Goal: Transaction & Acquisition: Book appointment/travel/reservation

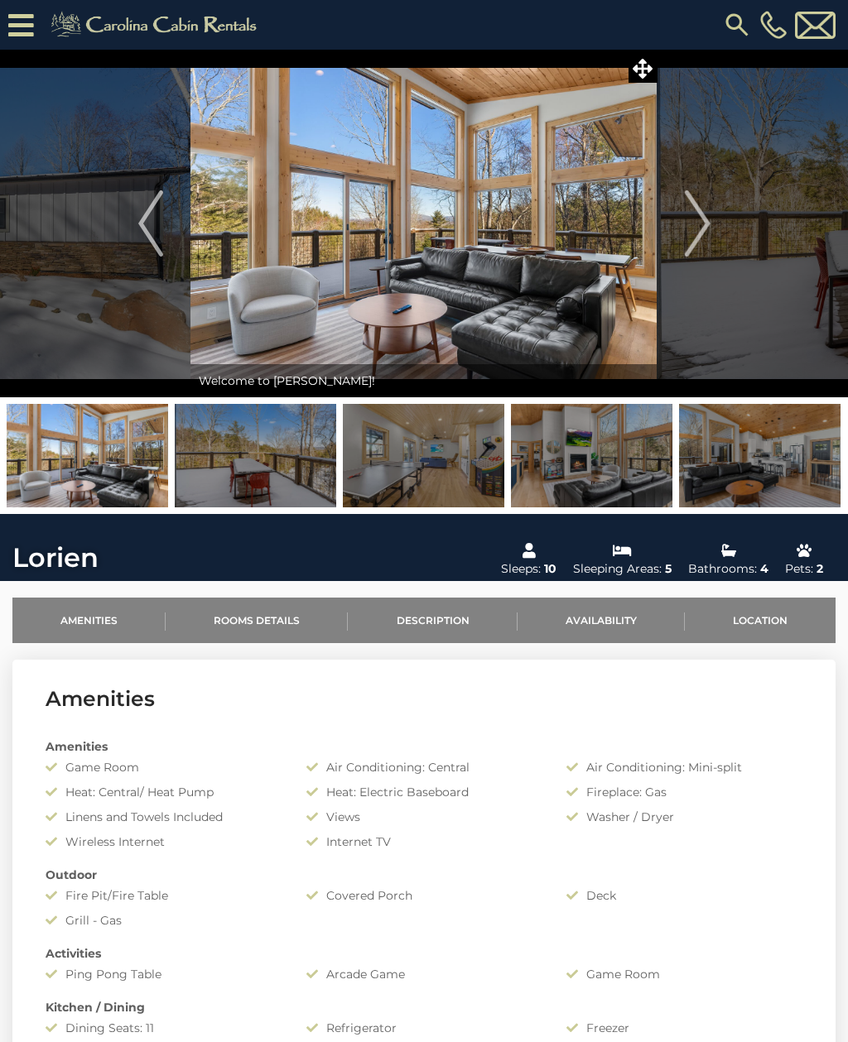
click at [645, 69] on icon at bounding box center [642, 69] width 20 height 20
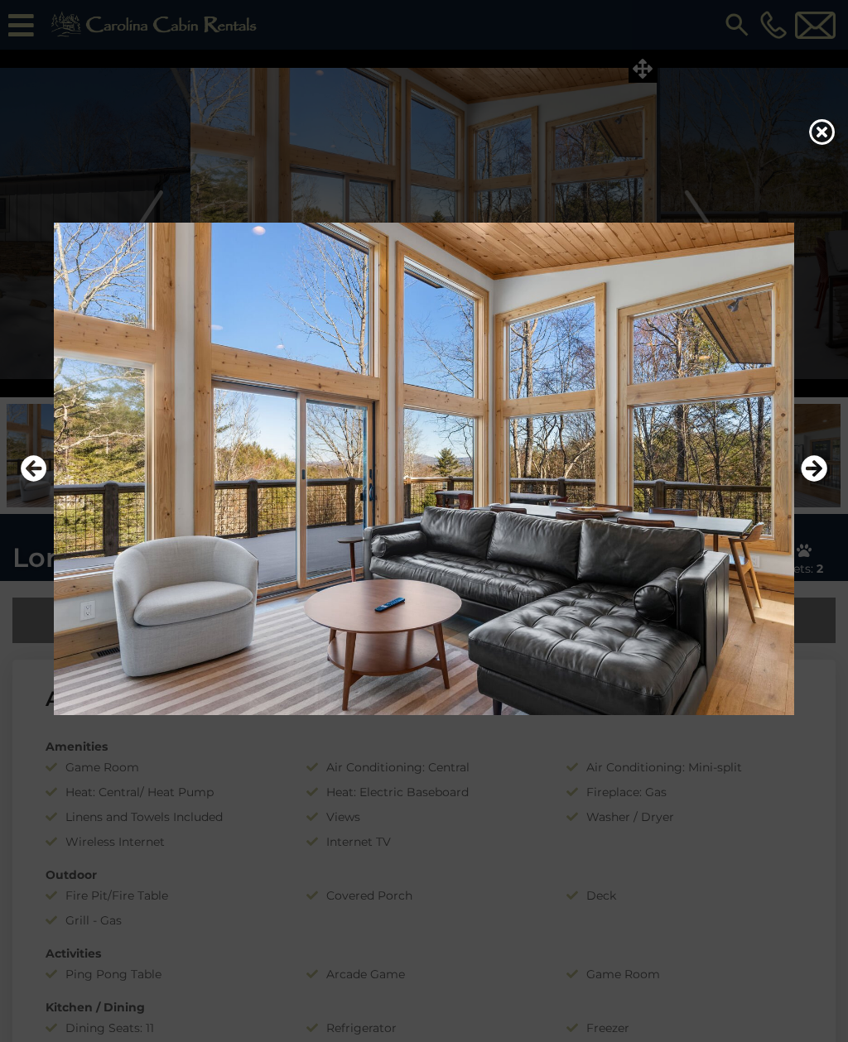
click at [812, 482] on icon "Next" at bounding box center [813, 468] width 26 height 26
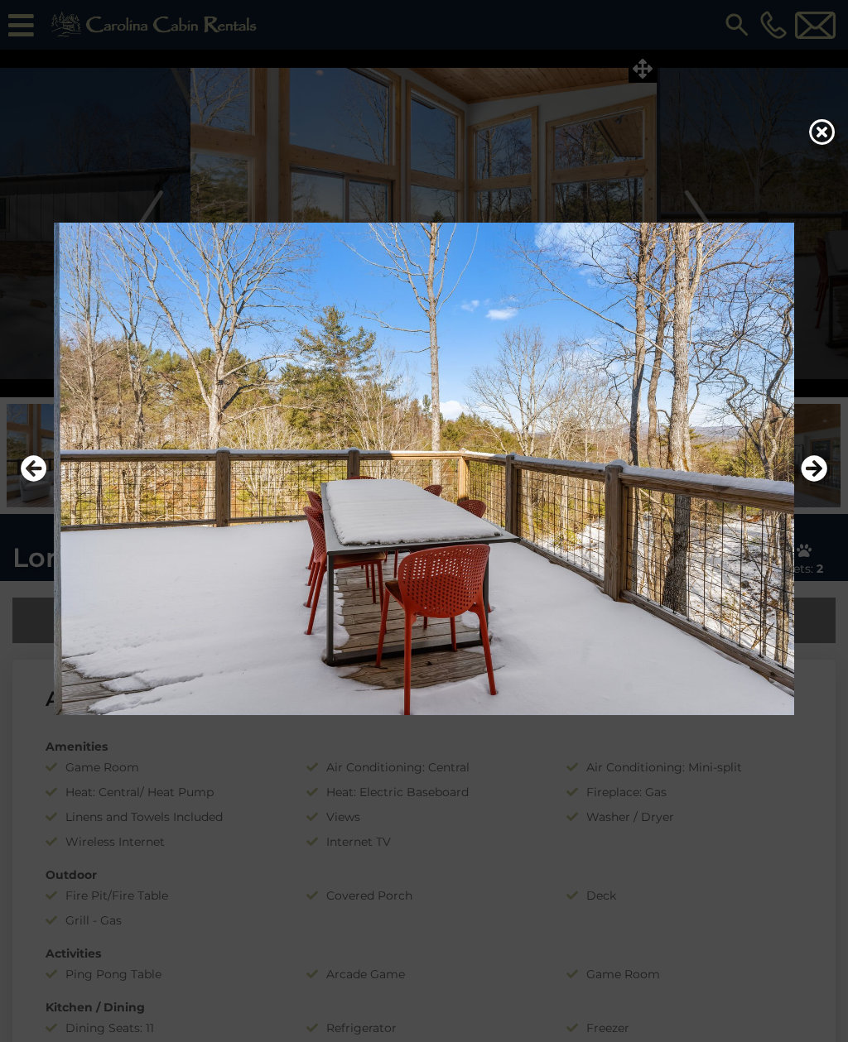
click at [811, 480] on icon "Next" at bounding box center [813, 468] width 26 height 26
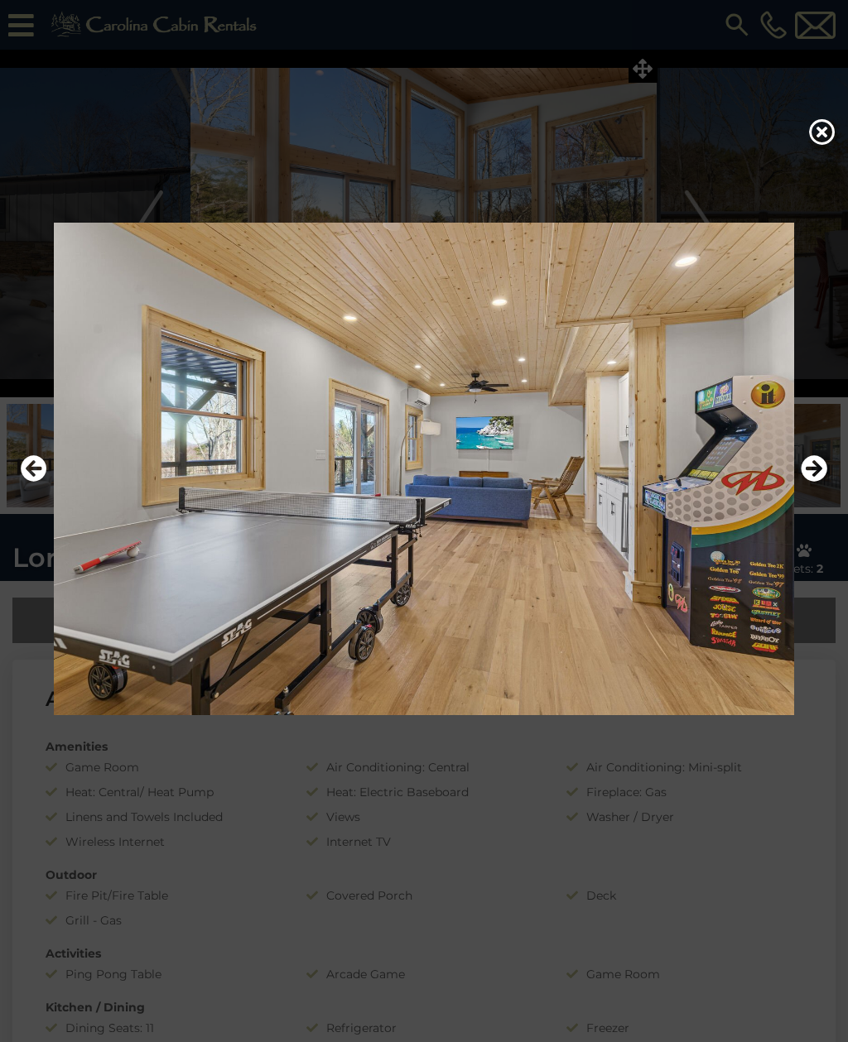
click at [819, 482] on icon "Next" at bounding box center [813, 468] width 26 height 26
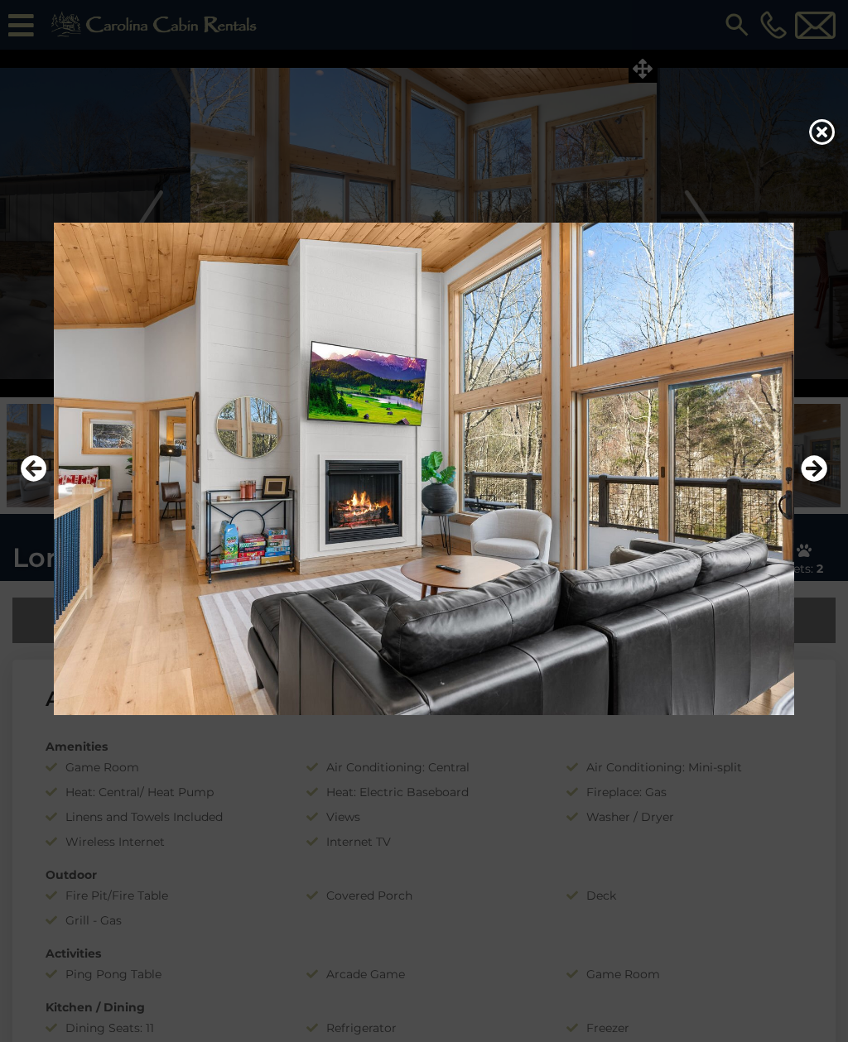
click at [810, 482] on icon "Next" at bounding box center [813, 468] width 26 height 26
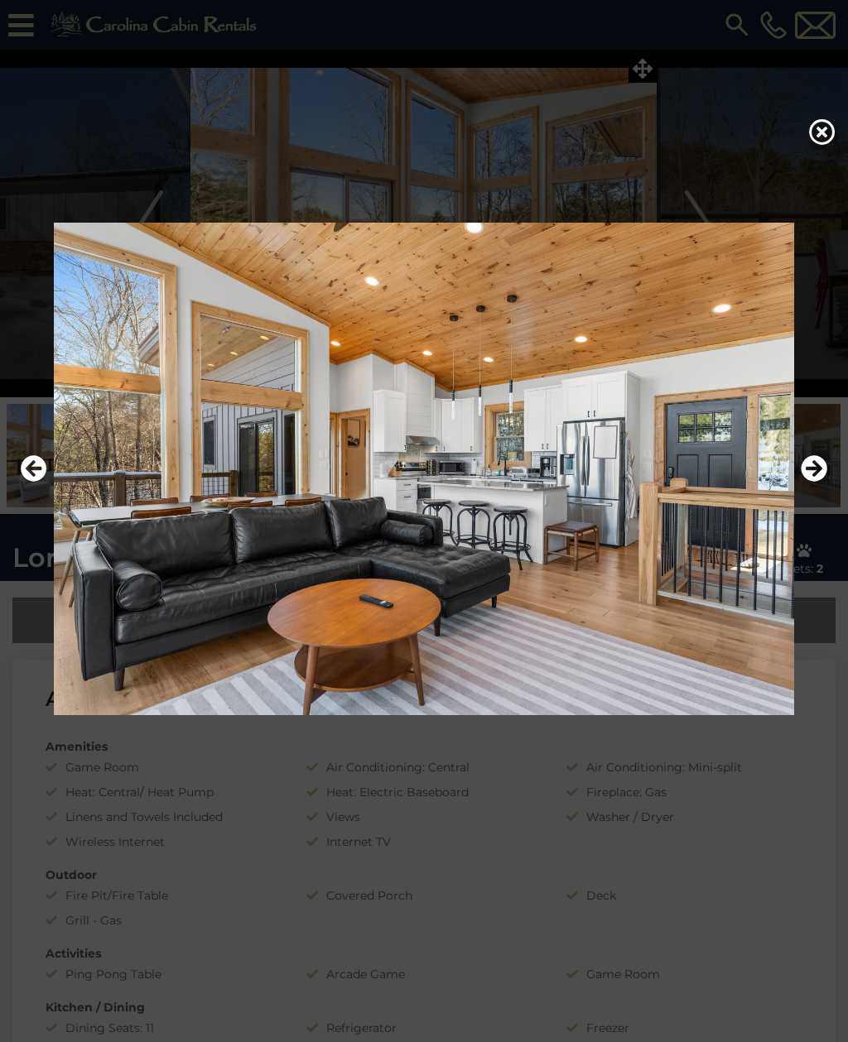
click at [820, 482] on icon "Next" at bounding box center [813, 468] width 26 height 26
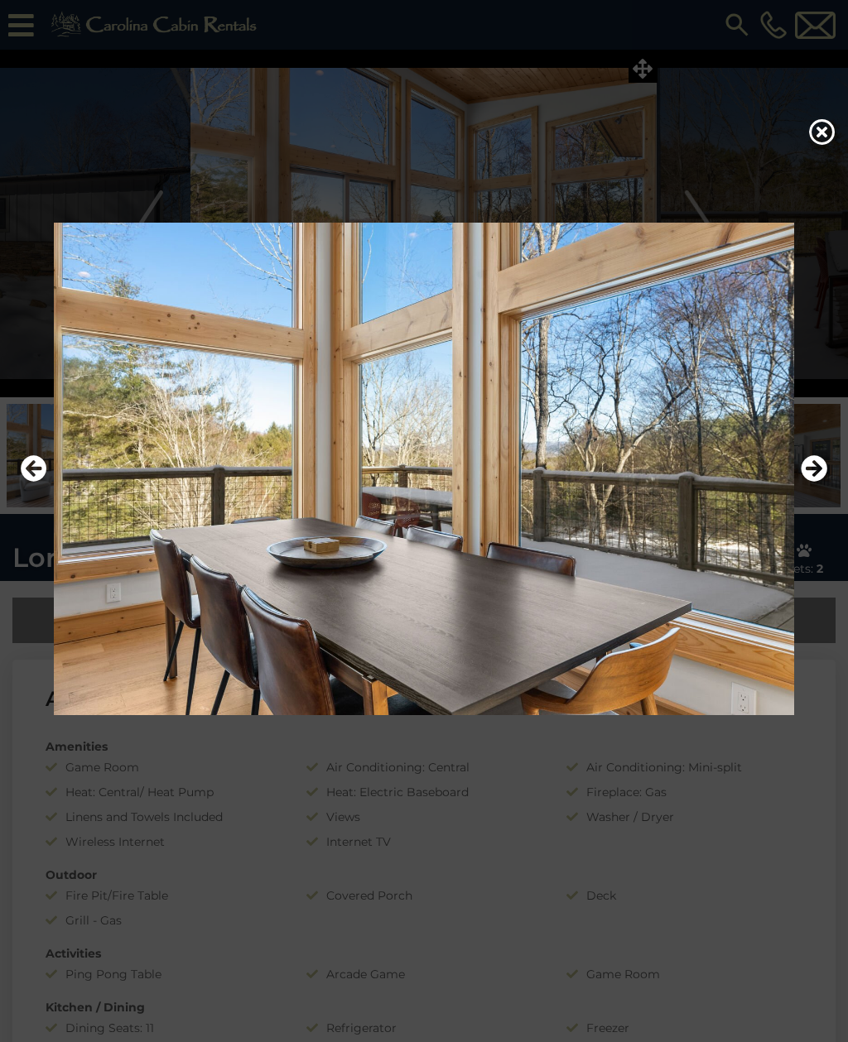
click at [827, 493] on img at bounding box center [424, 469] width 815 height 493
click at [816, 482] on icon "Next" at bounding box center [813, 468] width 26 height 26
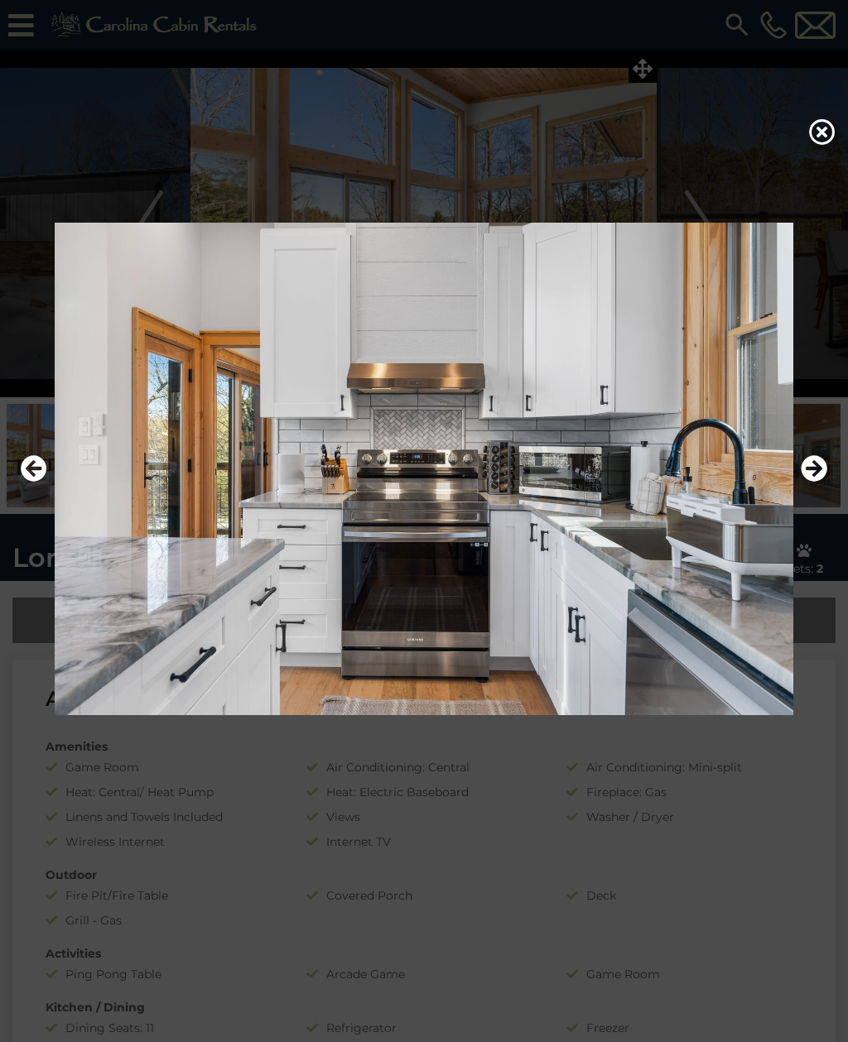
click at [811, 482] on icon "Next" at bounding box center [813, 468] width 26 height 26
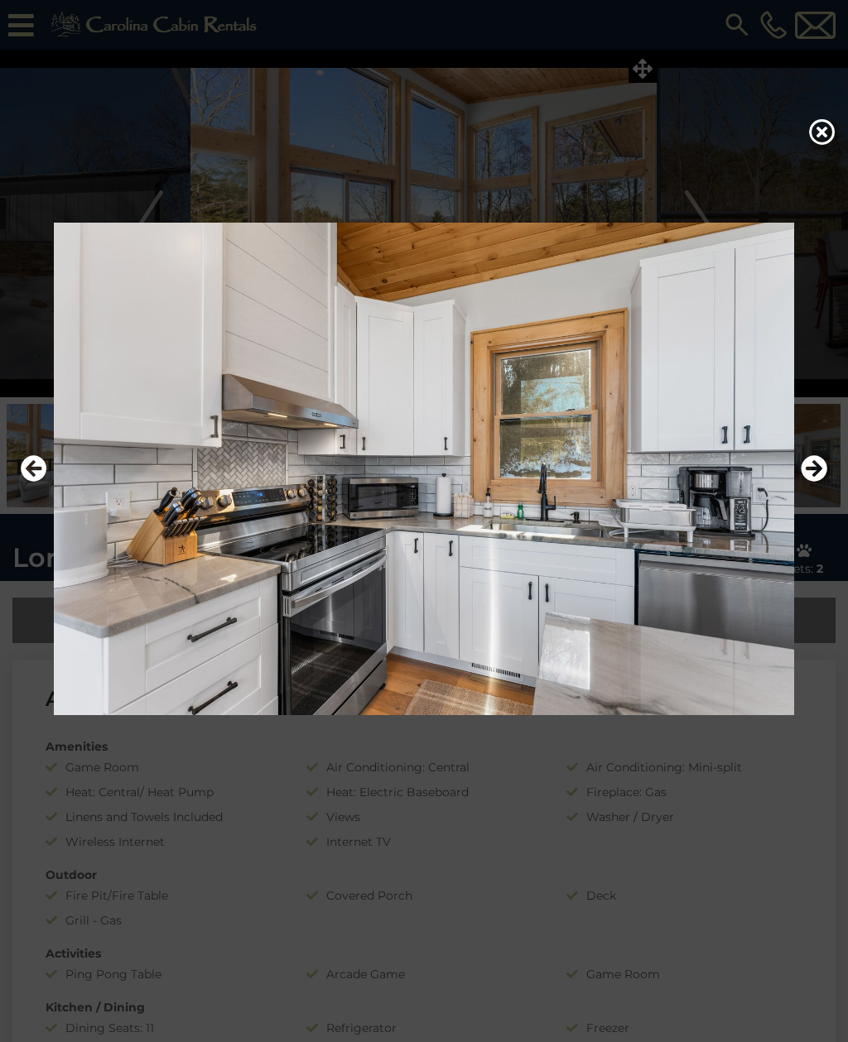
click at [815, 482] on icon "Next" at bounding box center [813, 468] width 26 height 26
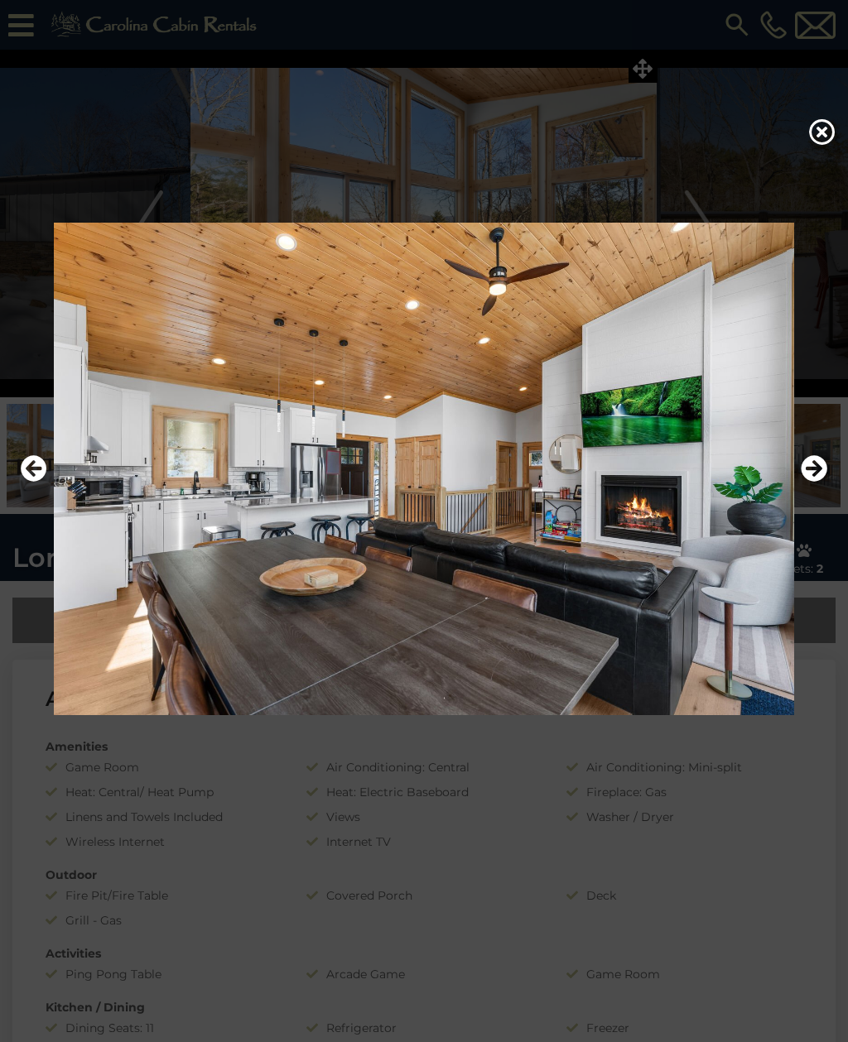
click at [815, 482] on icon "Next" at bounding box center [813, 468] width 26 height 26
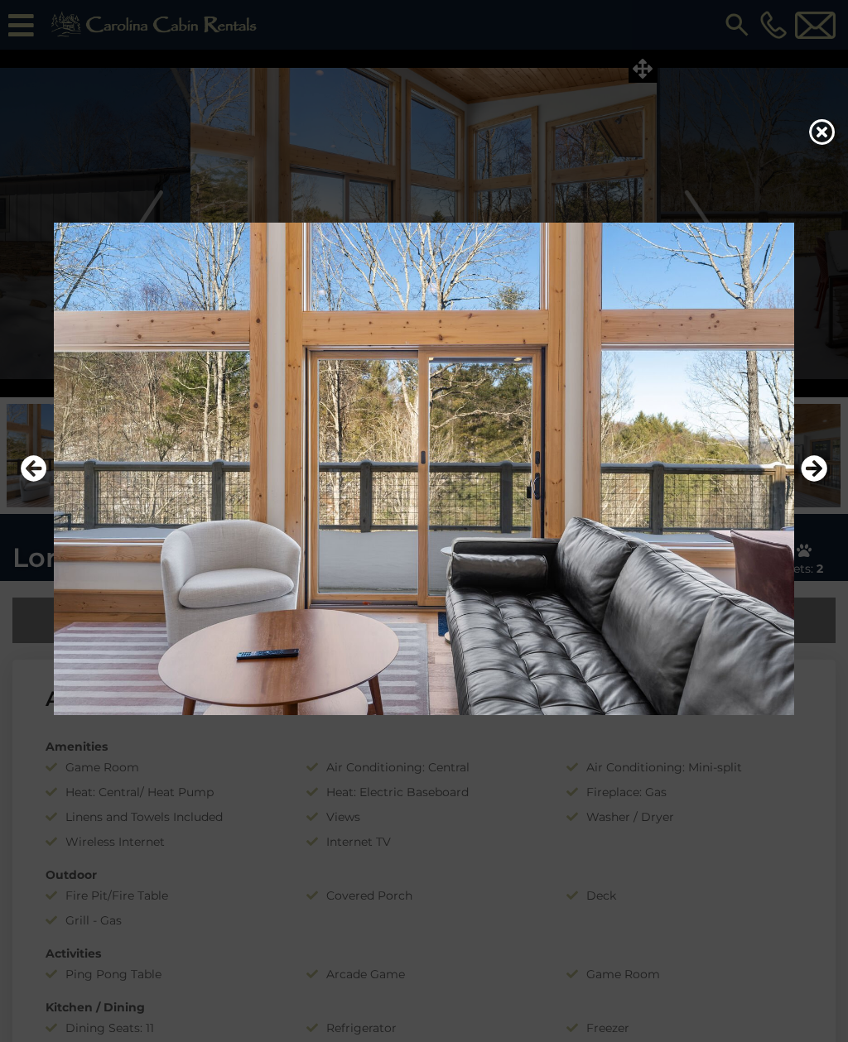
click at [819, 482] on icon "Next" at bounding box center [813, 468] width 26 height 26
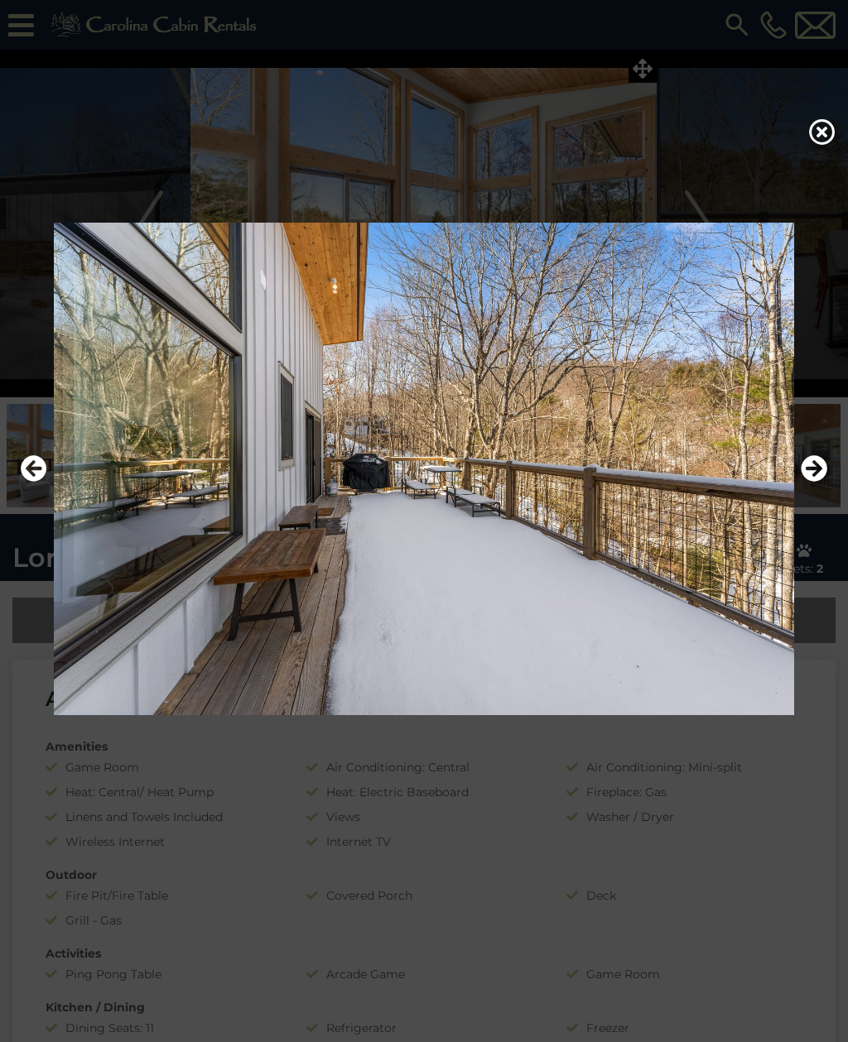
click at [816, 482] on icon "Next" at bounding box center [813, 468] width 26 height 26
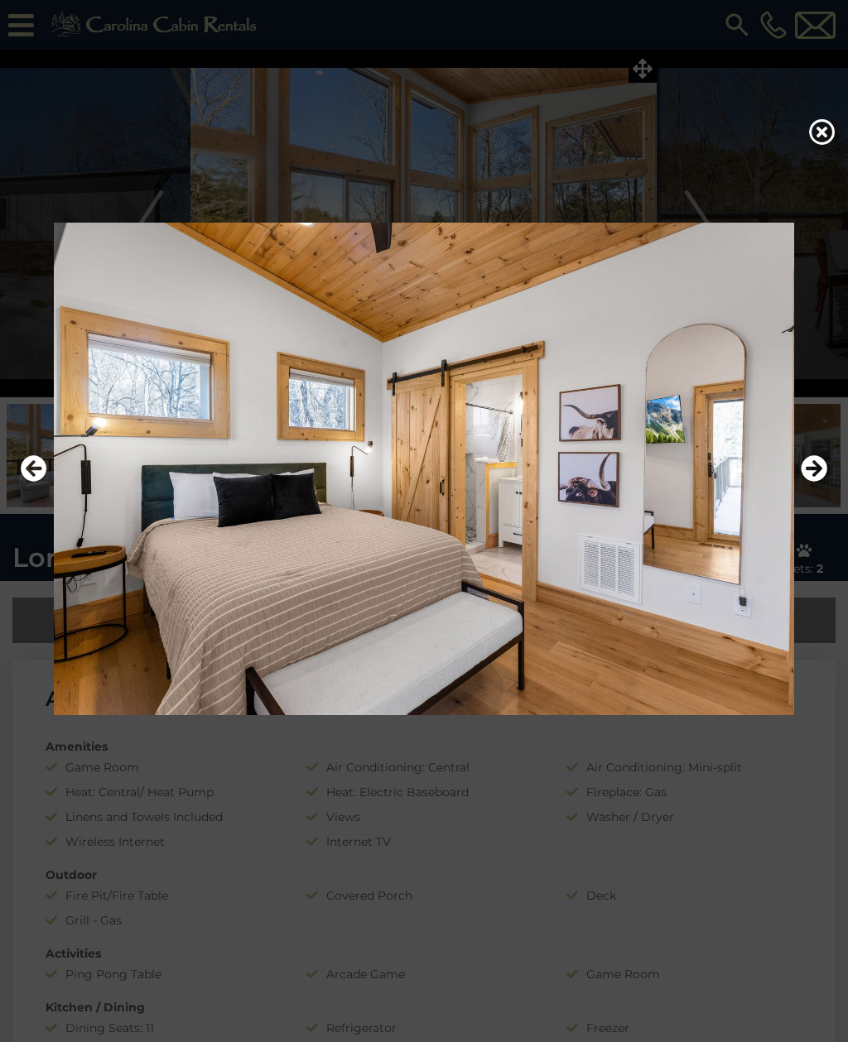
click at [815, 482] on icon "Next" at bounding box center [813, 468] width 26 height 26
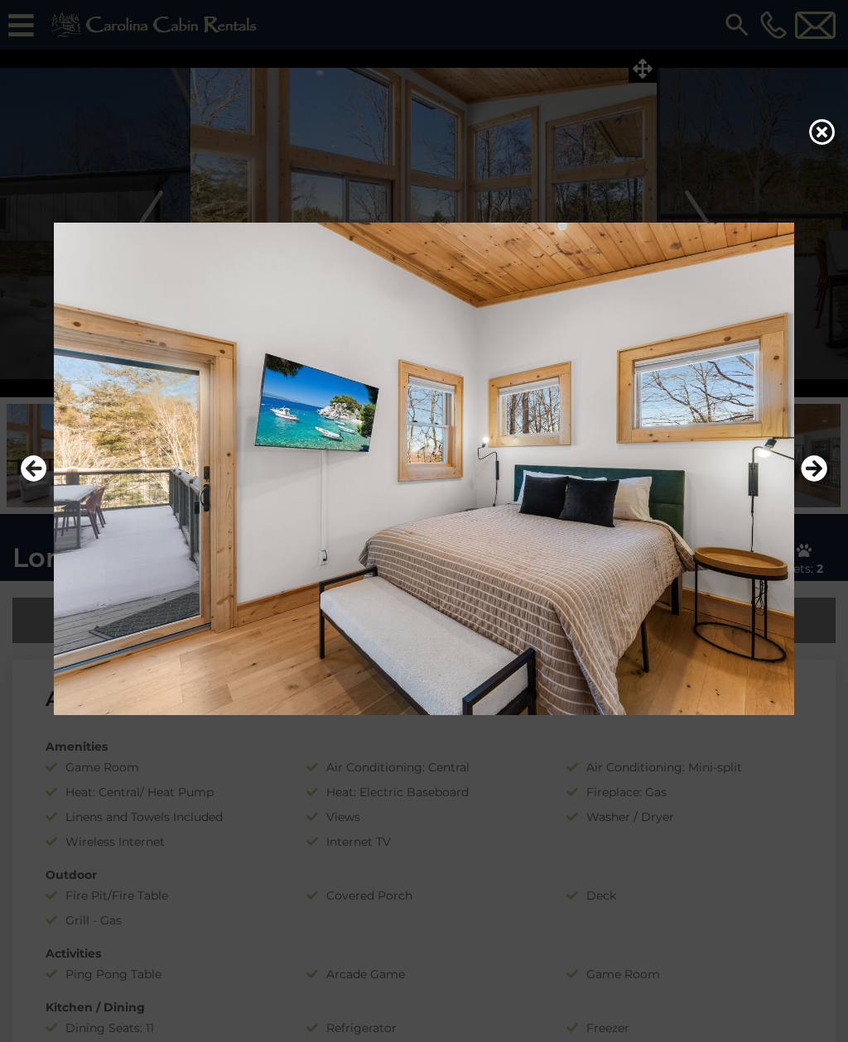
click at [817, 482] on icon "Next" at bounding box center [813, 468] width 26 height 26
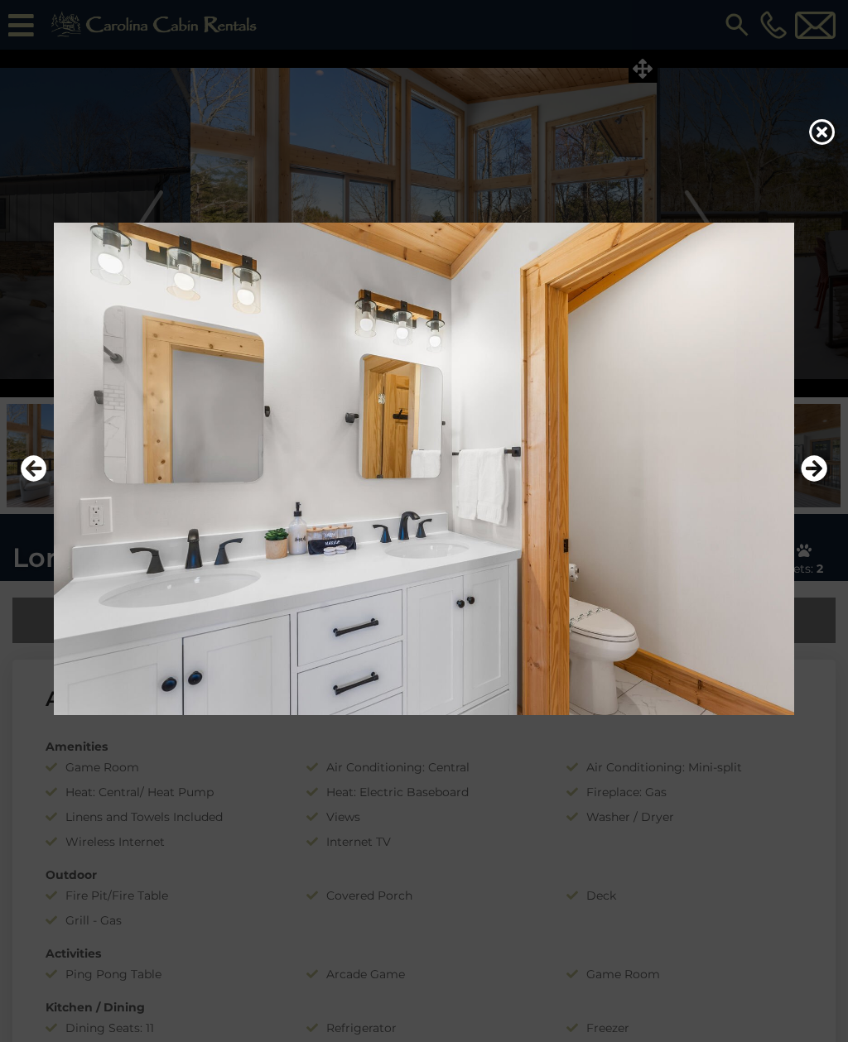
click at [819, 482] on icon "Next" at bounding box center [813, 468] width 26 height 26
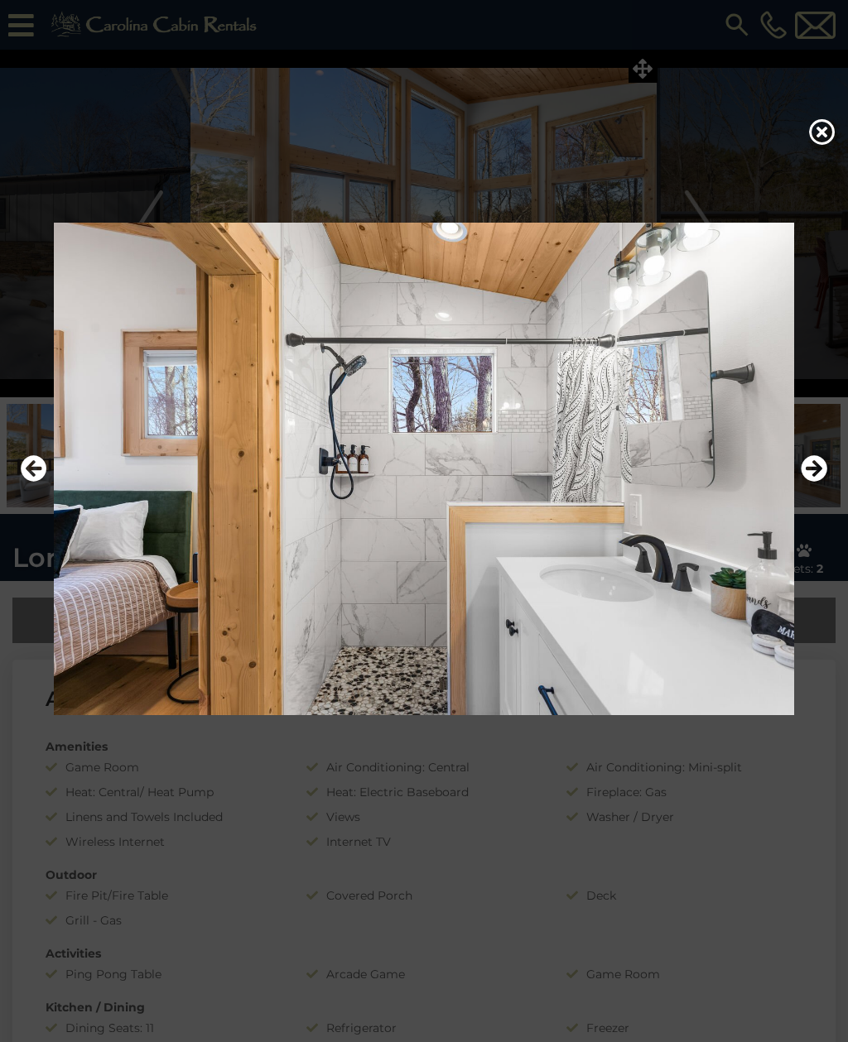
click at [824, 482] on icon "Next" at bounding box center [813, 468] width 26 height 26
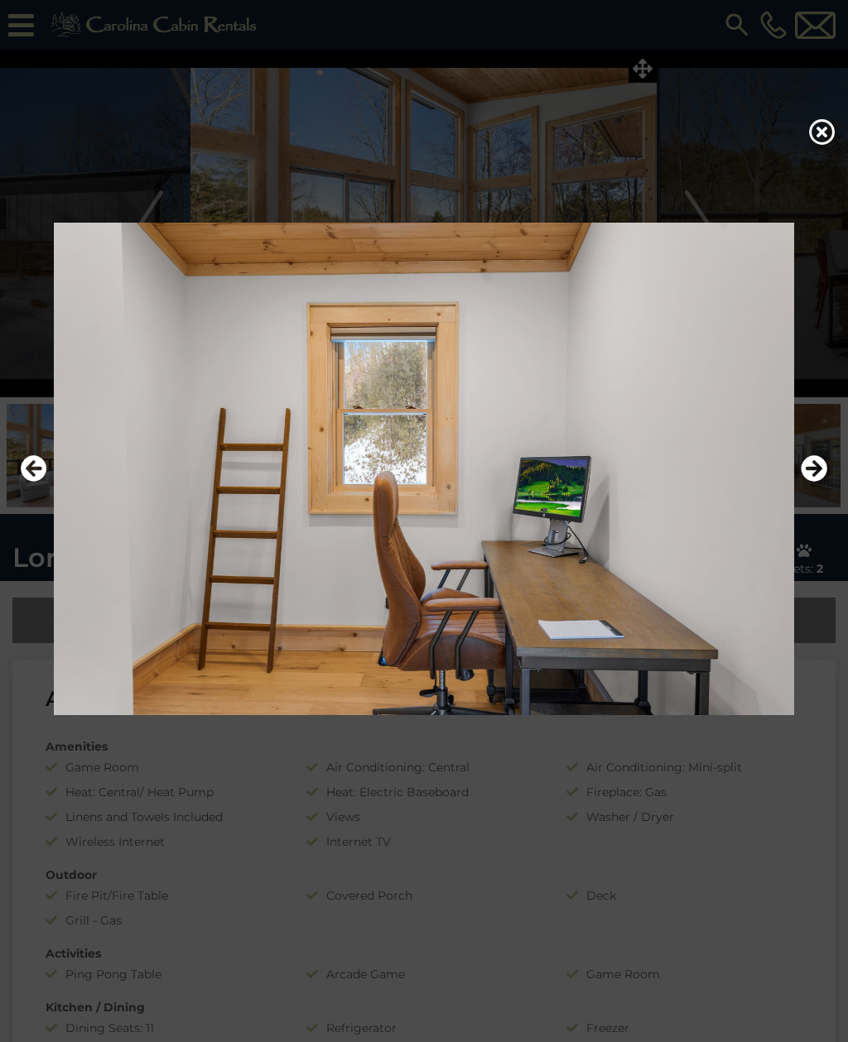
click at [823, 482] on icon "Next" at bounding box center [813, 468] width 26 height 26
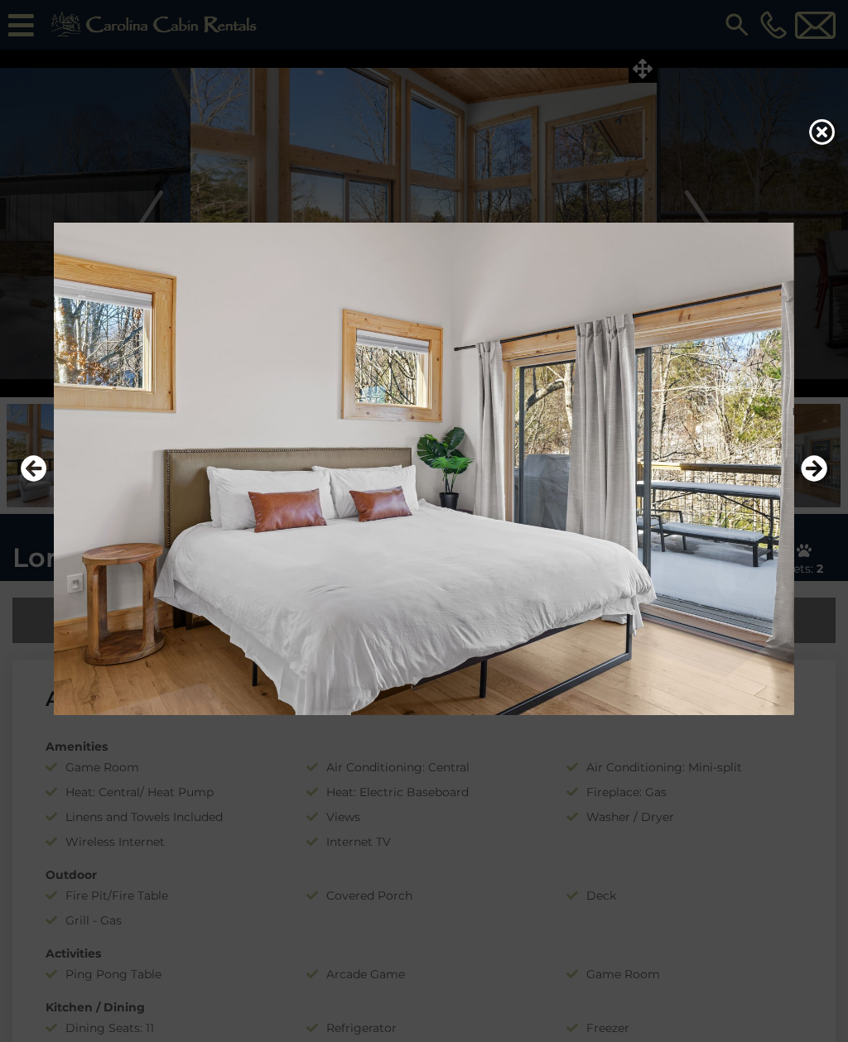
click at [819, 482] on icon "Next" at bounding box center [813, 468] width 26 height 26
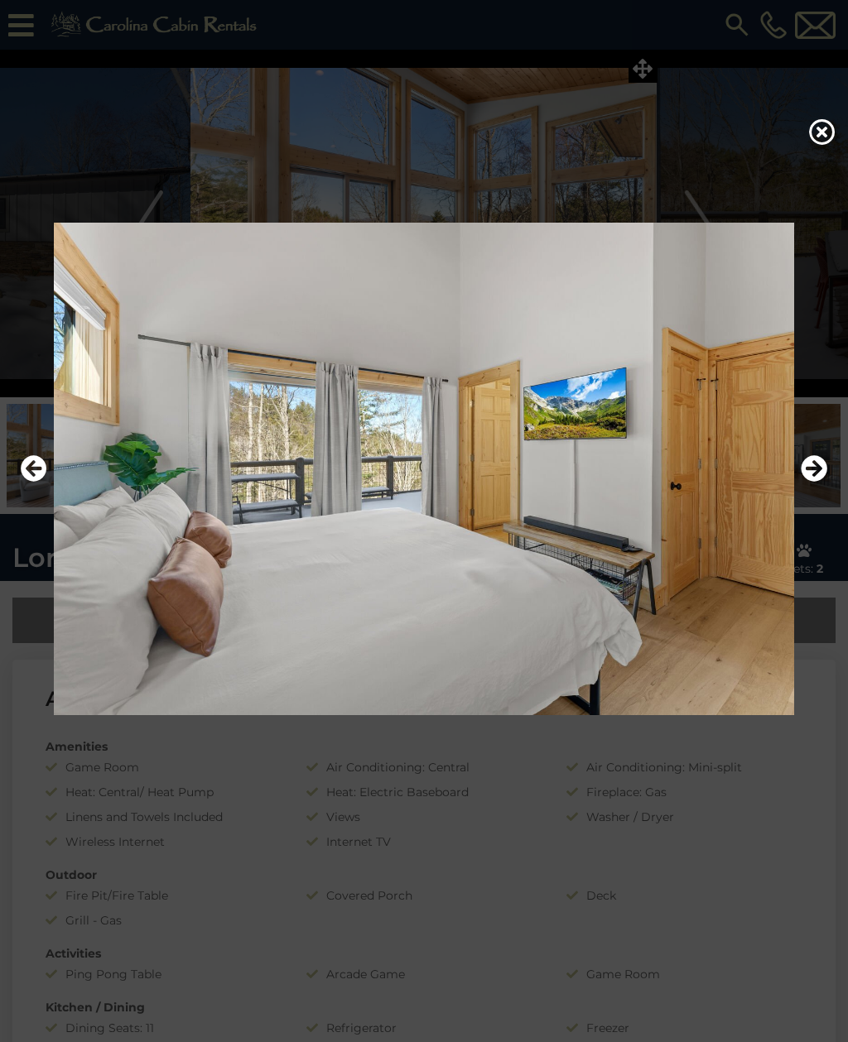
click at [824, 482] on icon "Next" at bounding box center [813, 468] width 26 height 26
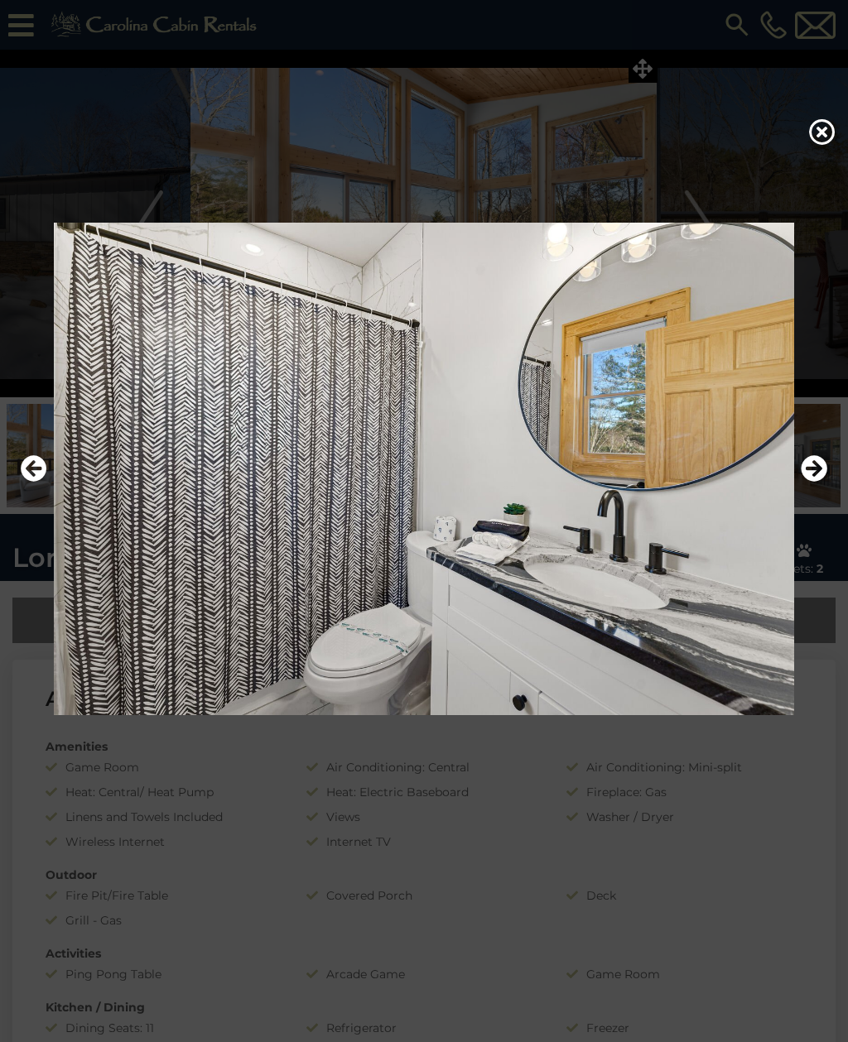
click at [821, 482] on icon "Next" at bounding box center [813, 468] width 26 height 26
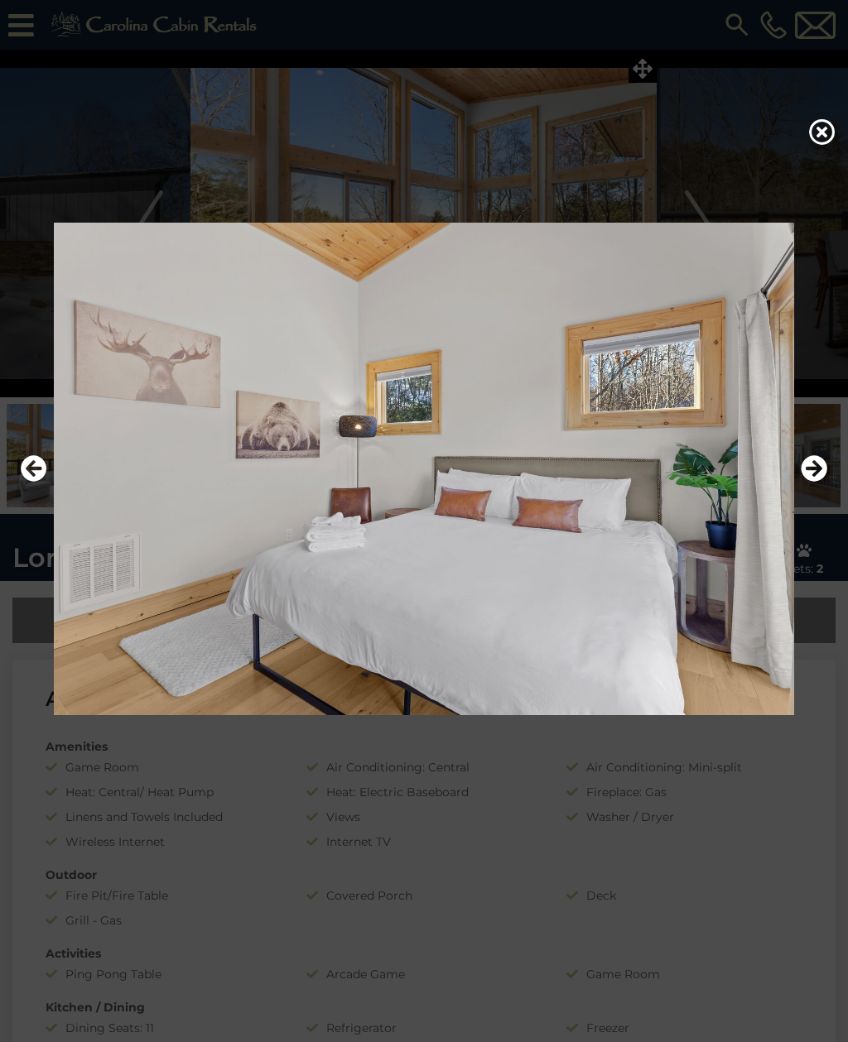
click at [820, 482] on icon "Next" at bounding box center [813, 468] width 26 height 26
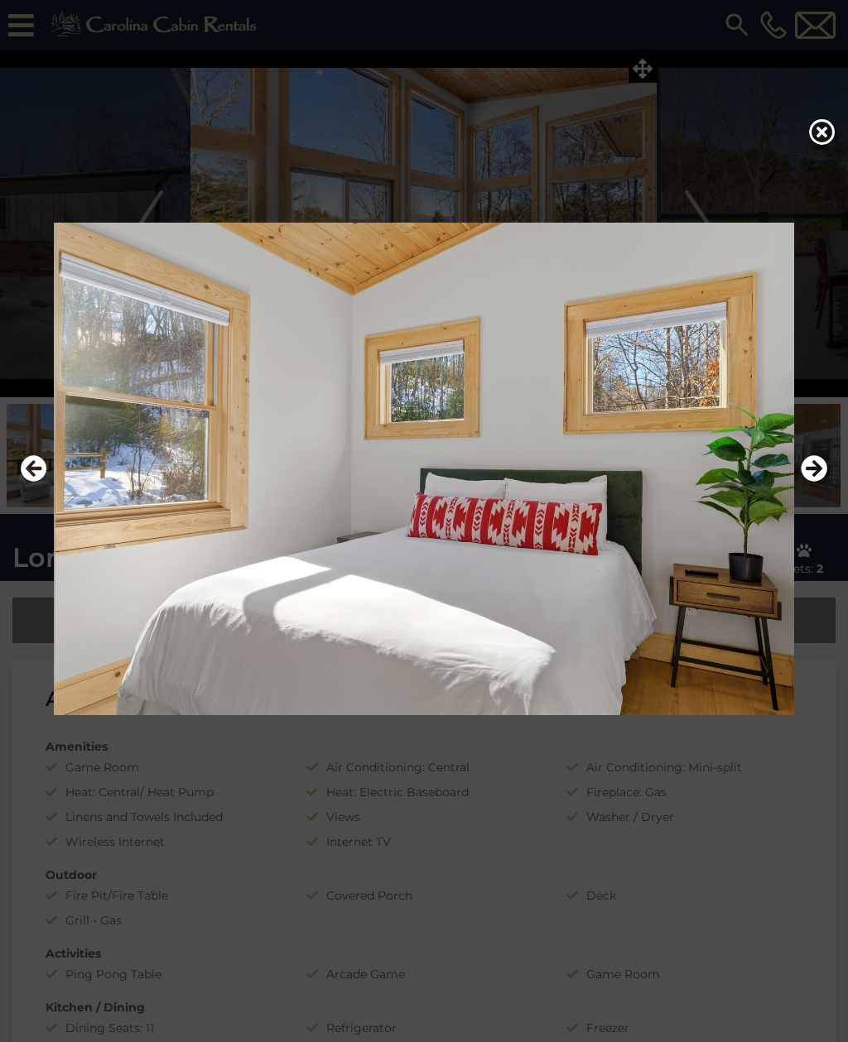
click at [820, 482] on icon "Next" at bounding box center [813, 468] width 26 height 26
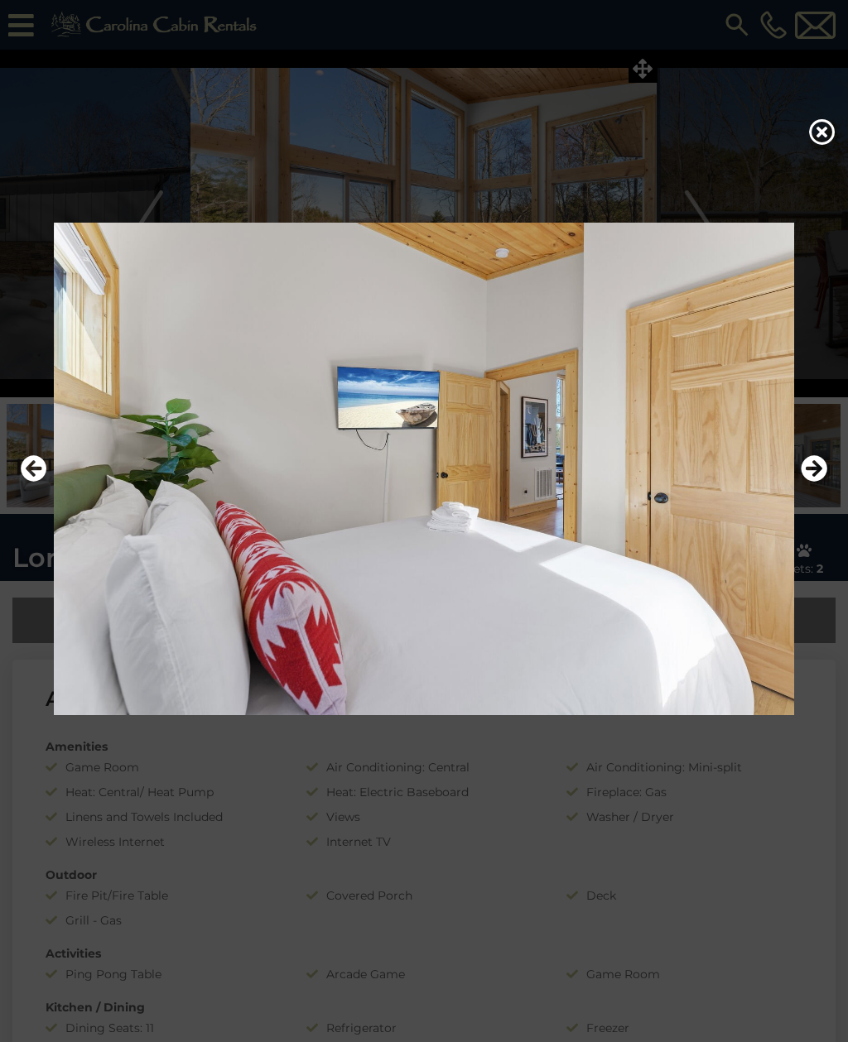
click at [821, 482] on icon "Next" at bounding box center [813, 468] width 26 height 26
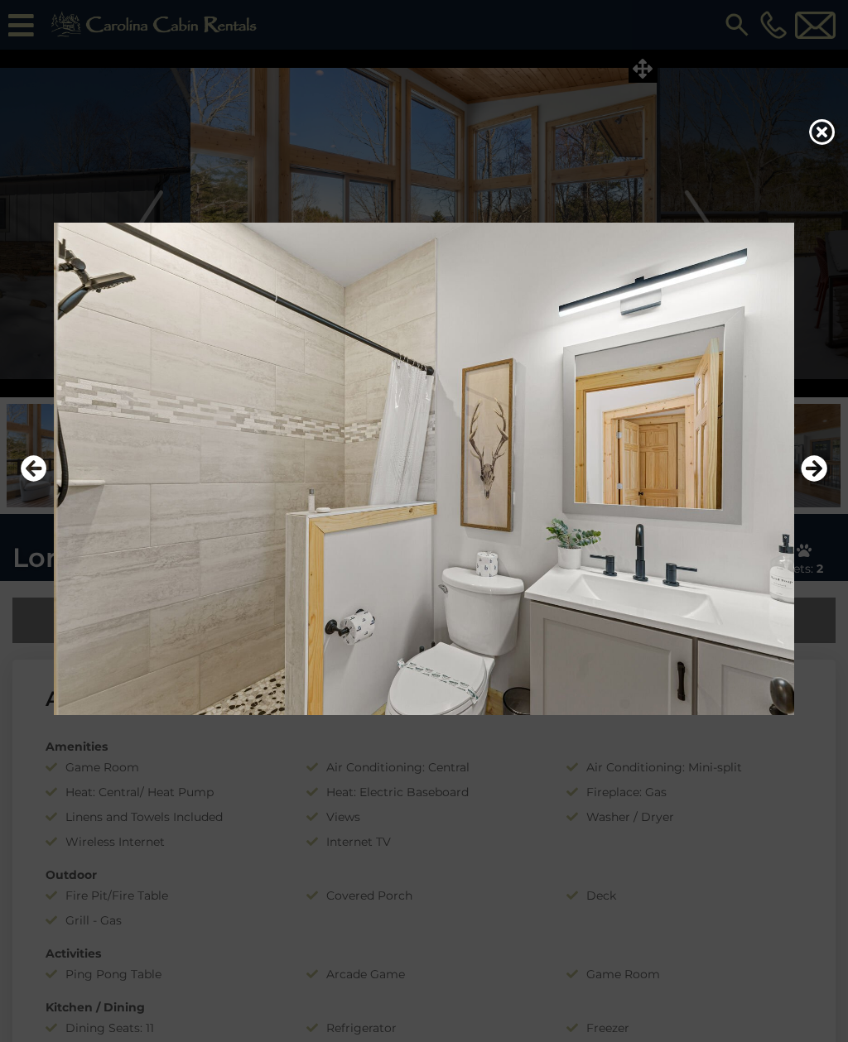
click at [827, 493] on img at bounding box center [424, 469] width 815 height 493
click at [826, 482] on icon "Next" at bounding box center [813, 468] width 26 height 26
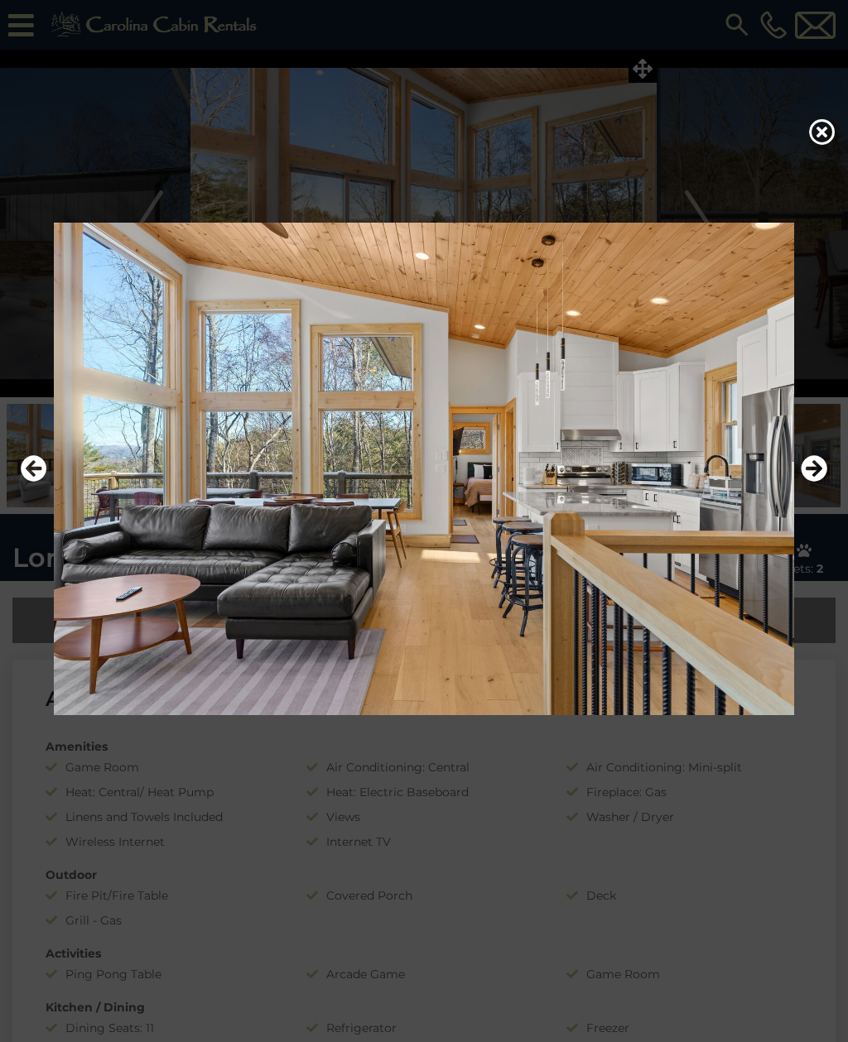
click at [819, 482] on icon "Next" at bounding box center [813, 468] width 26 height 26
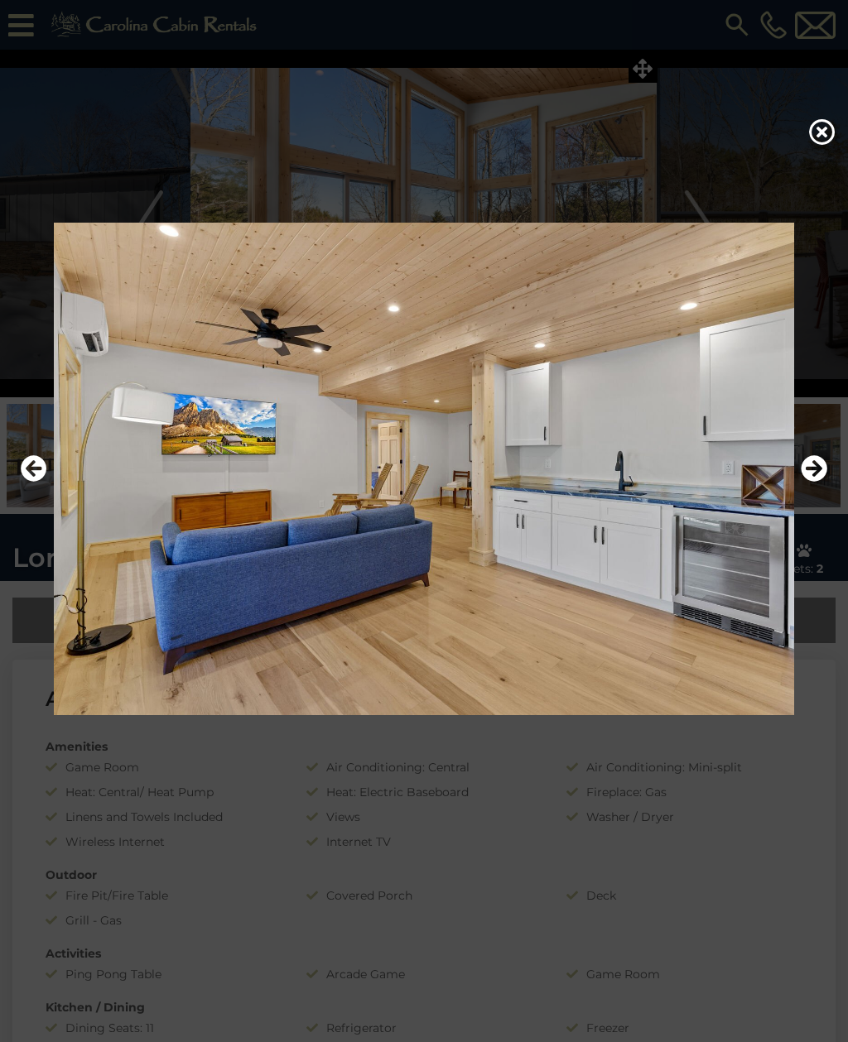
click at [818, 482] on icon "Next" at bounding box center [813, 468] width 26 height 26
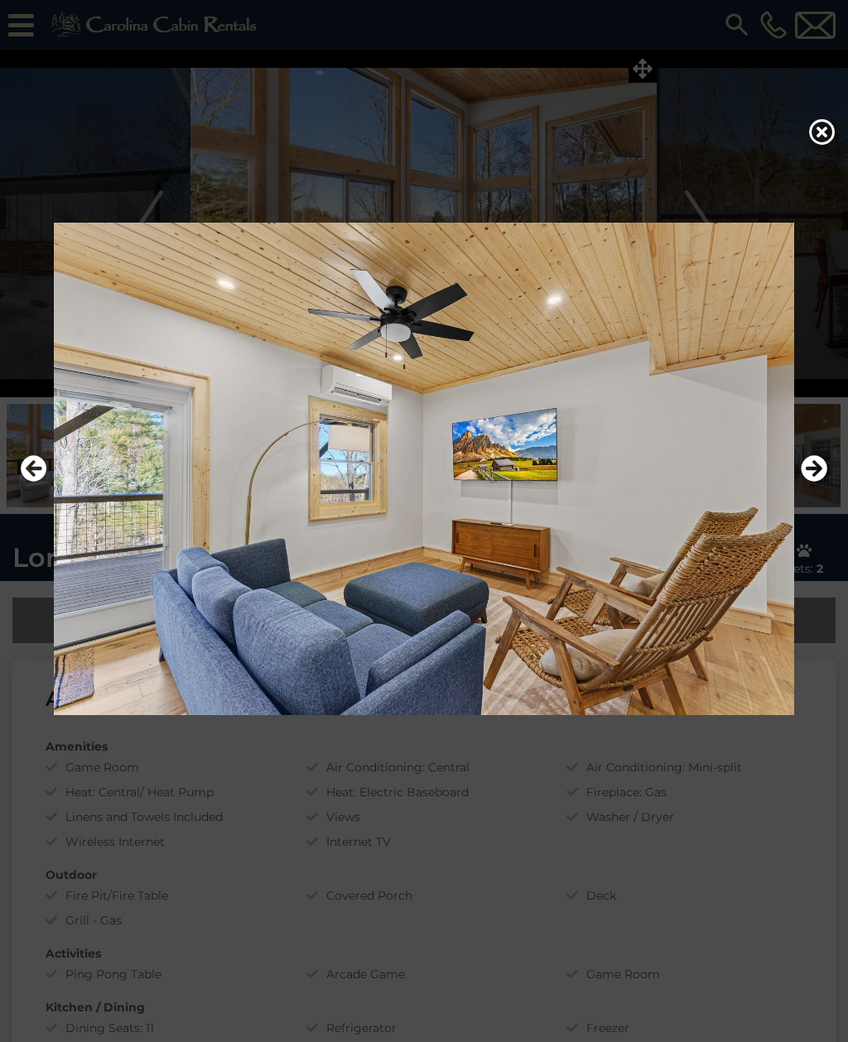
click at [817, 482] on icon "Next" at bounding box center [813, 468] width 26 height 26
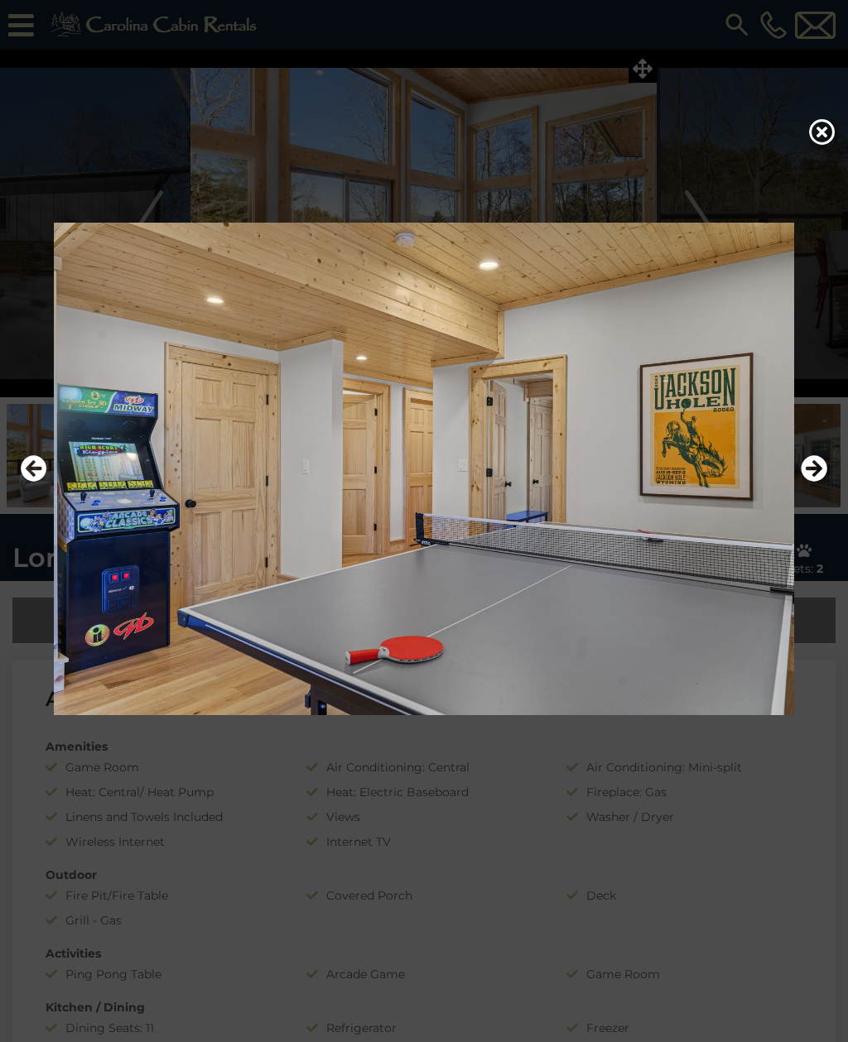
click at [818, 482] on icon "Next" at bounding box center [813, 468] width 26 height 26
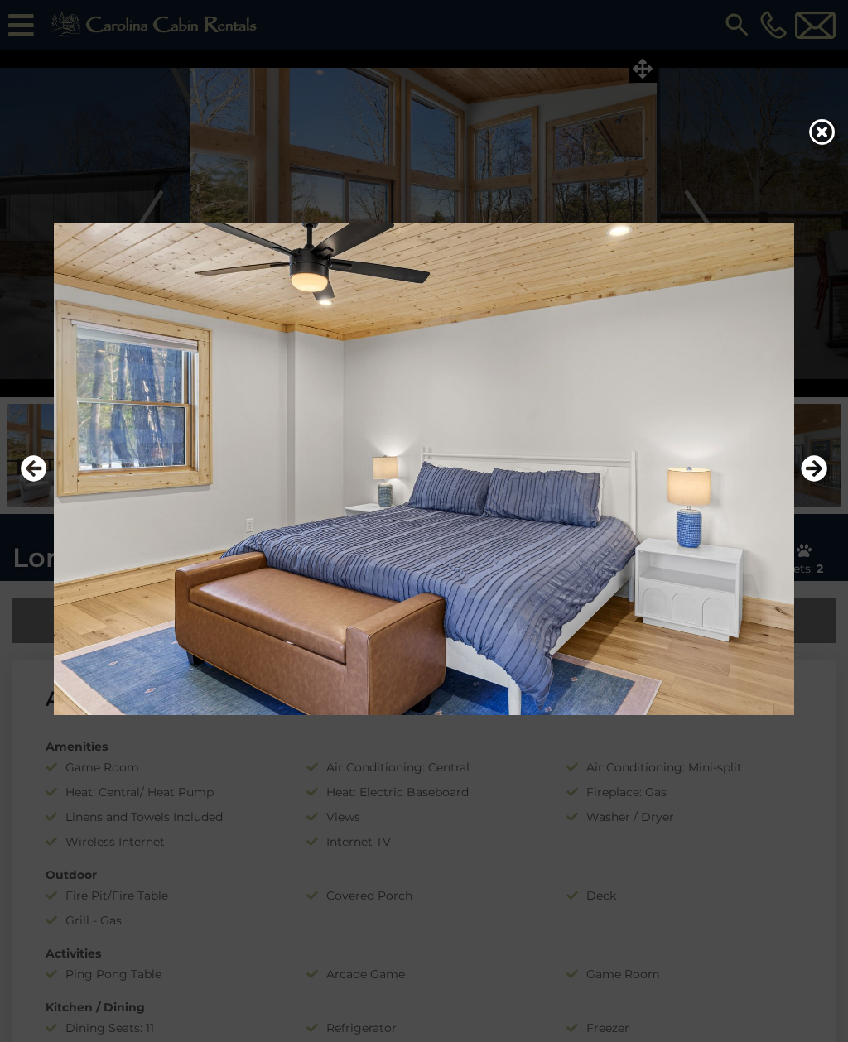
click at [819, 482] on icon "Next" at bounding box center [813, 468] width 26 height 26
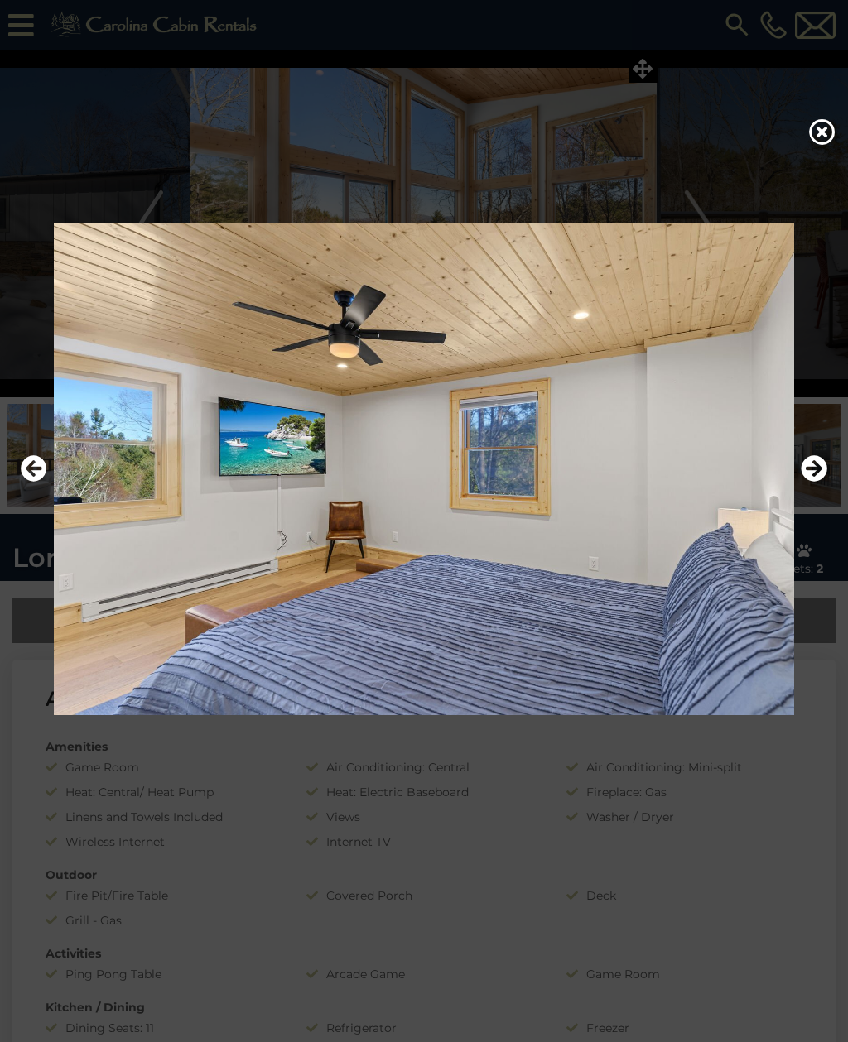
click at [820, 482] on icon "Next" at bounding box center [813, 468] width 26 height 26
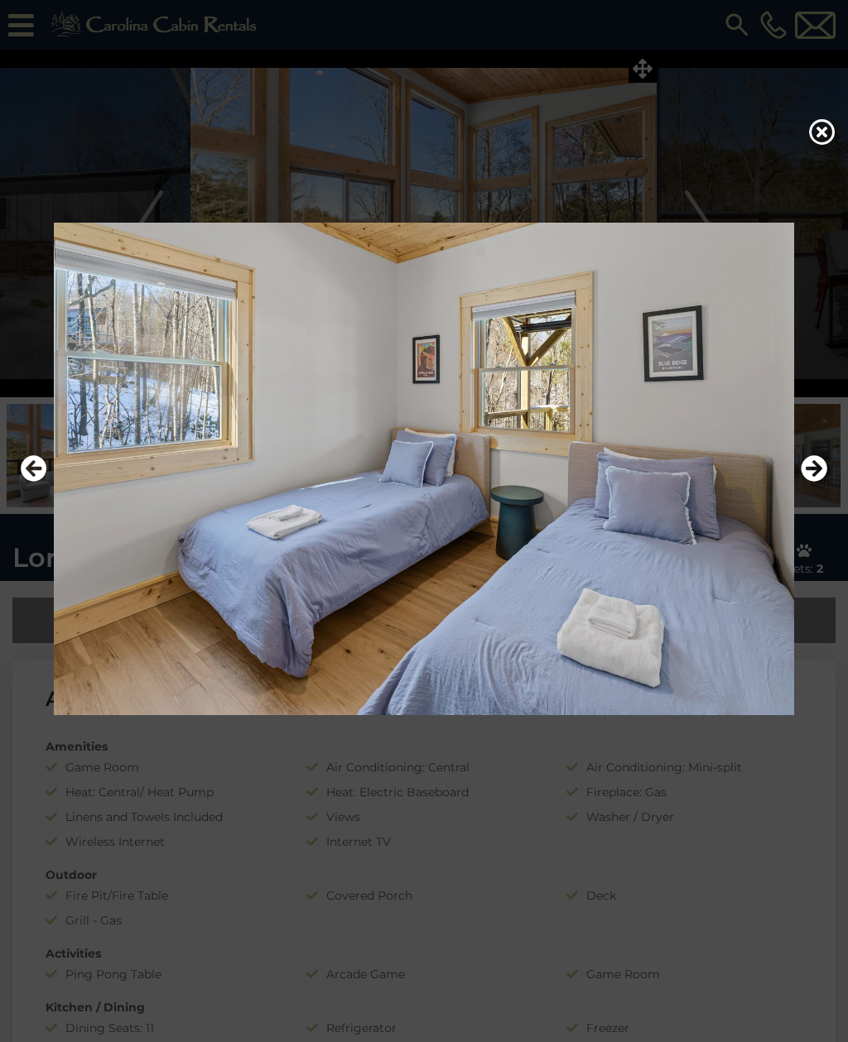
click at [816, 482] on icon "Next" at bounding box center [813, 468] width 26 height 26
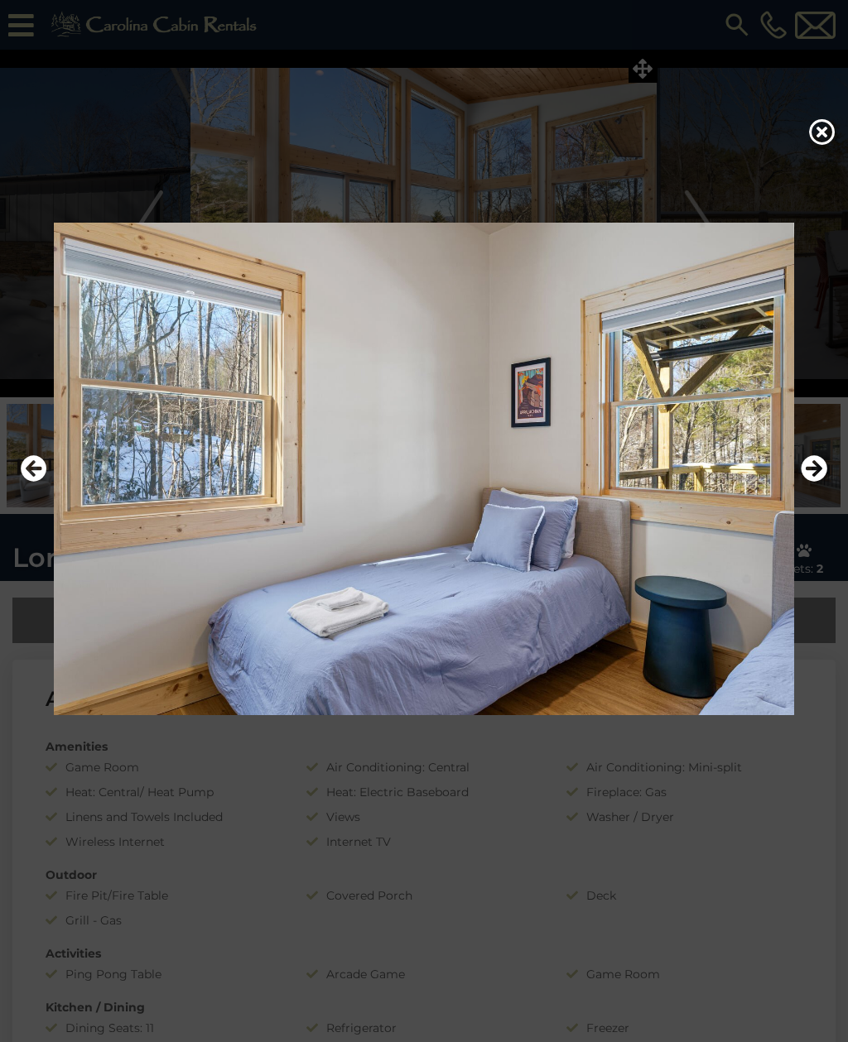
click at [826, 482] on icon "Next" at bounding box center [813, 468] width 26 height 26
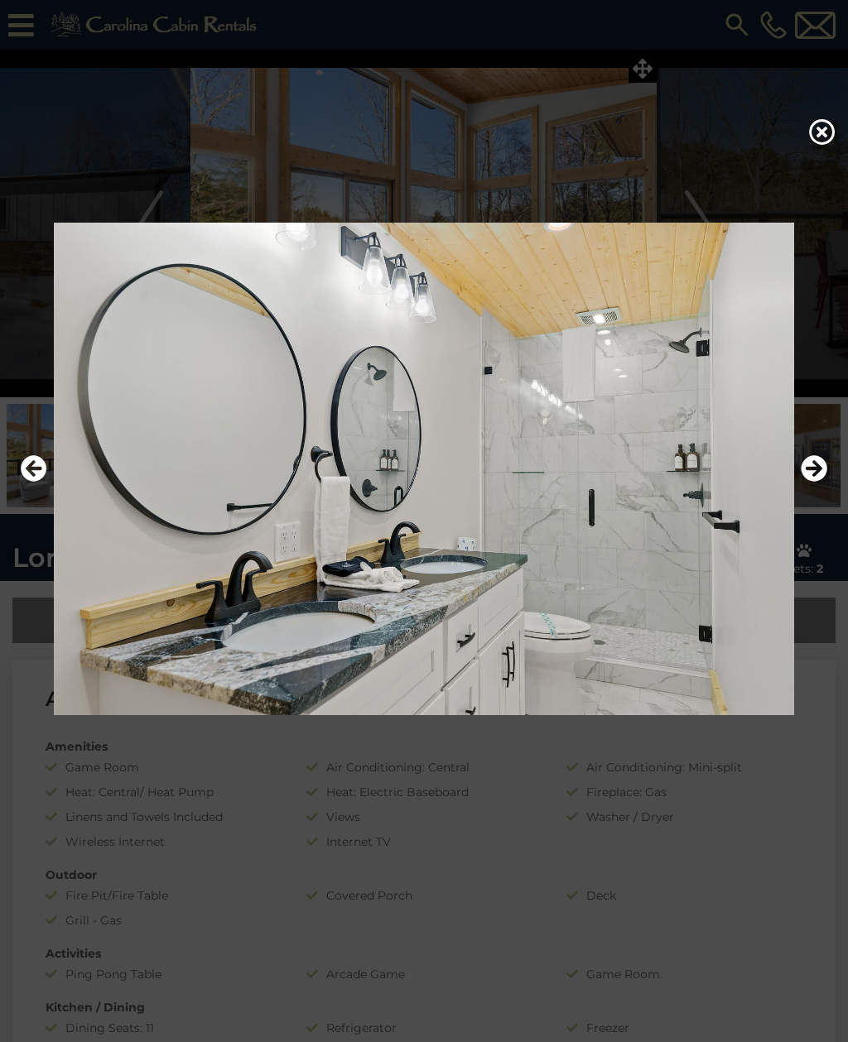
click at [825, 482] on icon "Next" at bounding box center [813, 468] width 26 height 26
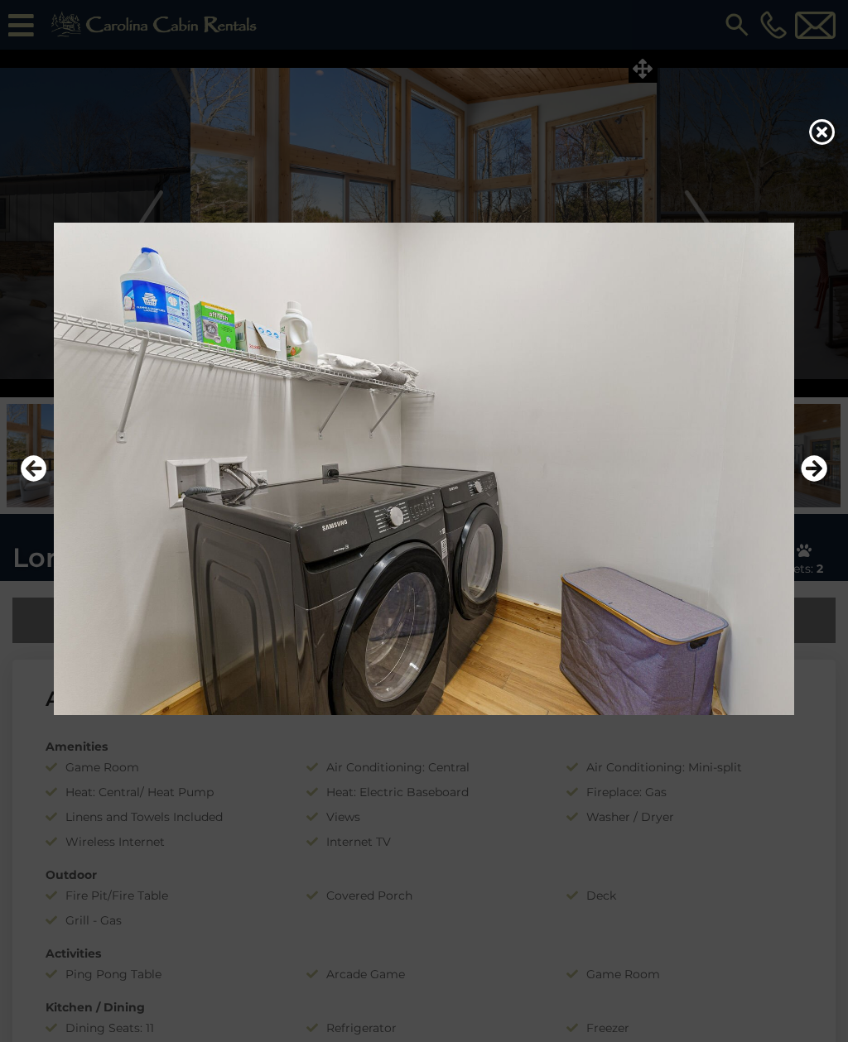
click at [823, 482] on icon "Next" at bounding box center [813, 468] width 26 height 26
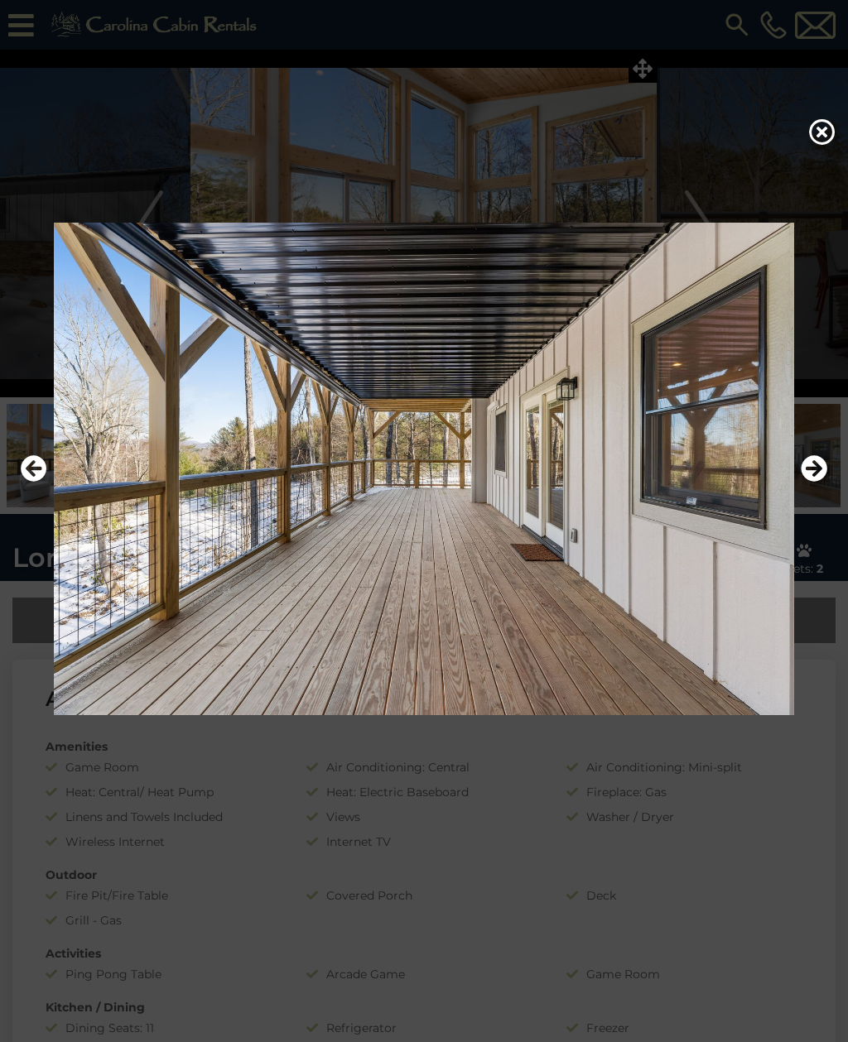
click at [824, 482] on icon "Next" at bounding box center [813, 468] width 26 height 26
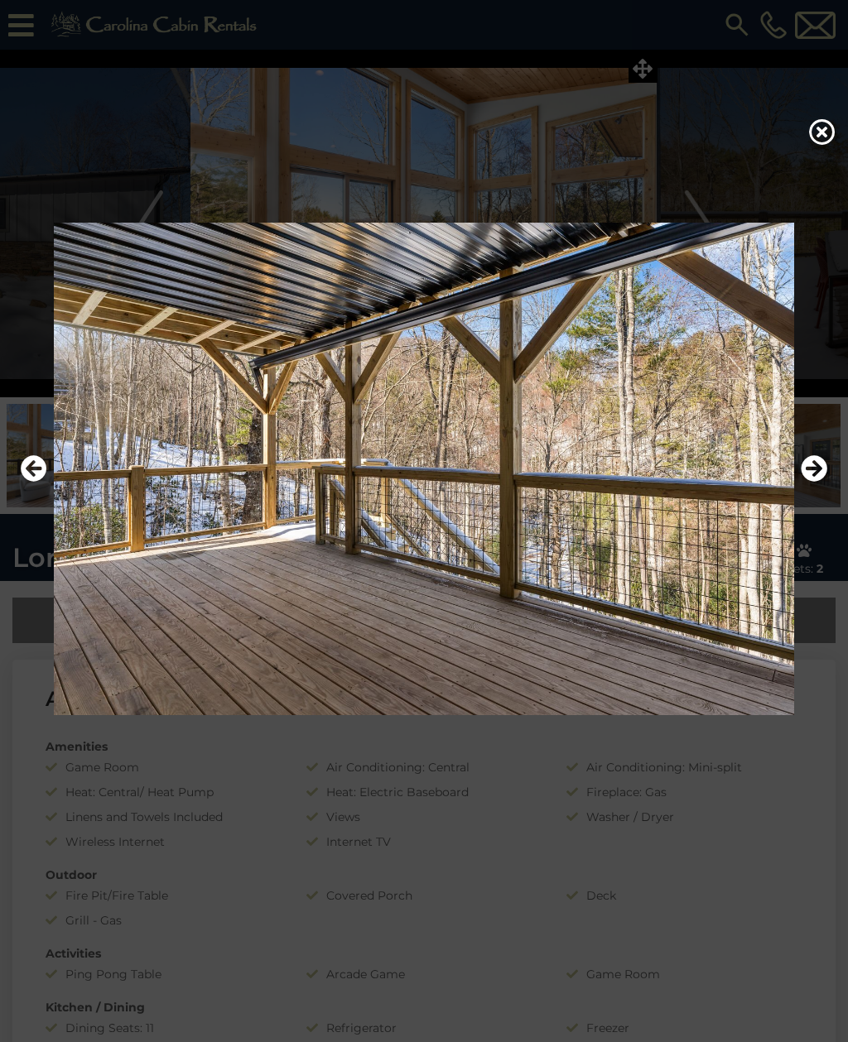
click at [826, 482] on icon "Next" at bounding box center [813, 468] width 26 height 26
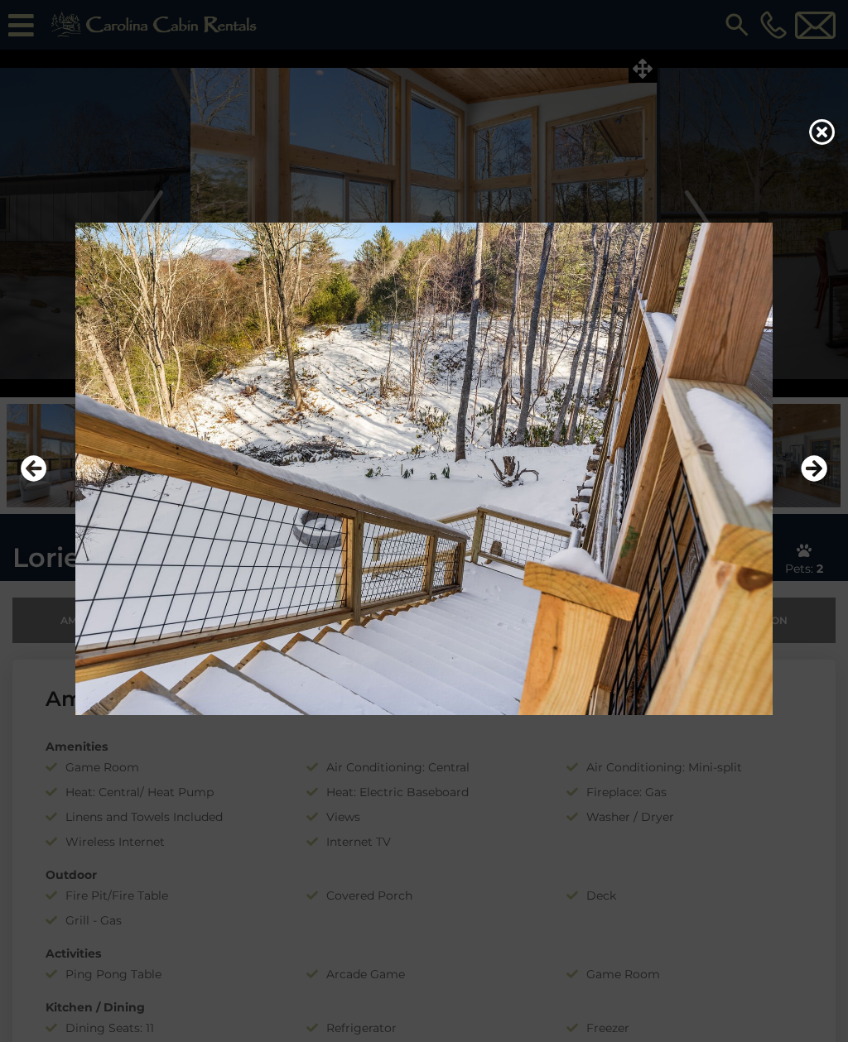
click at [828, 494] on img at bounding box center [424, 469] width 815 height 493
click at [822, 482] on icon "Next" at bounding box center [813, 468] width 26 height 26
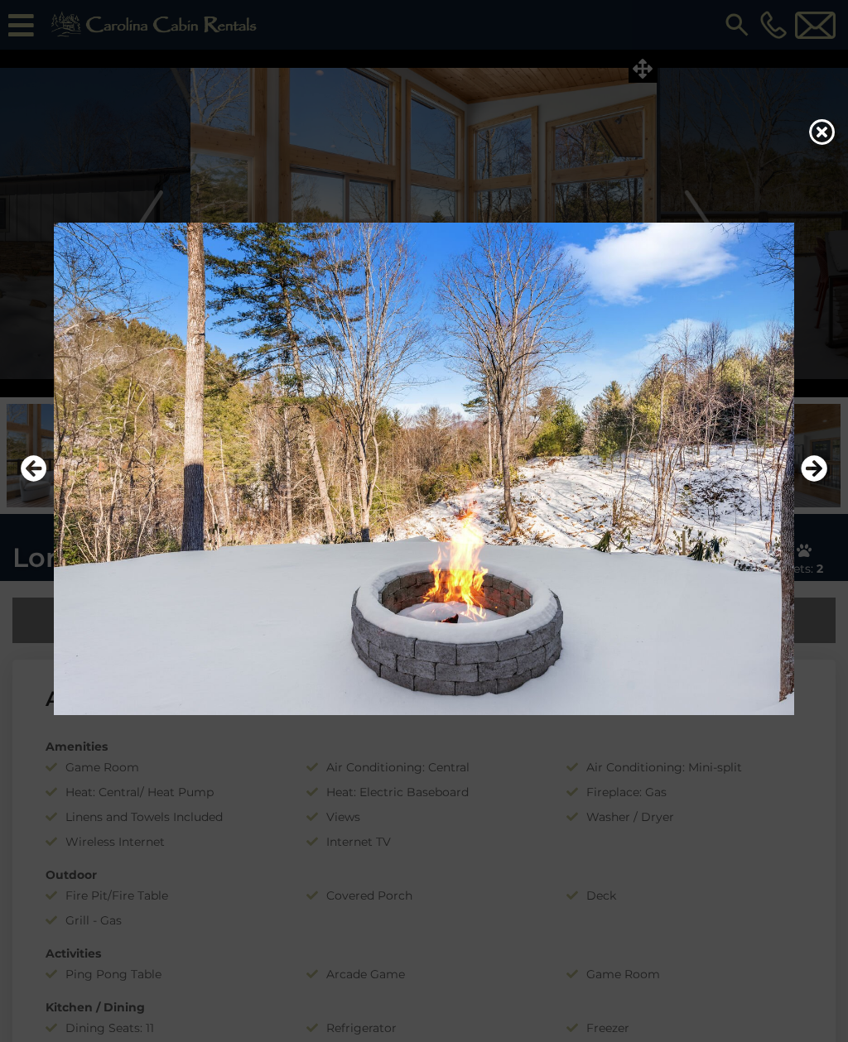
click at [814, 482] on icon "Next" at bounding box center [813, 468] width 26 height 26
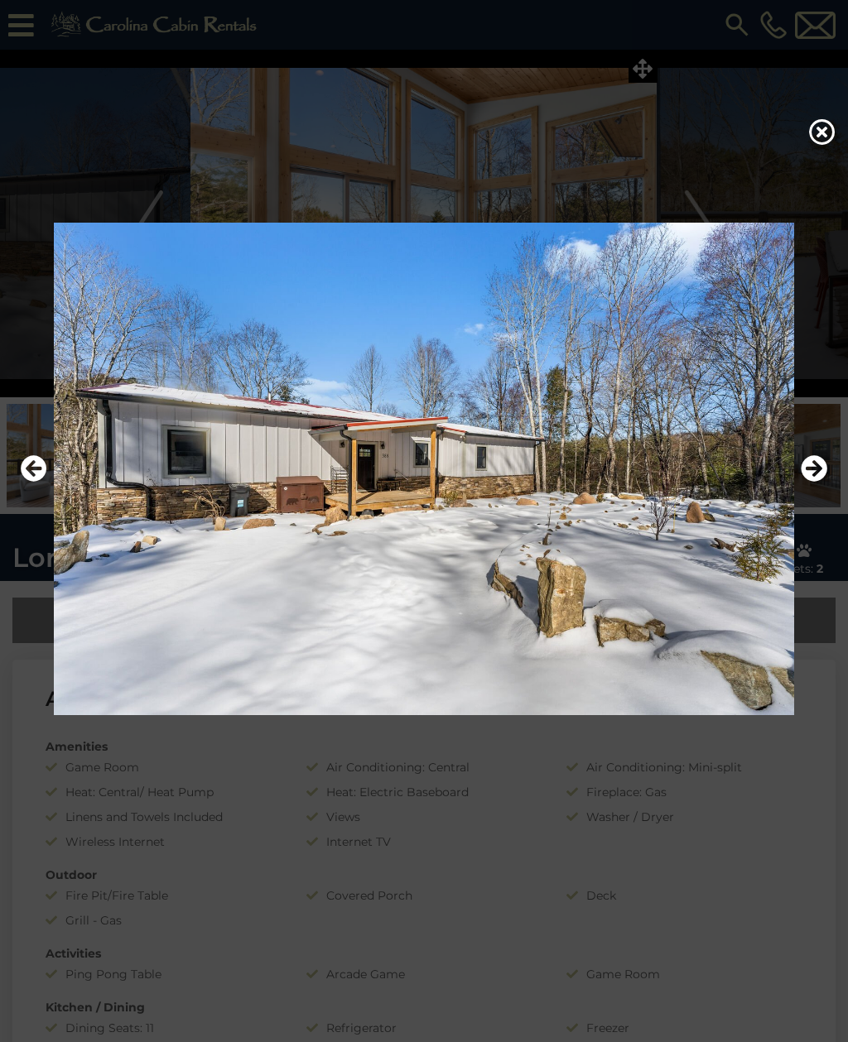
click at [815, 482] on icon "Next" at bounding box center [813, 468] width 26 height 26
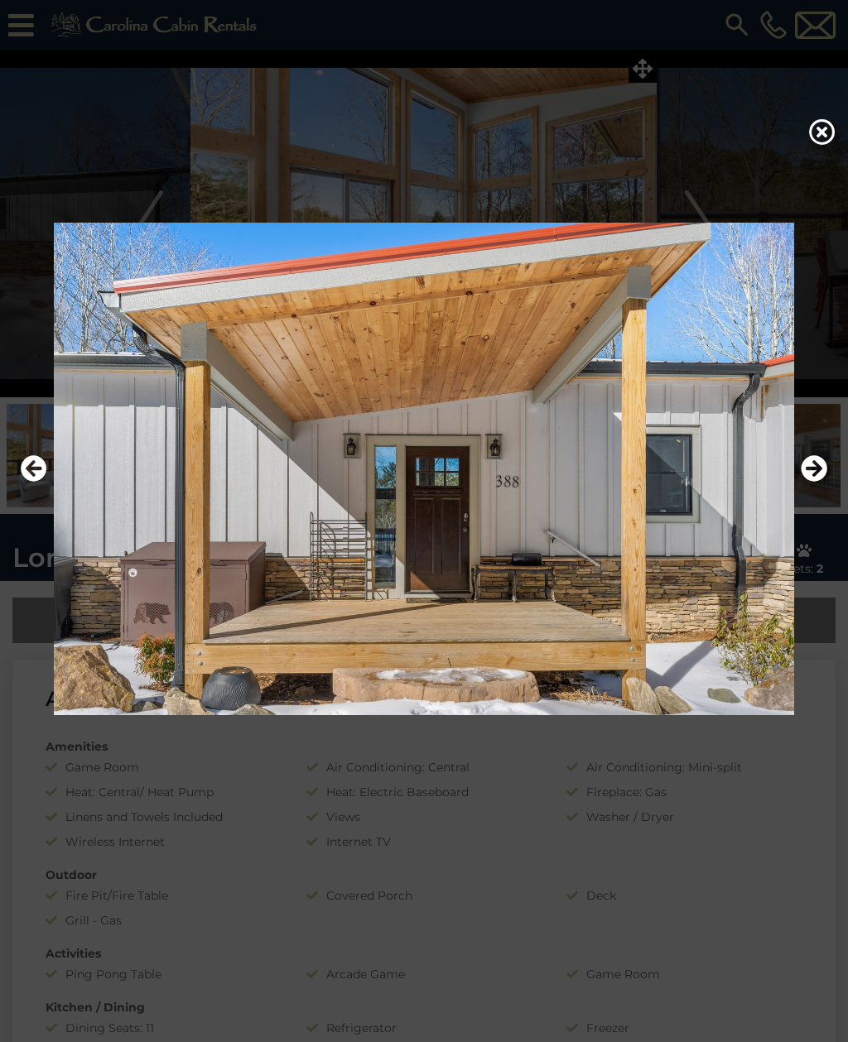
click at [824, 482] on icon "Next" at bounding box center [813, 468] width 26 height 26
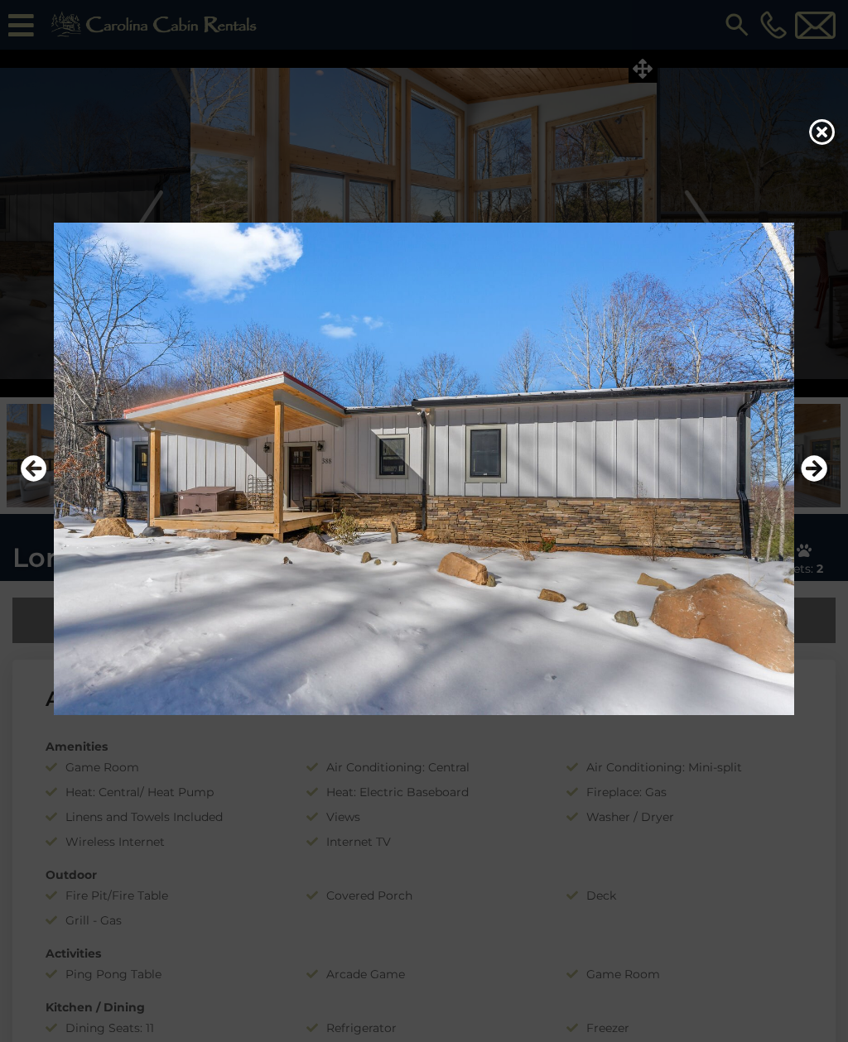
click at [824, 482] on icon "Next" at bounding box center [813, 468] width 26 height 26
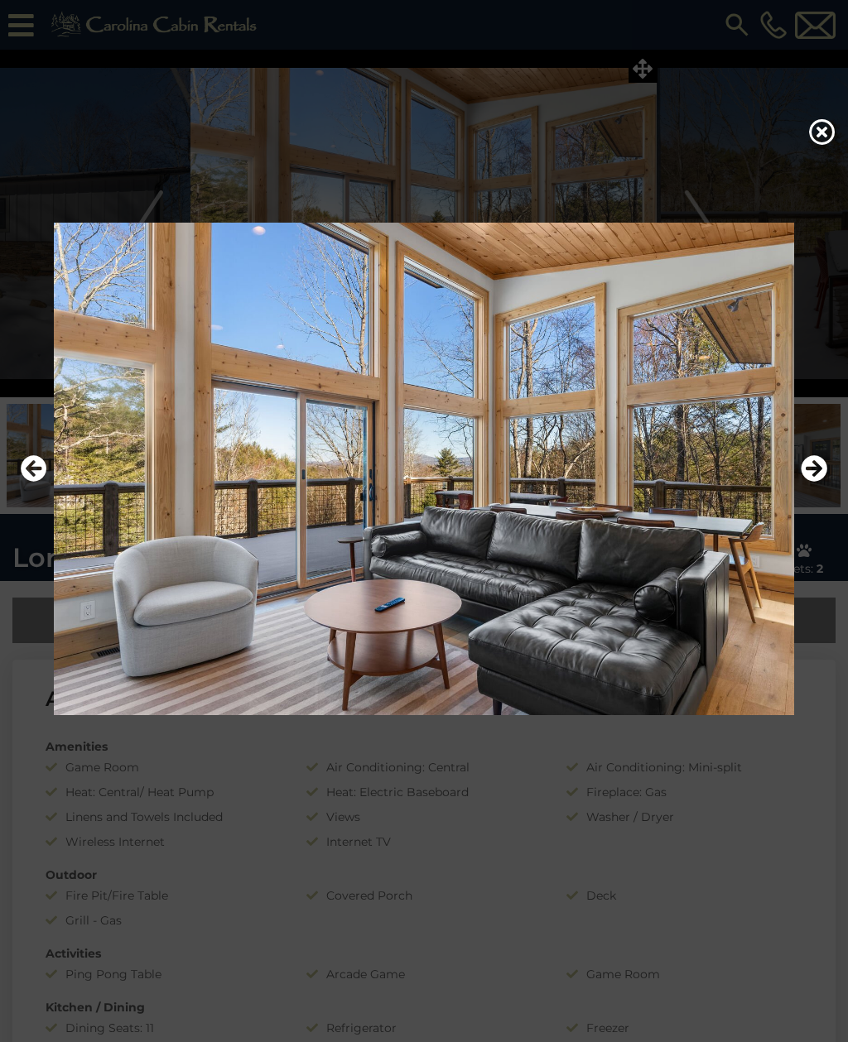
click at [825, 482] on icon "Next" at bounding box center [813, 468] width 26 height 26
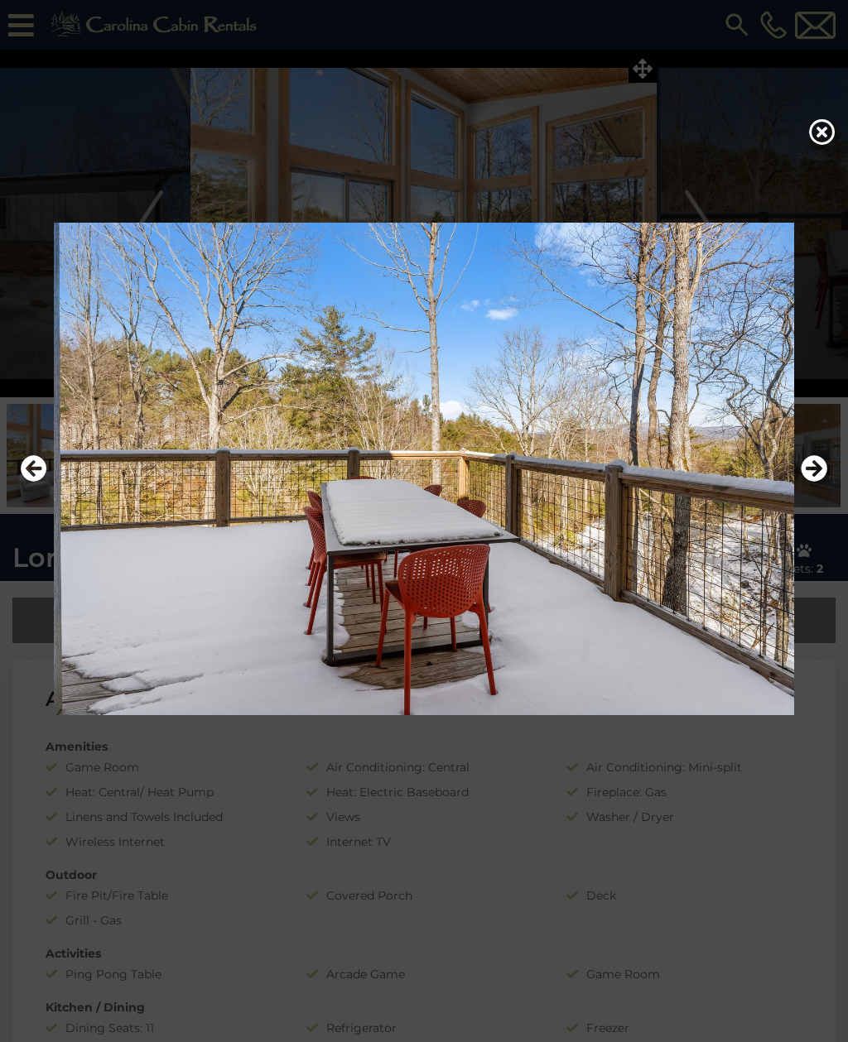
click at [810, 145] on icon at bounding box center [822, 131] width 26 height 26
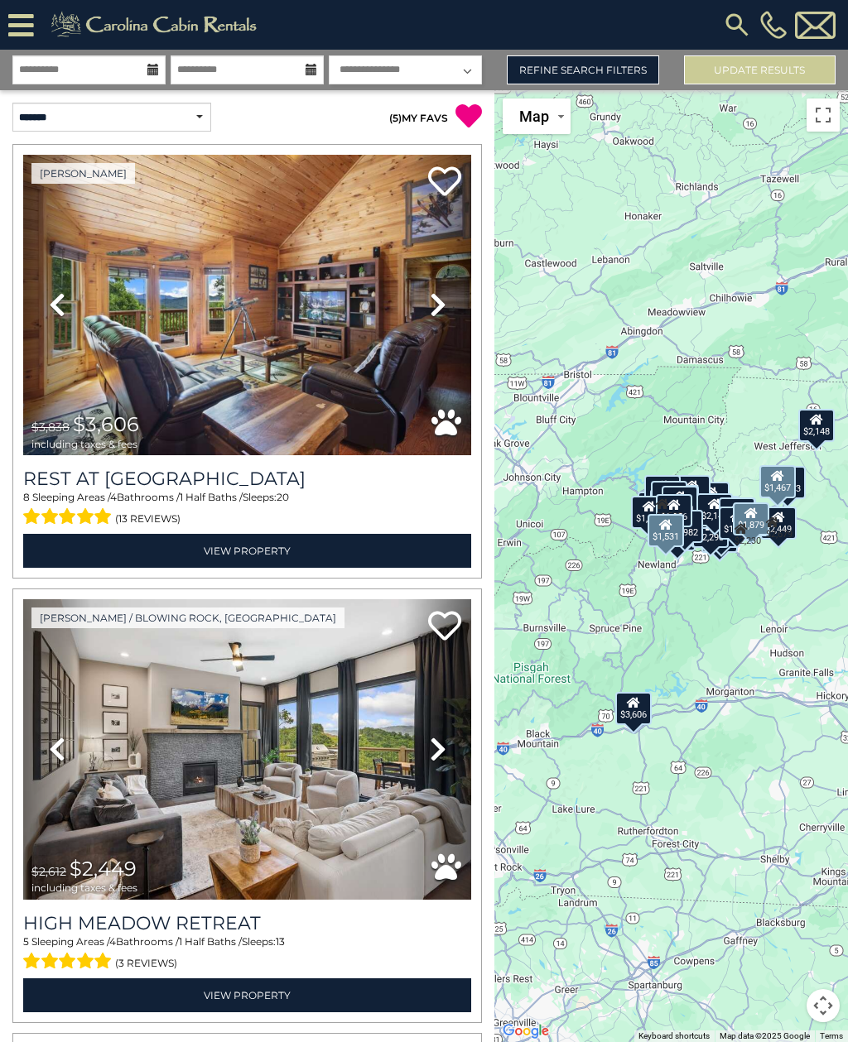
scroll to position [20854, 0]
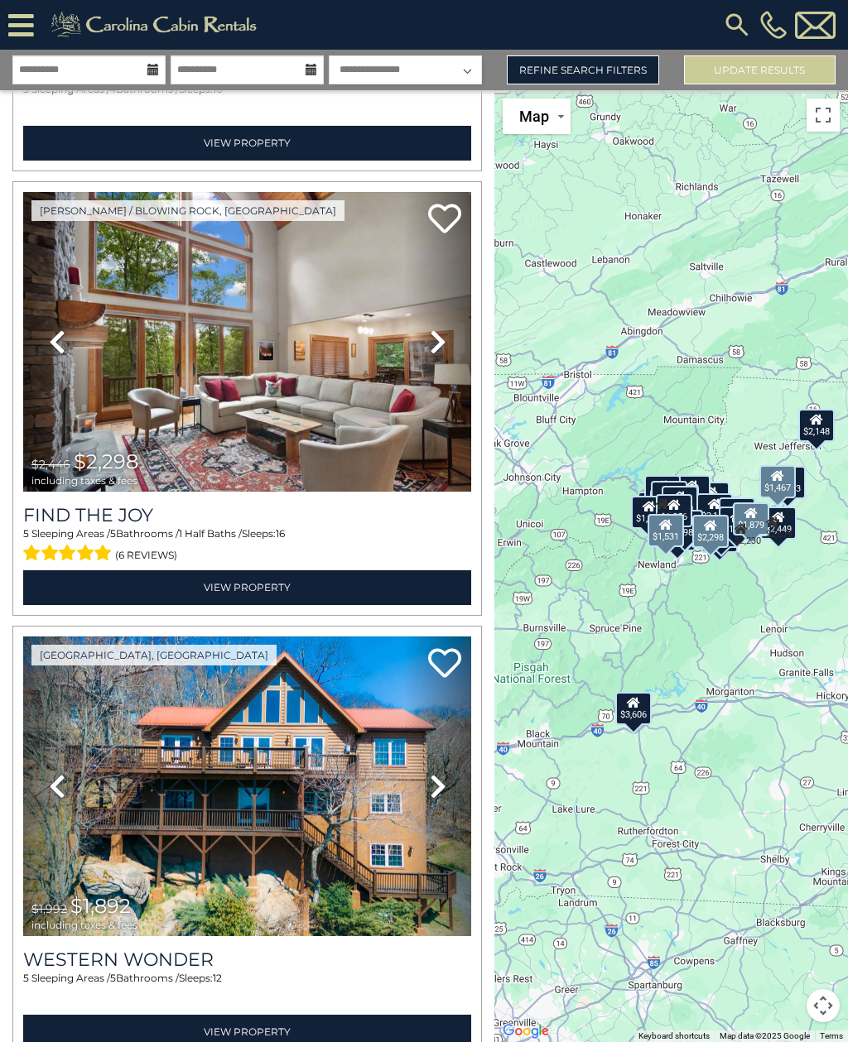
click at [395, 504] on h3 "Find The Joy" at bounding box center [247, 515] width 448 height 22
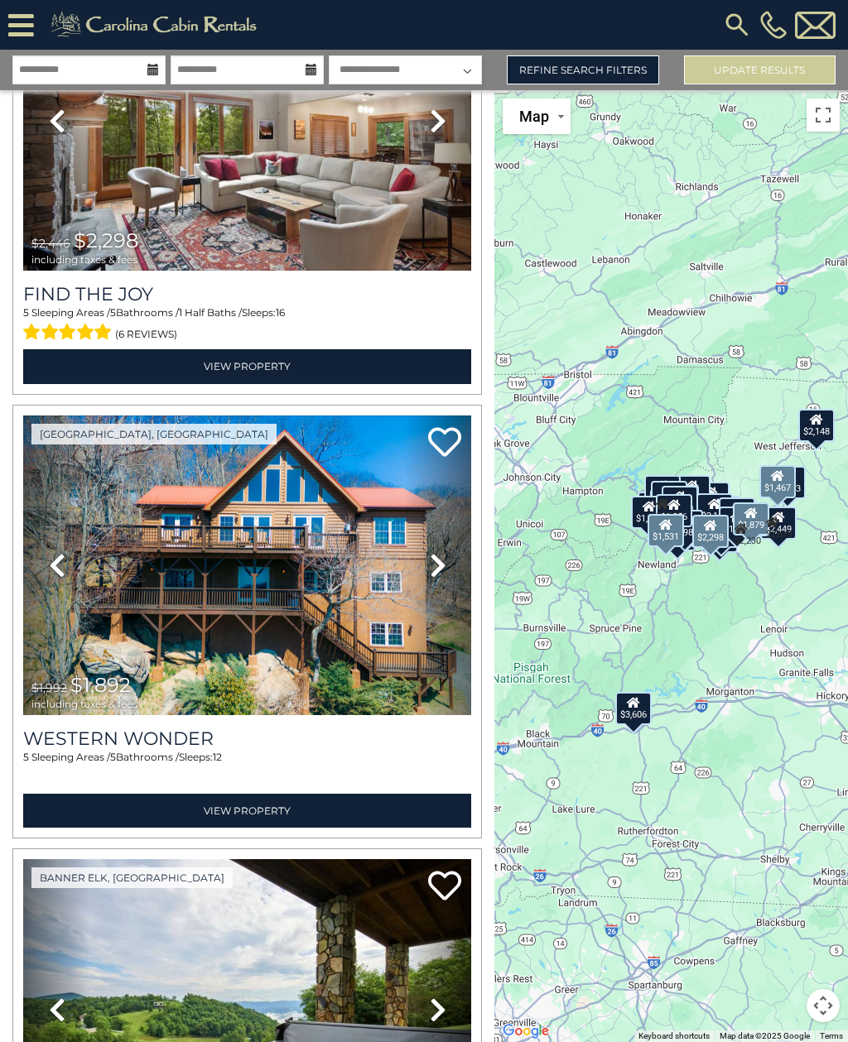
scroll to position [21076, 0]
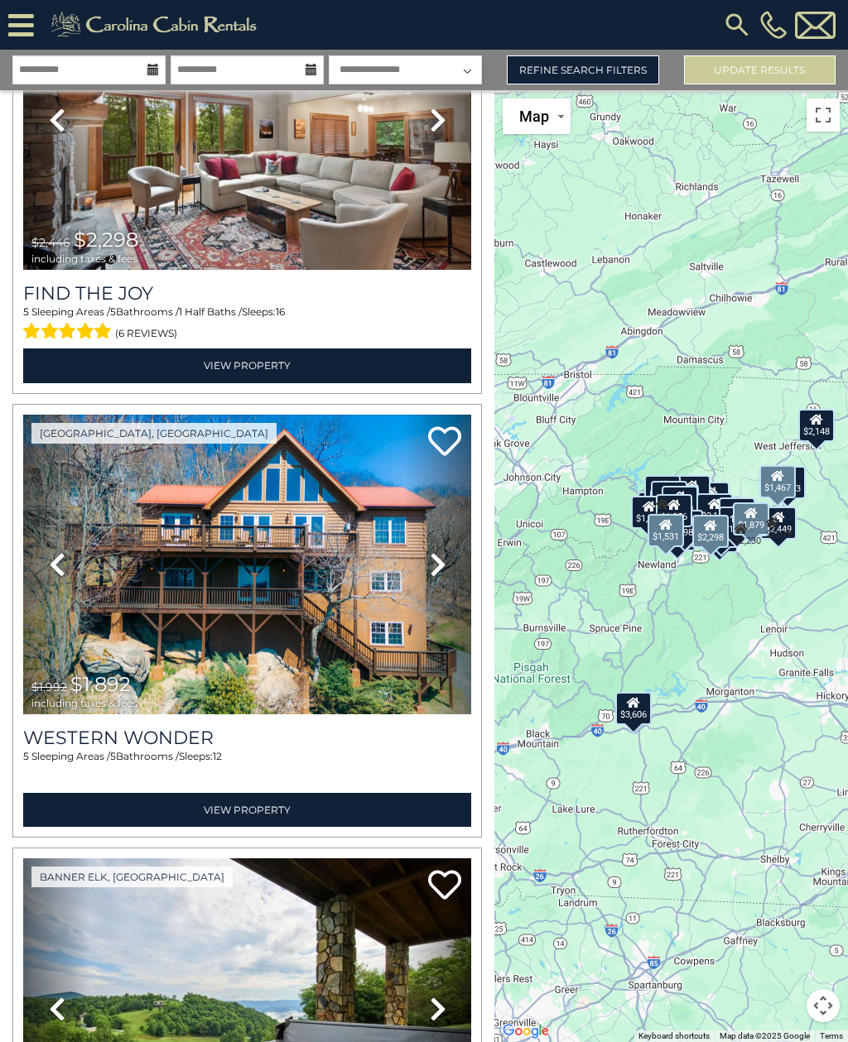
click at [392, 644] on img at bounding box center [247, 565] width 448 height 300
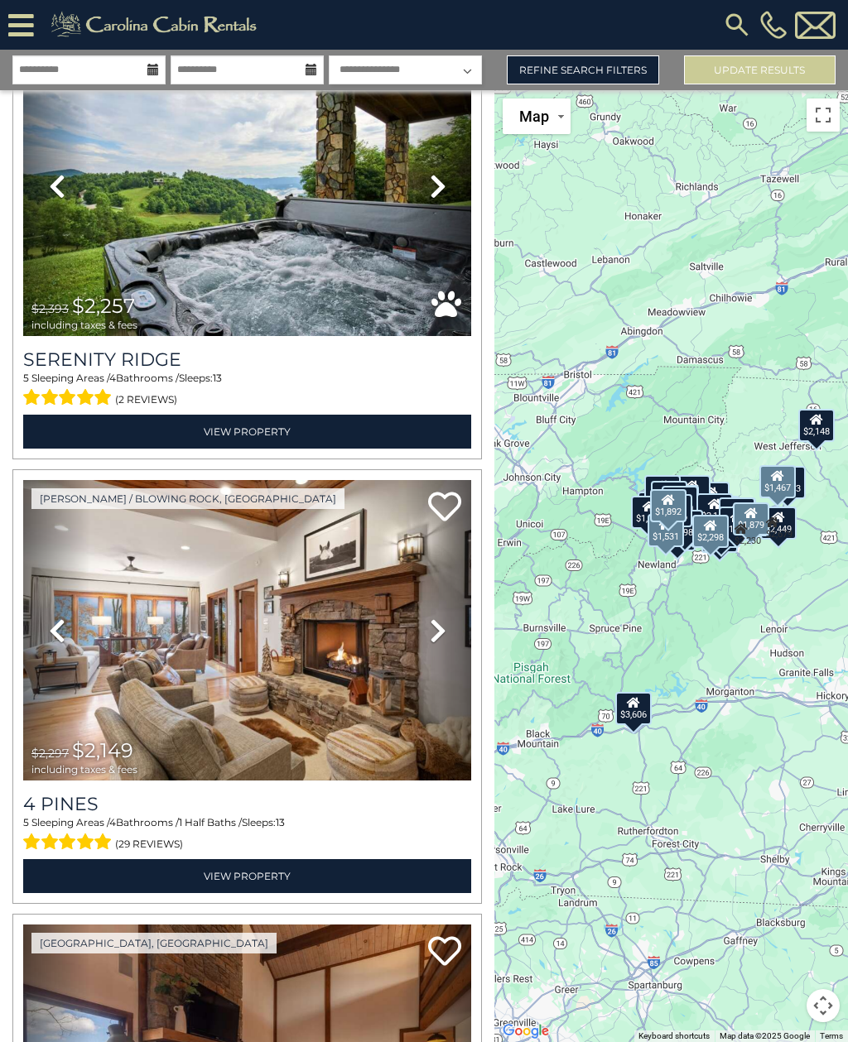
scroll to position [21899, 0]
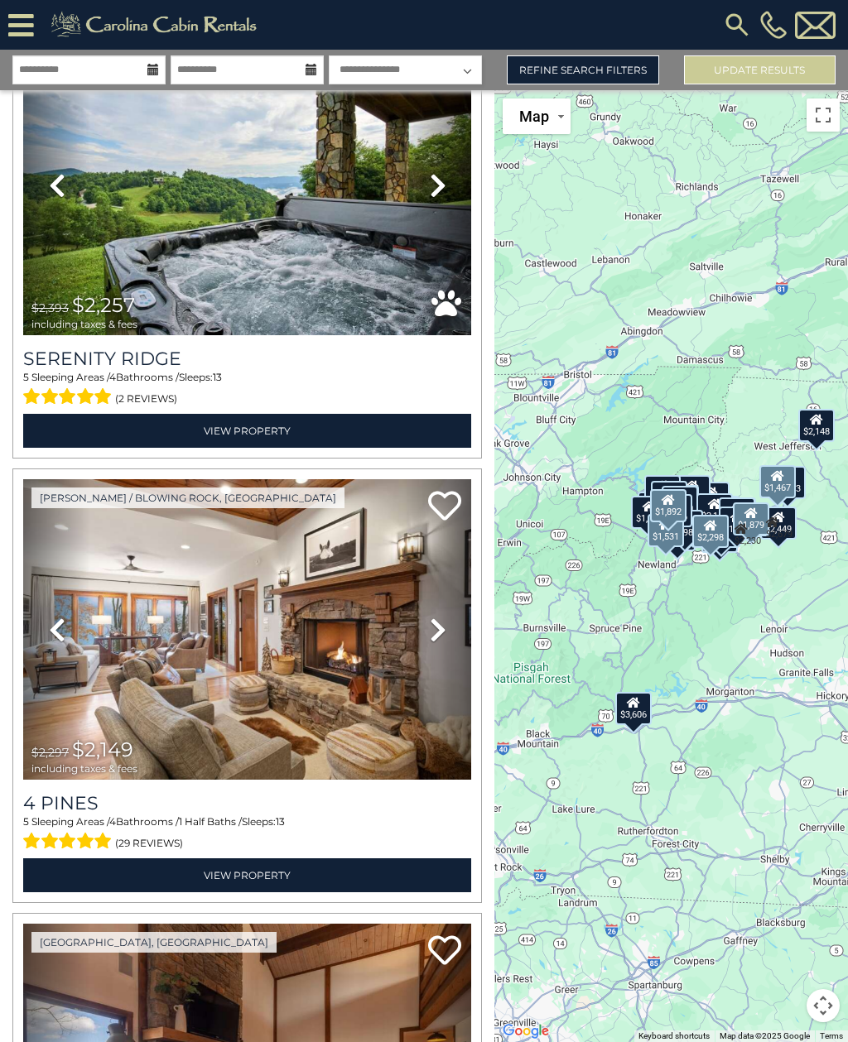
click at [89, 348] on h3 "Serenity Ridge" at bounding box center [247, 359] width 448 height 22
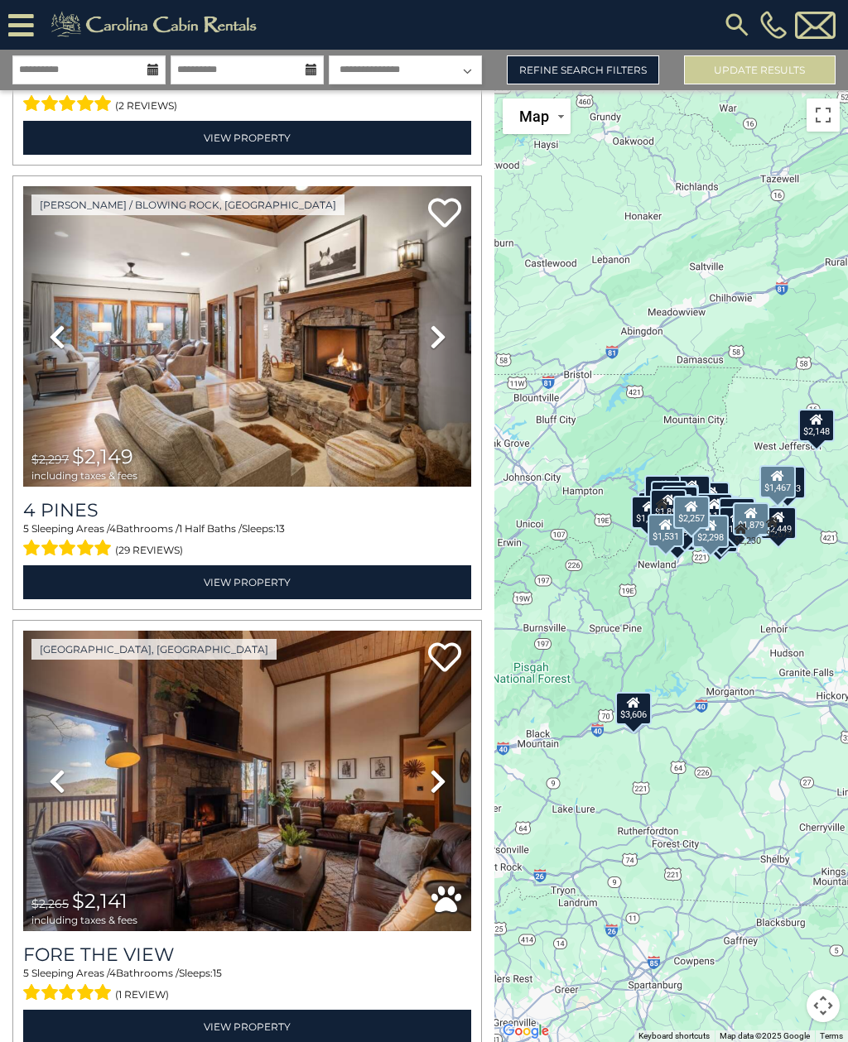
scroll to position [22191, 0]
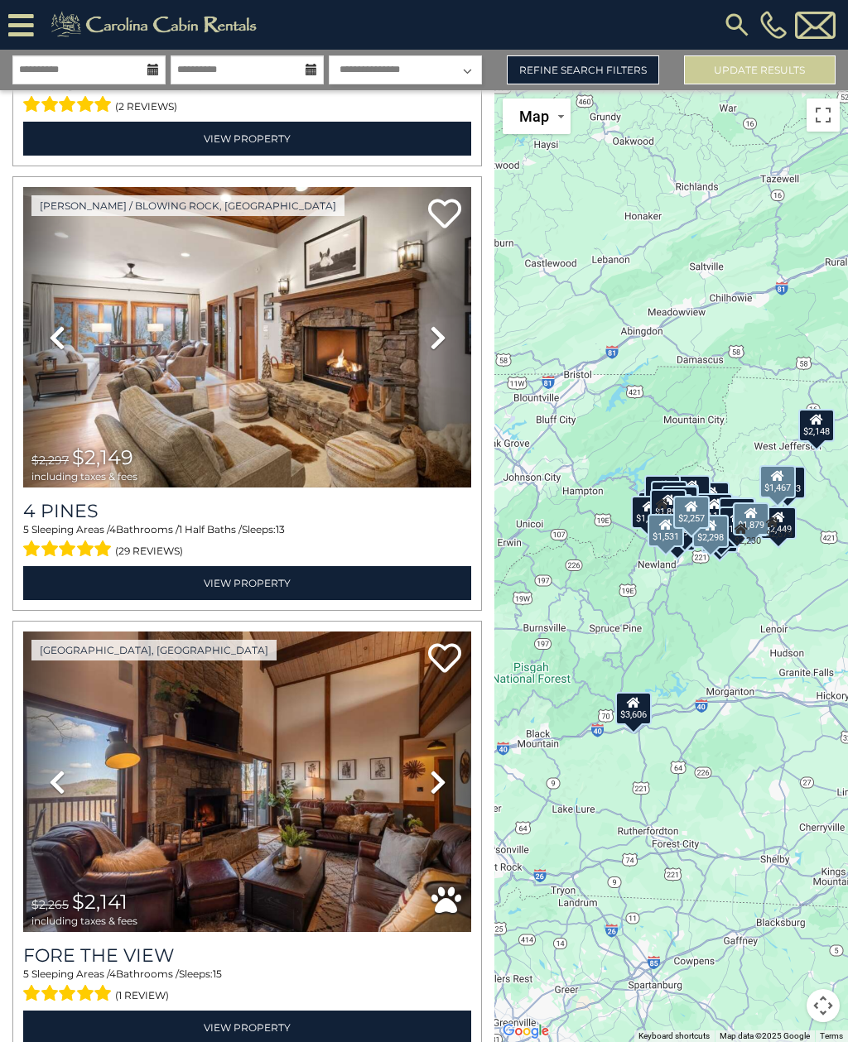
click at [52, 500] on h3 "4 Pines" at bounding box center [247, 511] width 448 height 22
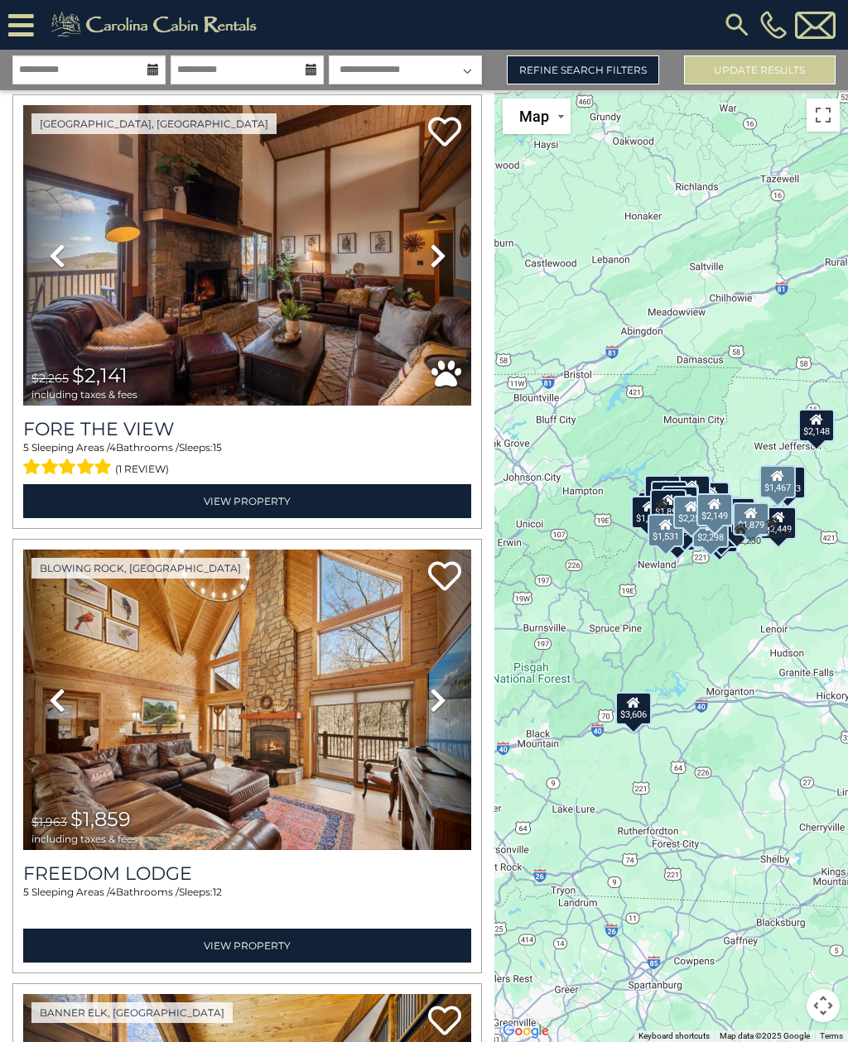
scroll to position [22715, 0]
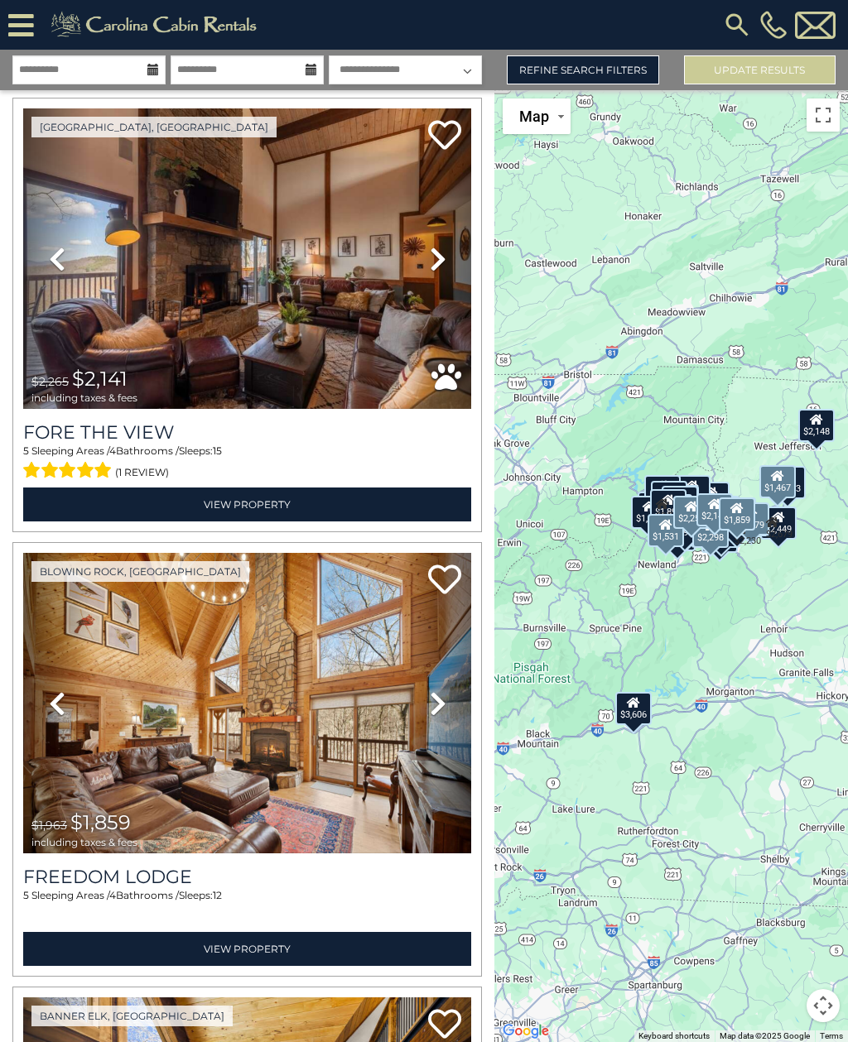
click at [352, 866] on h3 "Freedom Lodge" at bounding box center [247, 877] width 448 height 22
click at [445, 563] on icon at bounding box center [444, 579] width 33 height 33
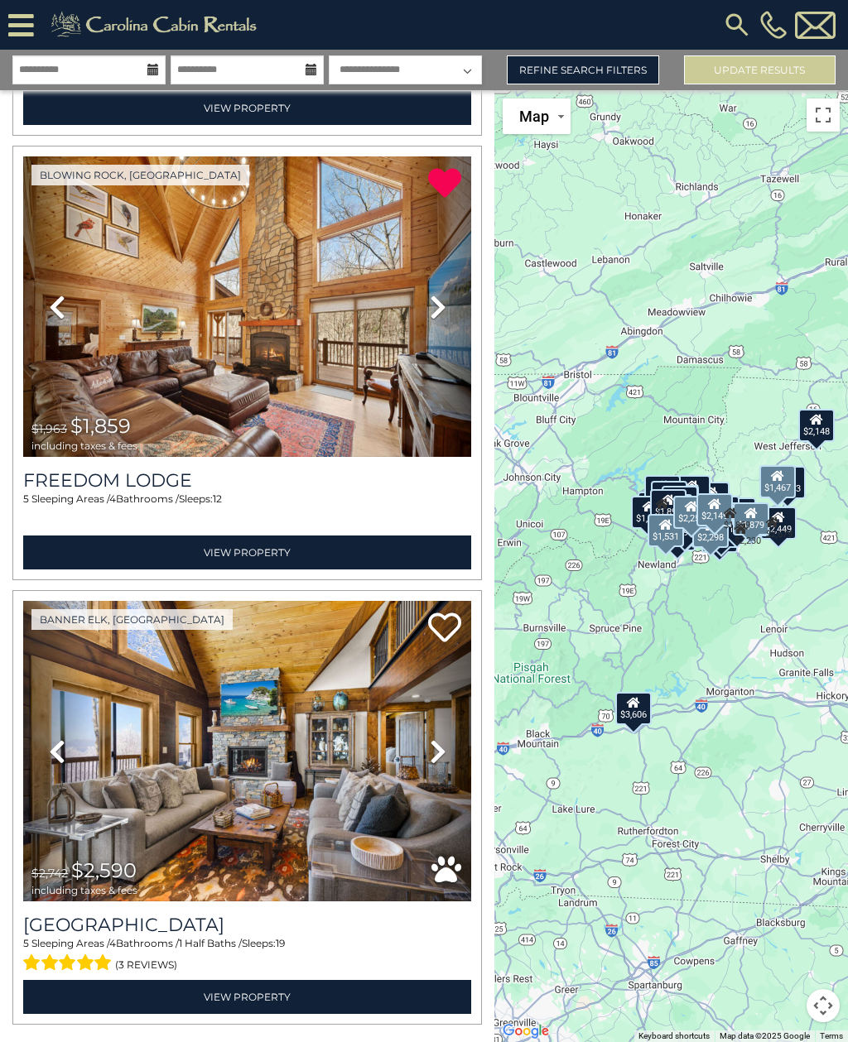
scroll to position [23110, 0]
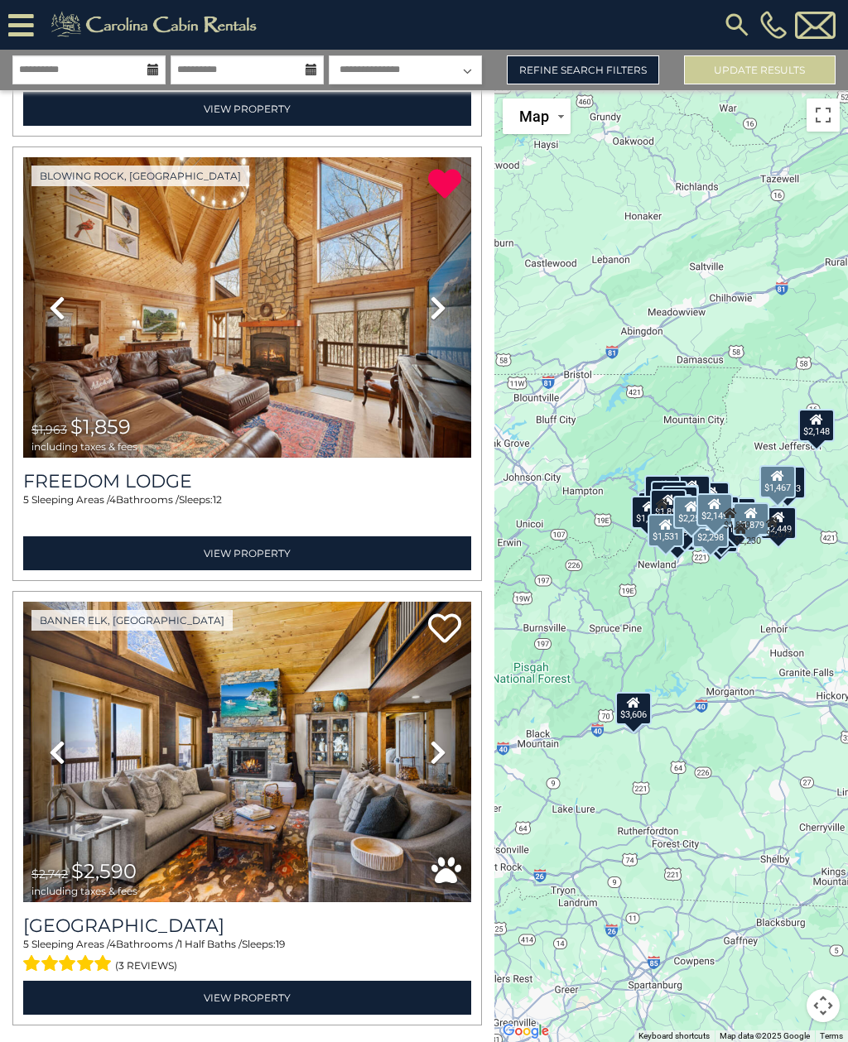
click at [211, 915] on h3 "Shawnee Ridge Lodge" at bounding box center [247, 926] width 448 height 22
click at [449, 612] on icon at bounding box center [444, 628] width 33 height 33
click at [48, 55] on input "**********" at bounding box center [88, 69] width 153 height 29
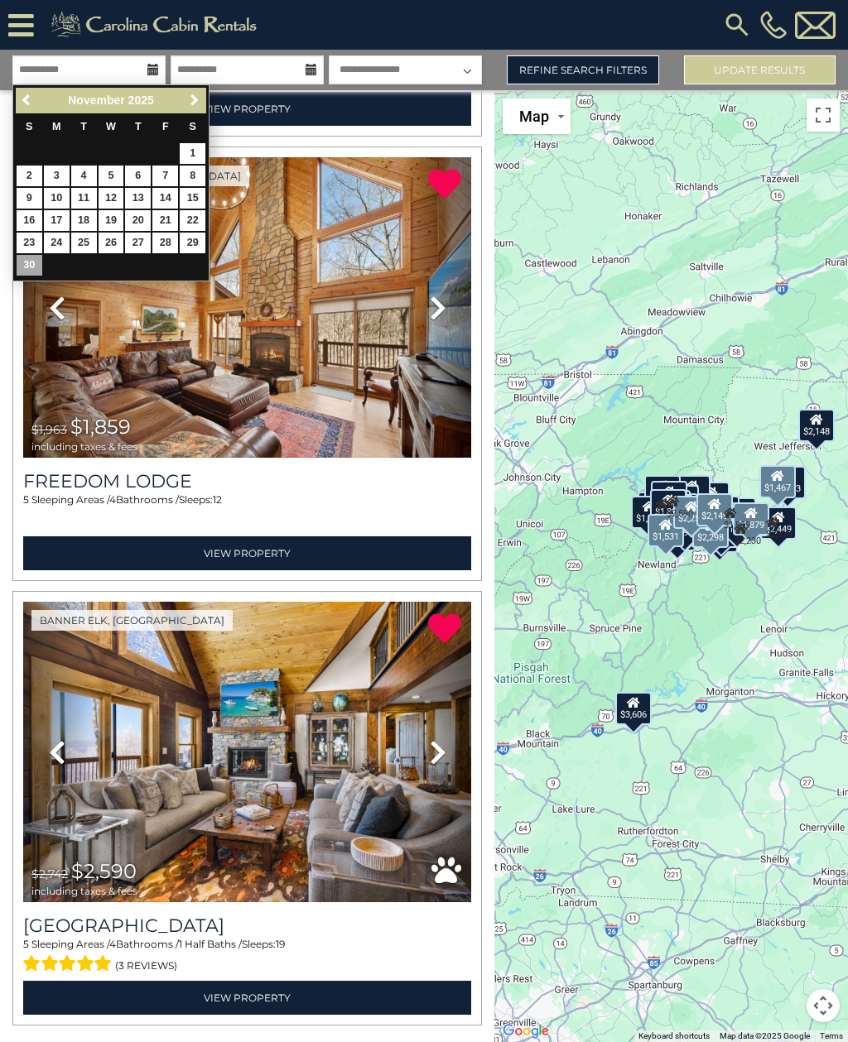
click at [623, 55] on link "Refine Search Filters" at bounding box center [582, 69] width 151 height 29
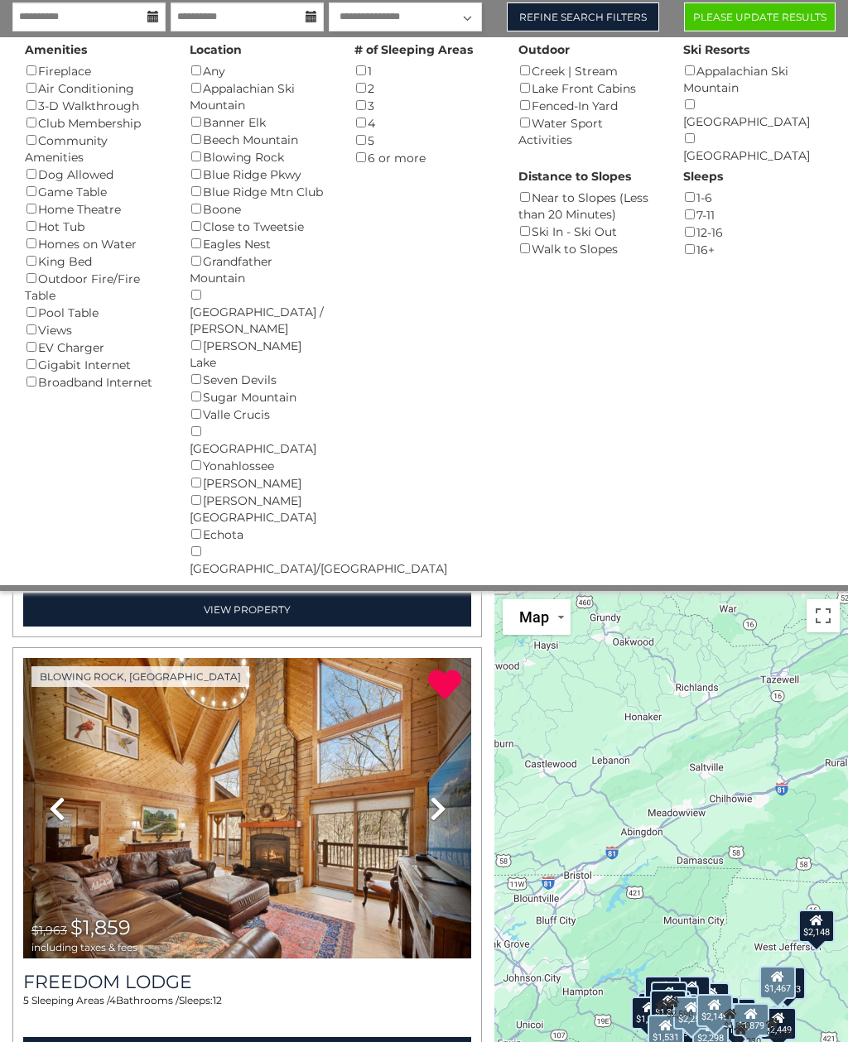
click at [245, 543] on div "Wilkesboro/North Wilkesboro ()" at bounding box center [260, 560] width 140 height 34
click at [208, 526] on div "Echota ()" at bounding box center [260, 534] width 140 height 17
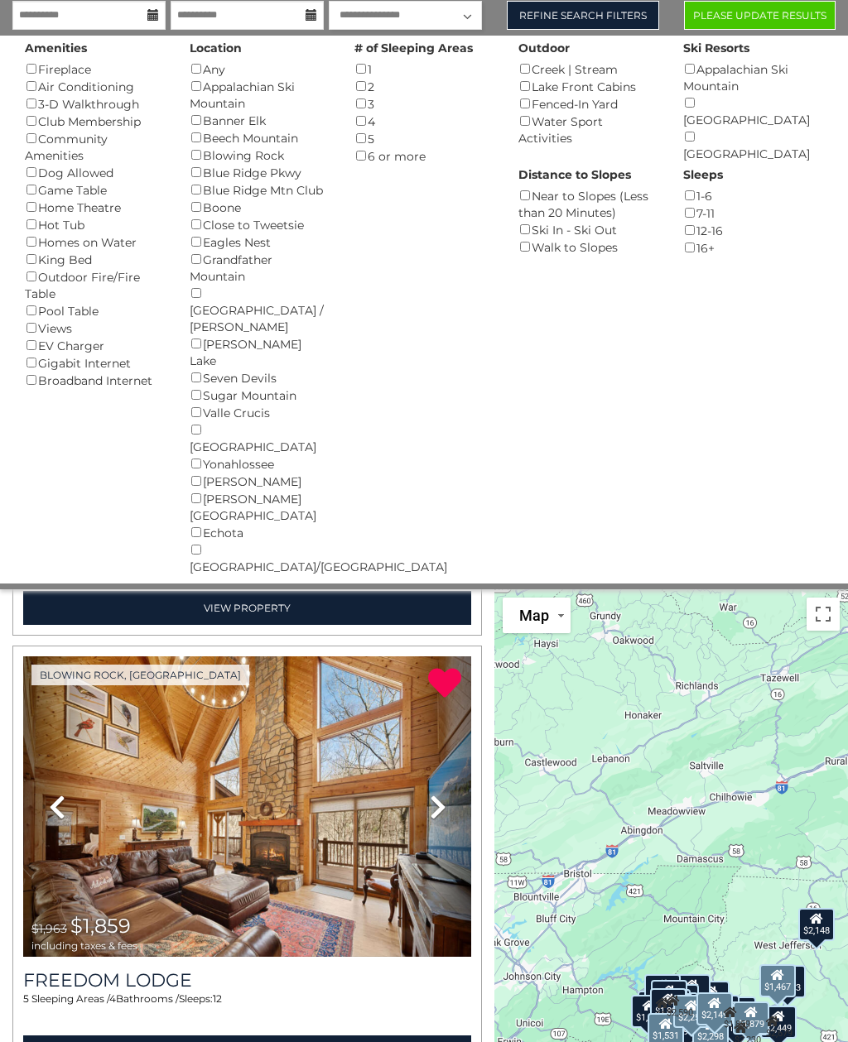
scroll to position [55, 0]
click at [670, 224] on div "Sleeps 1-6 () 7-11 () 12-16 () 16+ ()" at bounding box center [752, 209] width 165 height 94
click at [812, 25] on button "Please Update Results" at bounding box center [759, 15] width 151 height 29
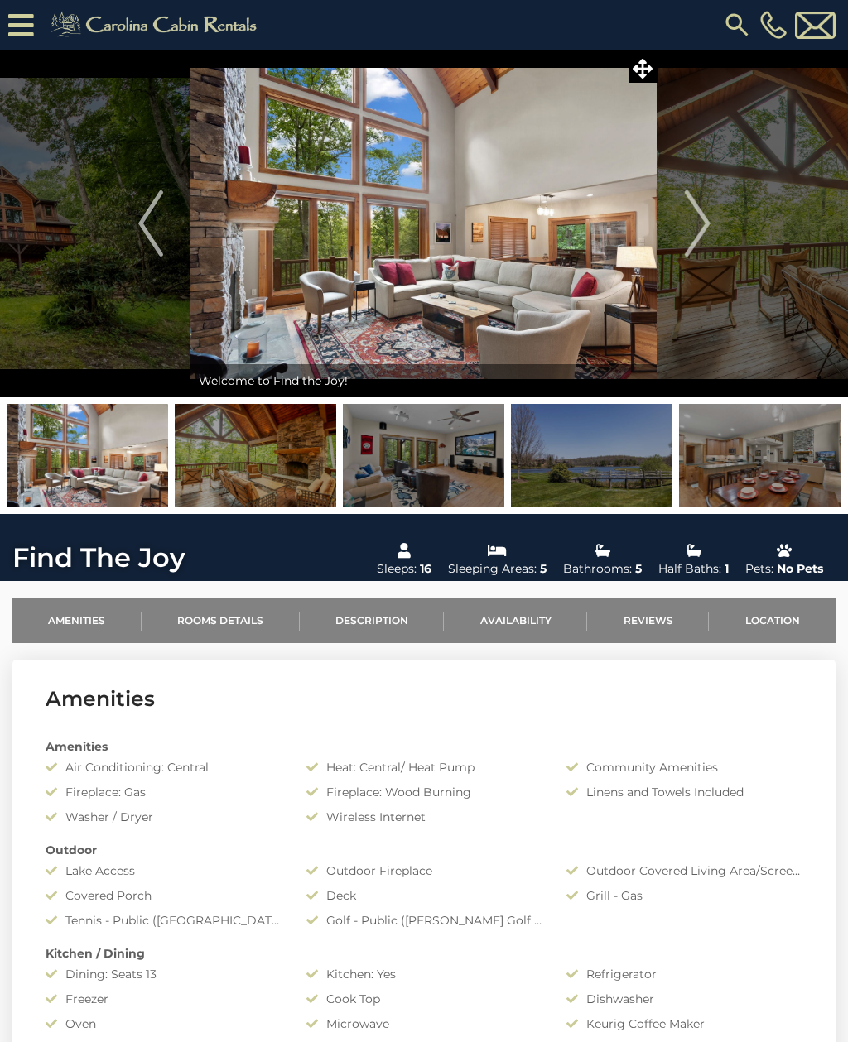
click at [635, 71] on icon at bounding box center [642, 69] width 20 height 20
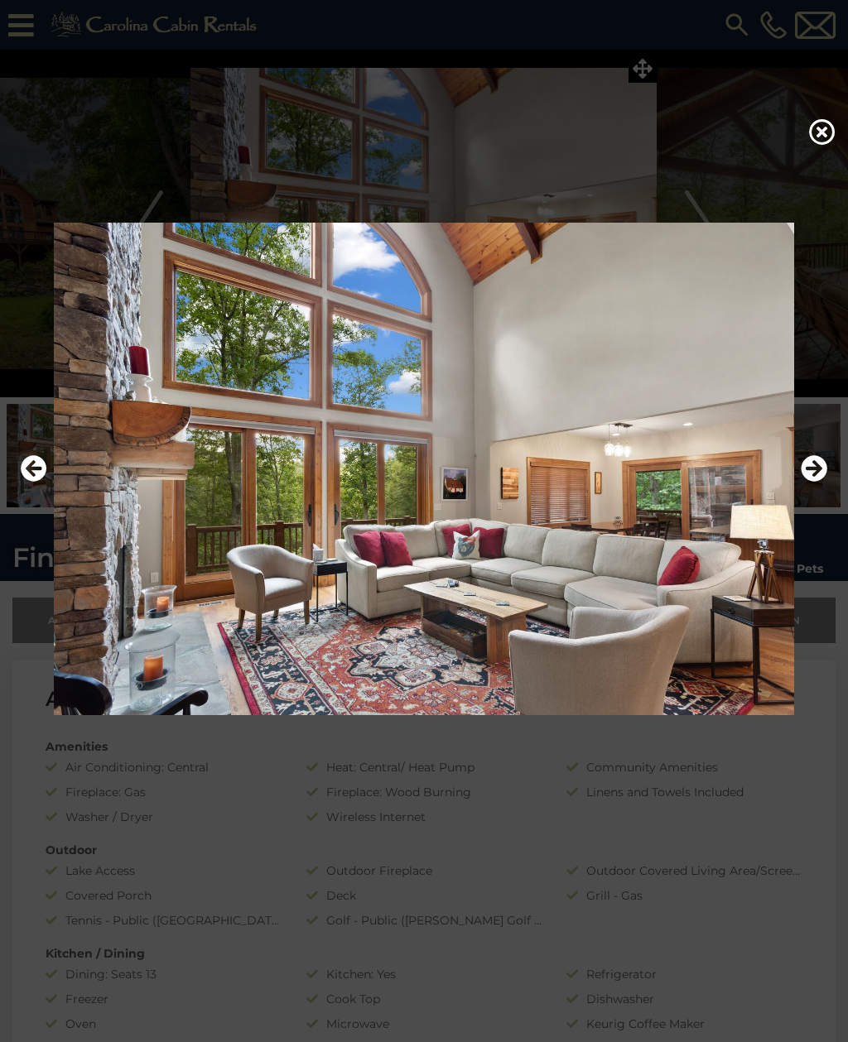
click at [821, 482] on icon "Next" at bounding box center [813, 468] width 26 height 26
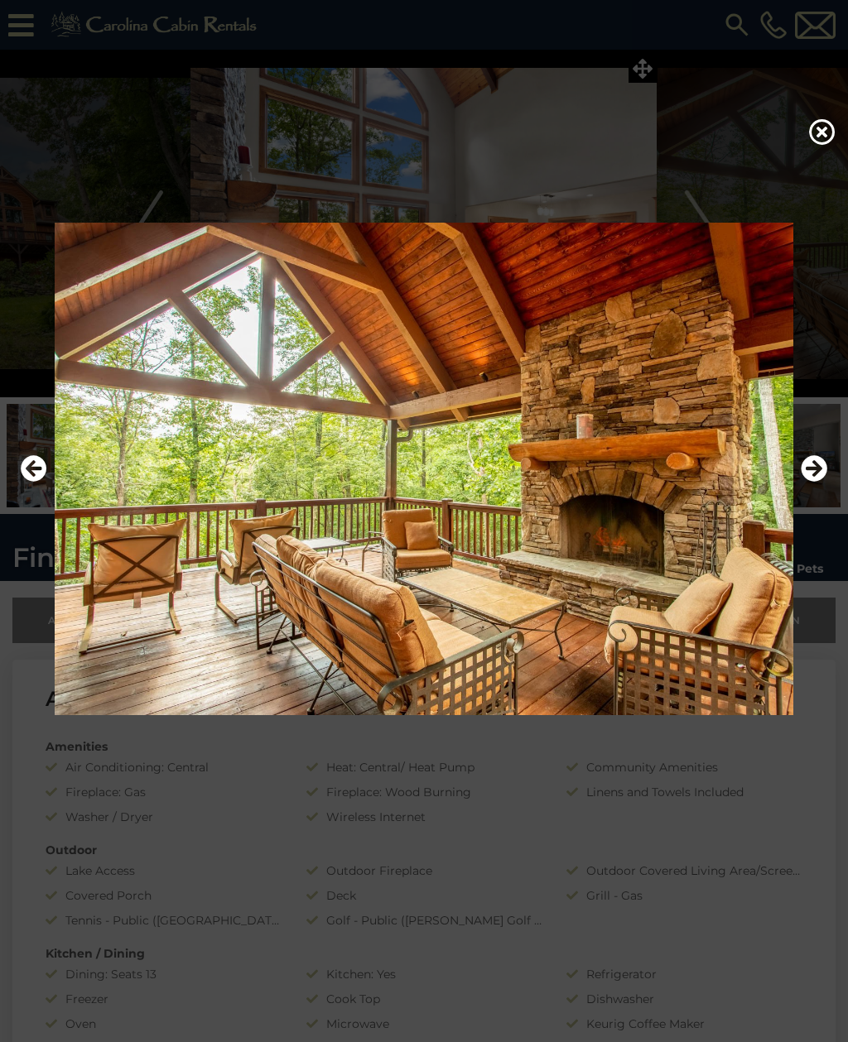
click at [818, 482] on icon "Next" at bounding box center [813, 468] width 26 height 26
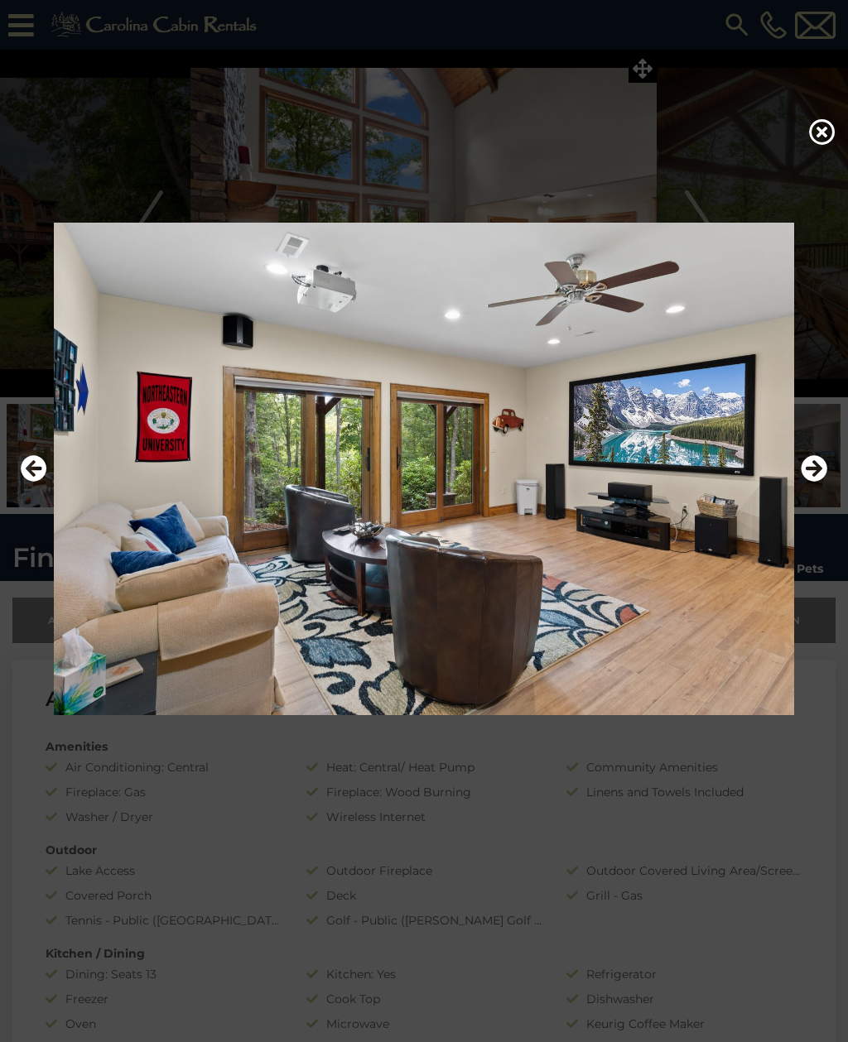
click at [814, 482] on icon "Next" at bounding box center [813, 468] width 26 height 26
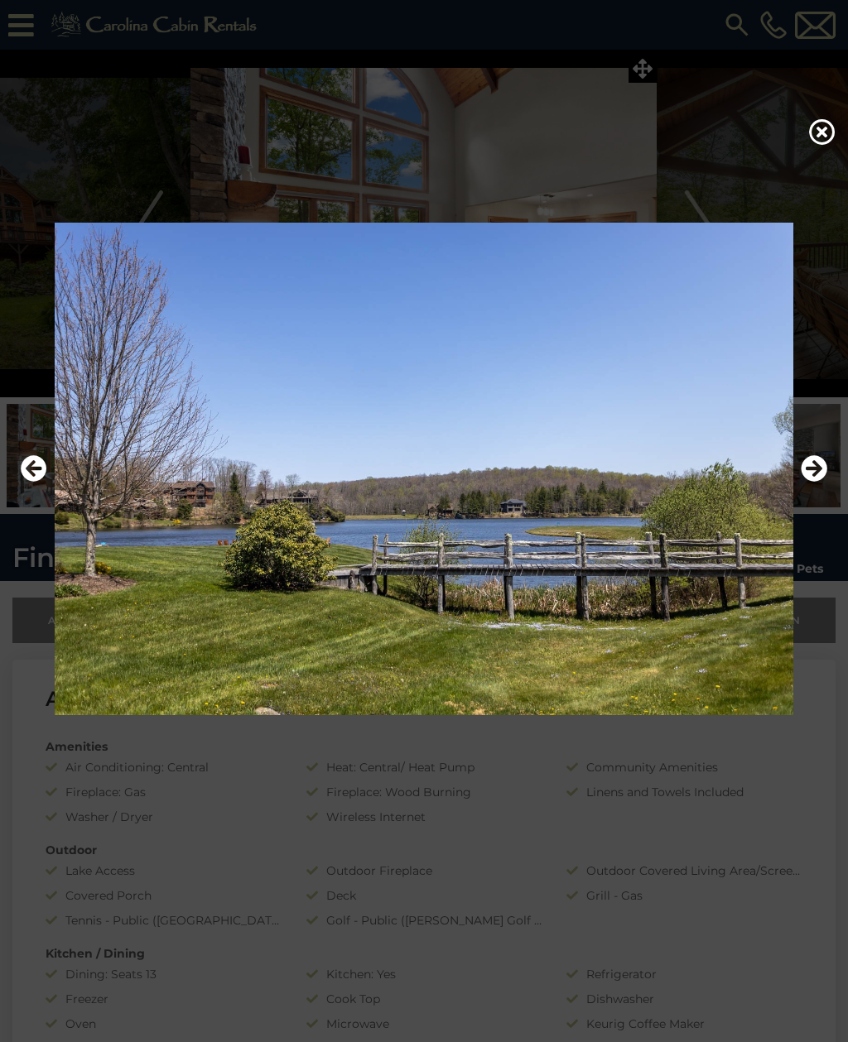
click at [805, 482] on icon "Next" at bounding box center [813, 468] width 26 height 26
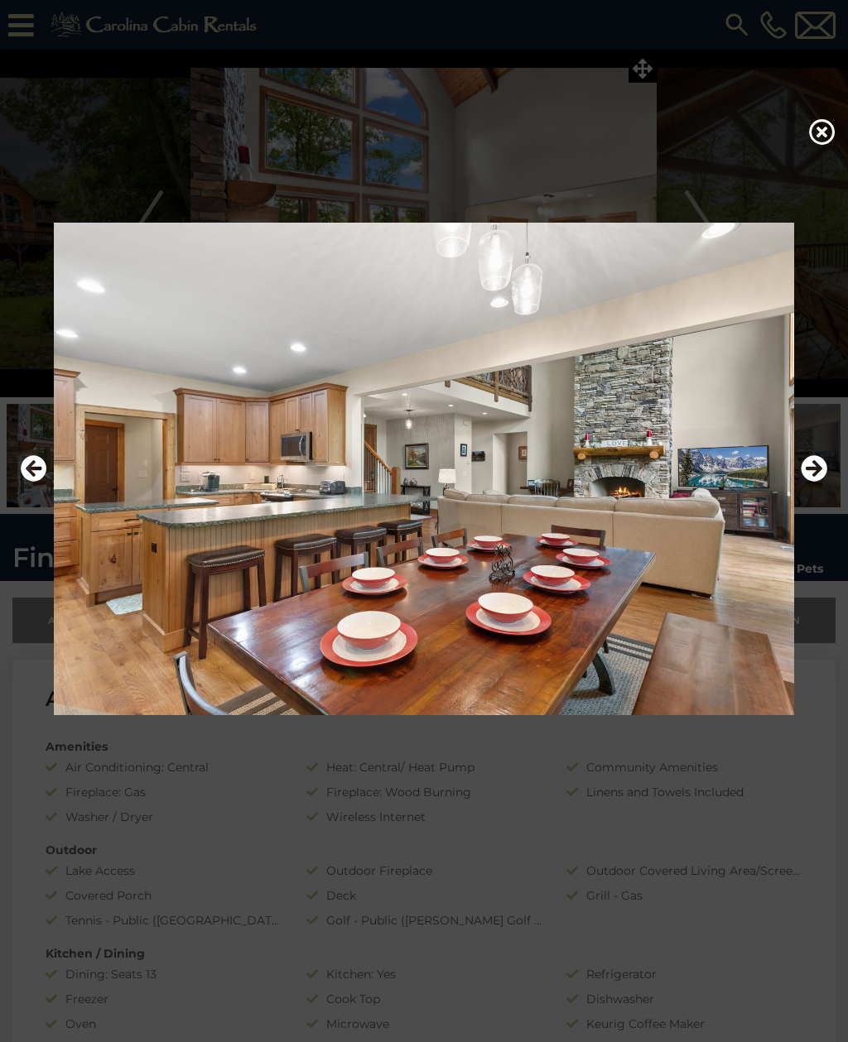
click at [816, 482] on icon "Next" at bounding box center [813, 468] width 26 height 26
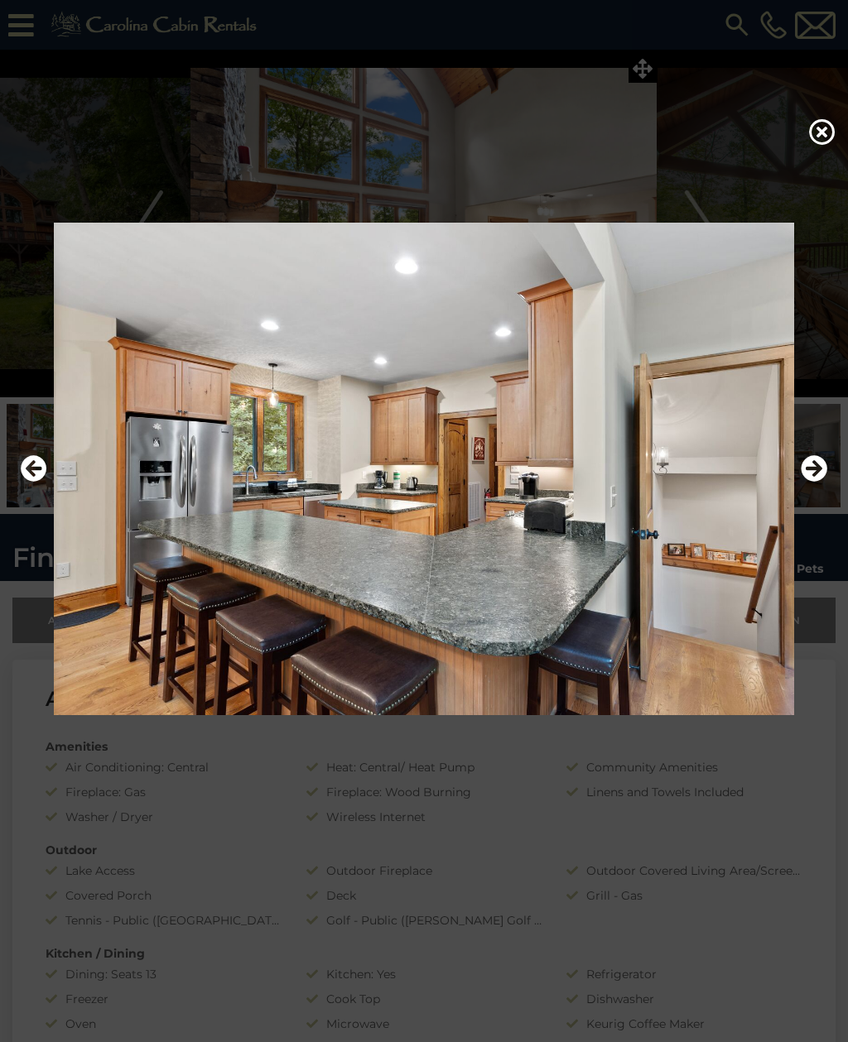
click at [815, 482] on icon "Next" at bounding box center [813, 468] width 26 height 26
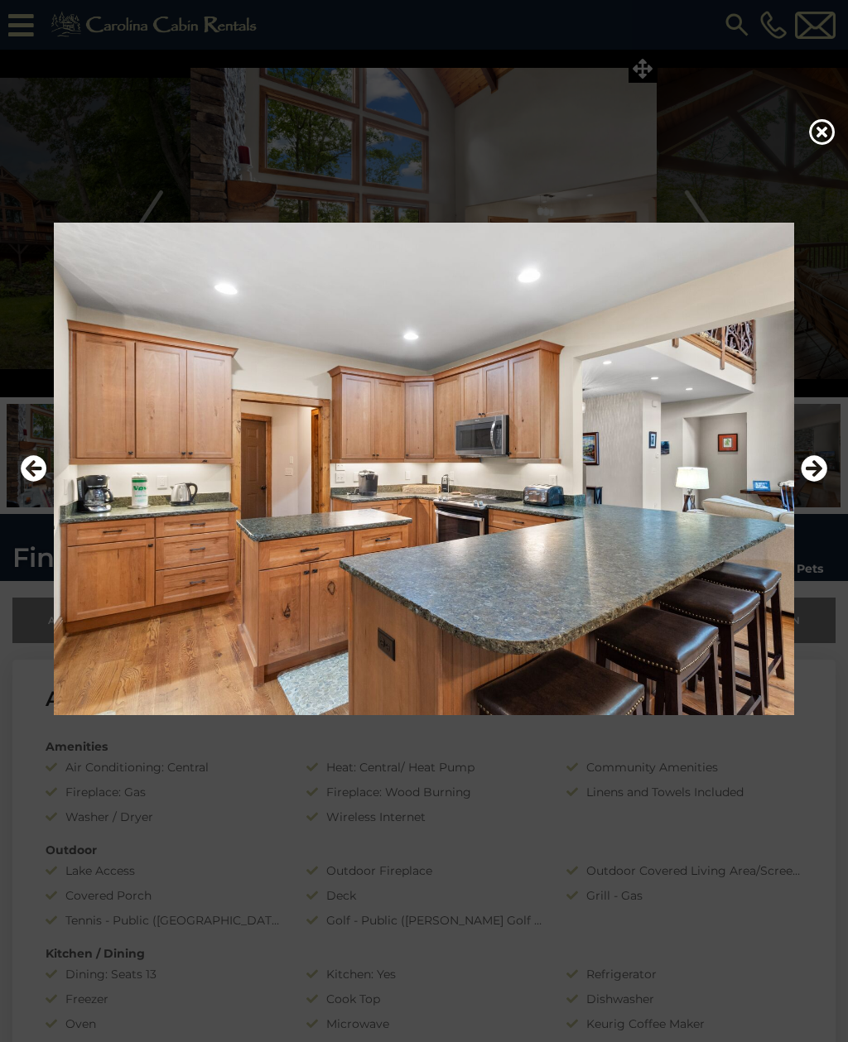
click at [806, 482] on icon "Next" at bounding box center [813, 468] width 26 height 26
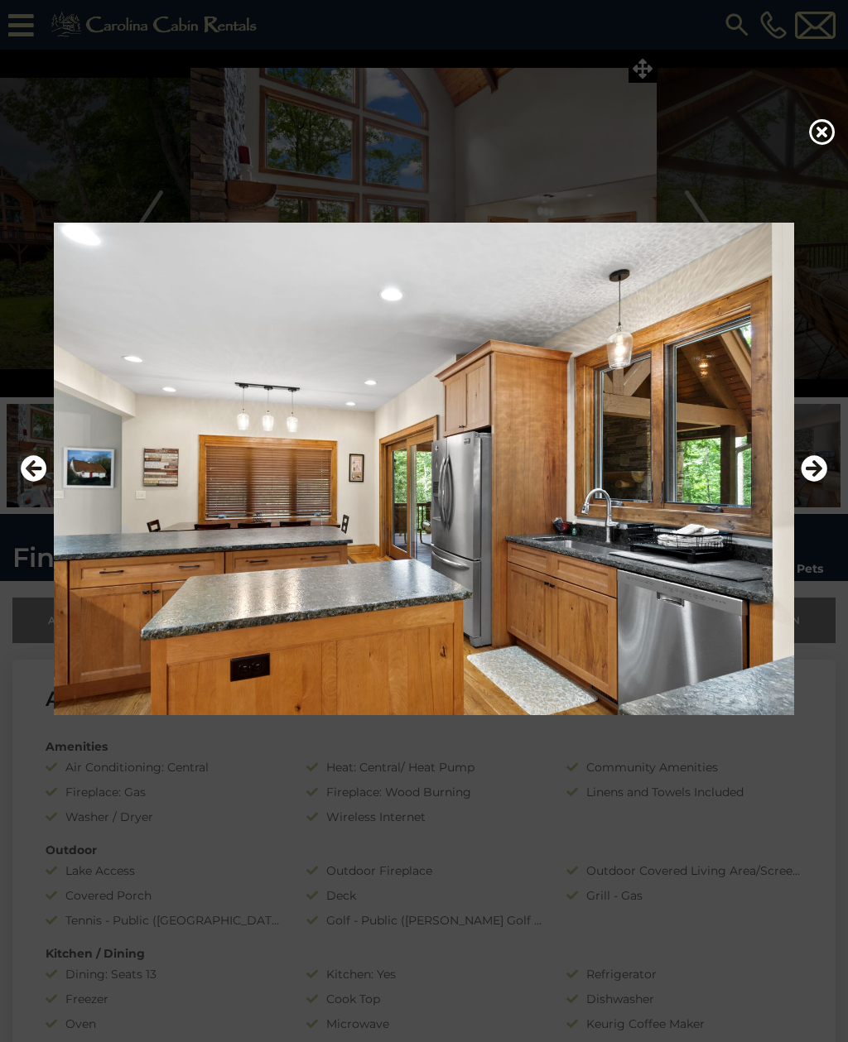
click at [815, 482] on icon "Next" at bounding box center [813, 468] width 26 height 26
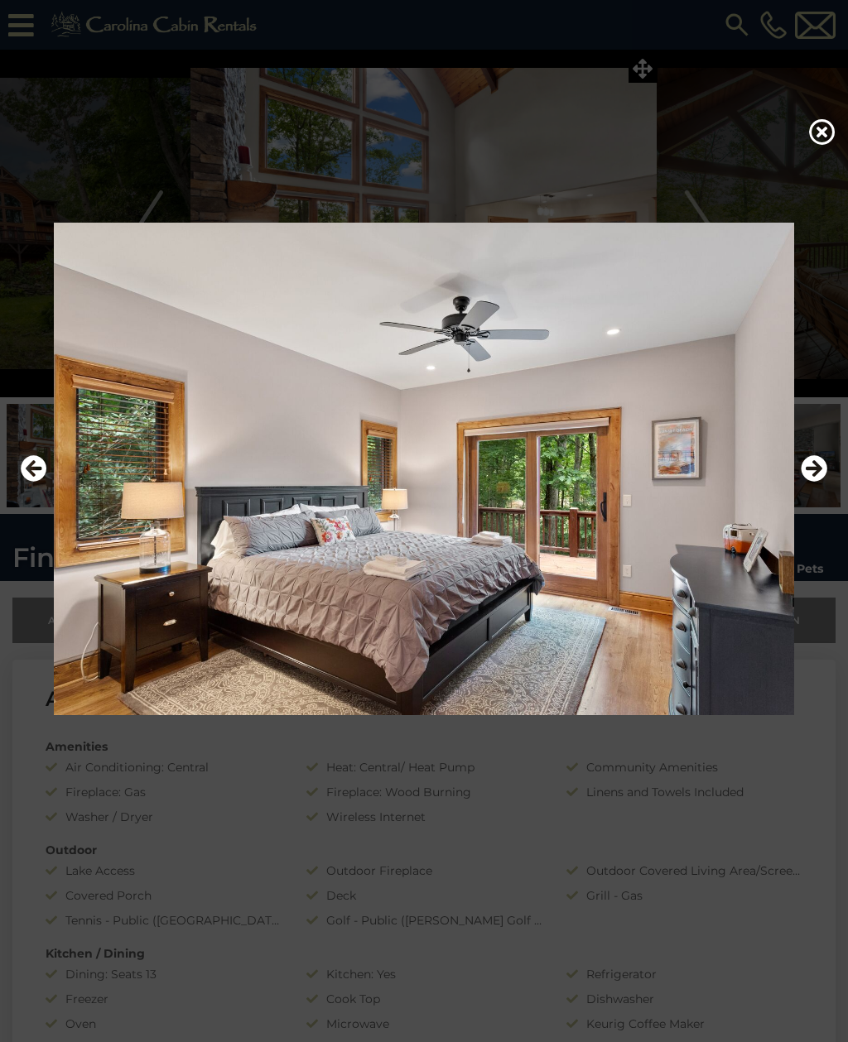
click at [813, 482] on icon "Next" at bounding box center [813, 468] width 26 height 26
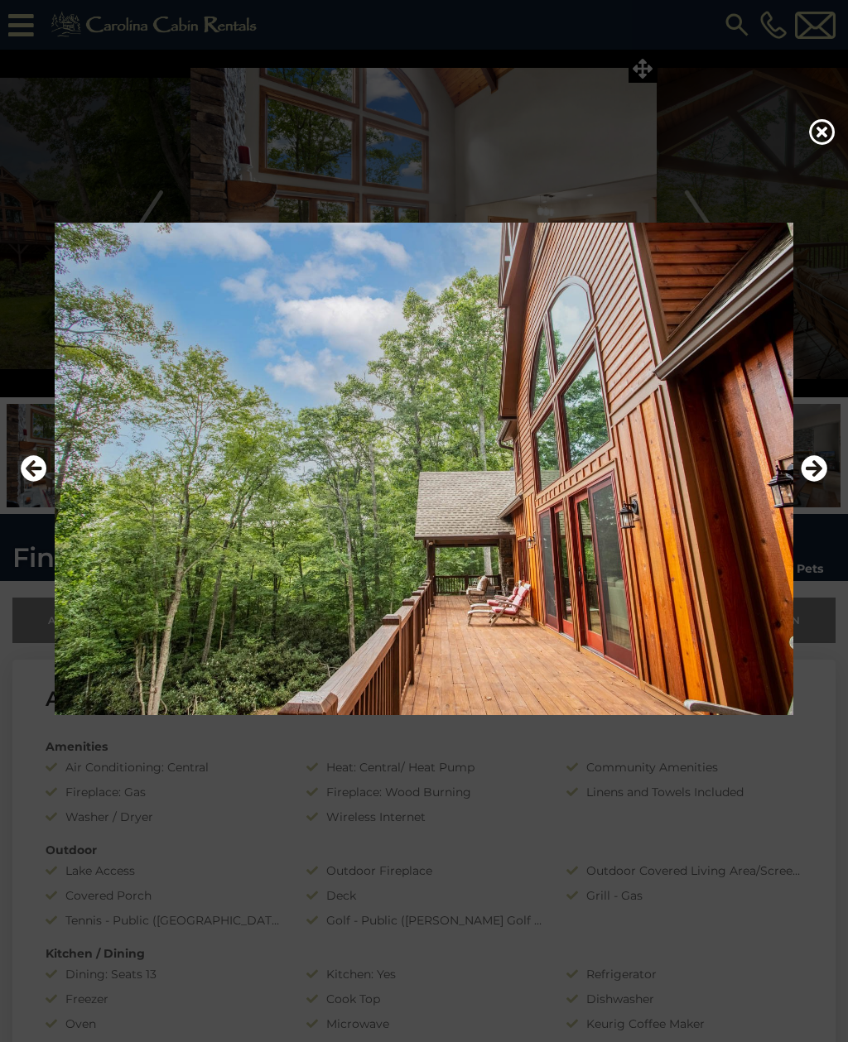
click at [809, 482] on icon "Next" at bounding box center [813, 468] width 26 height 26
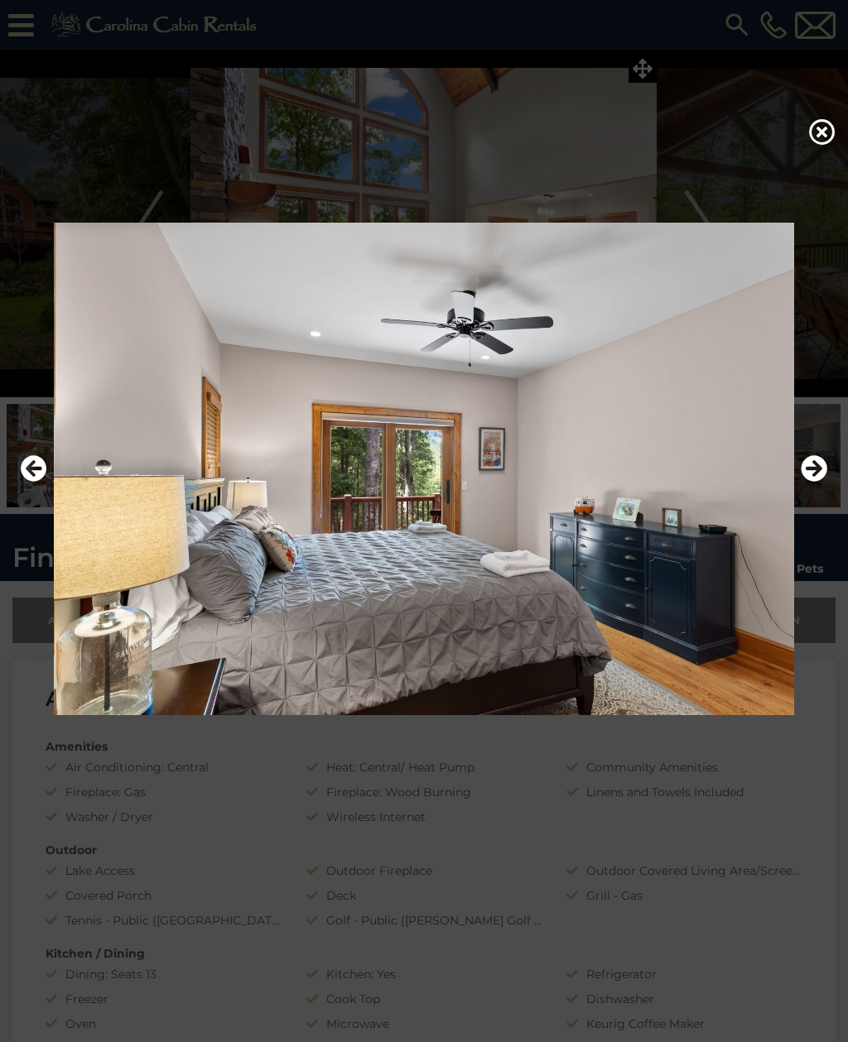
click at [812, 482] on icon "Next" at bounding box center [813, 468] width 26 height 26
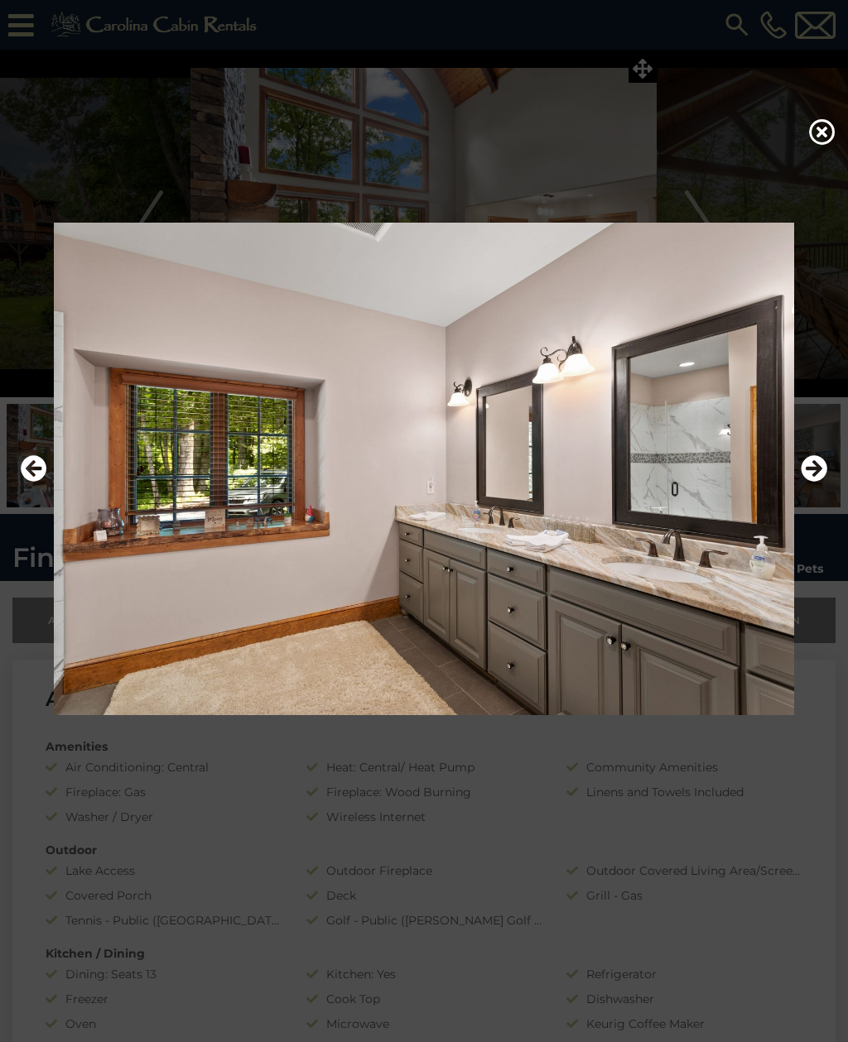
click at [818, 482] on icon "Next" at bounding box center [813, 468] width 26 height 26
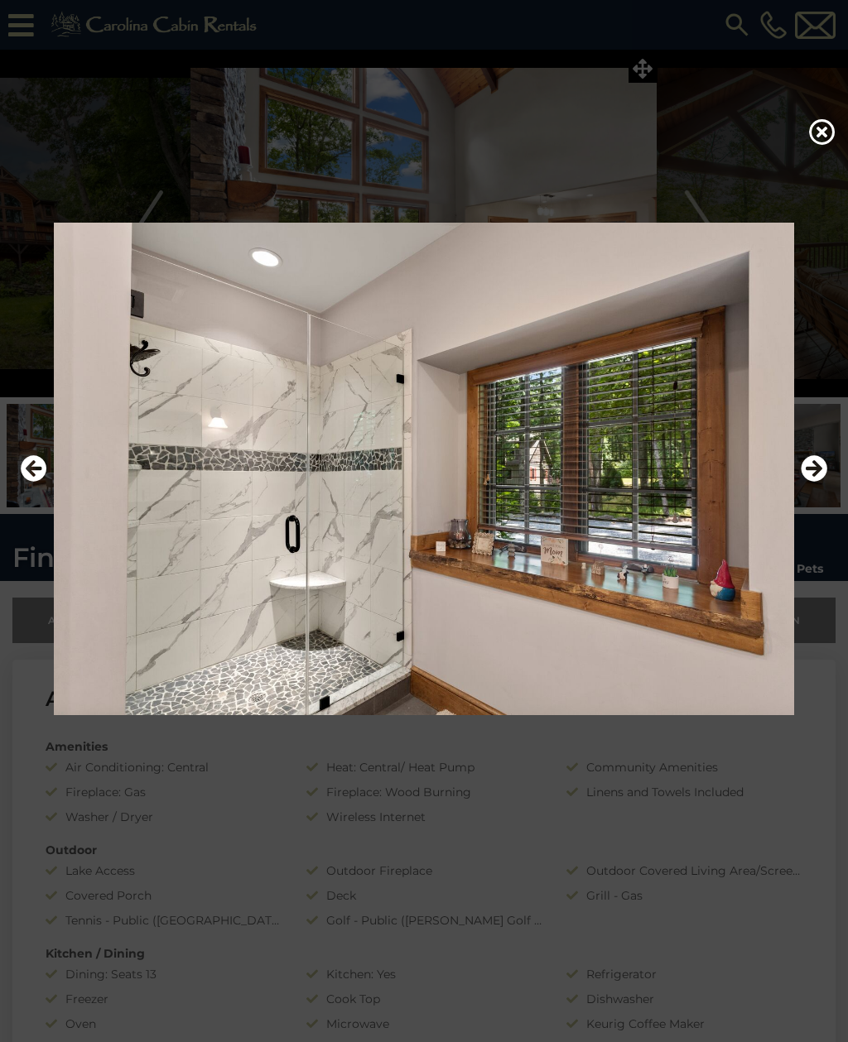
click at [812, 482] on icon "Next" at bounding box center [813, 468] width 26 height 26
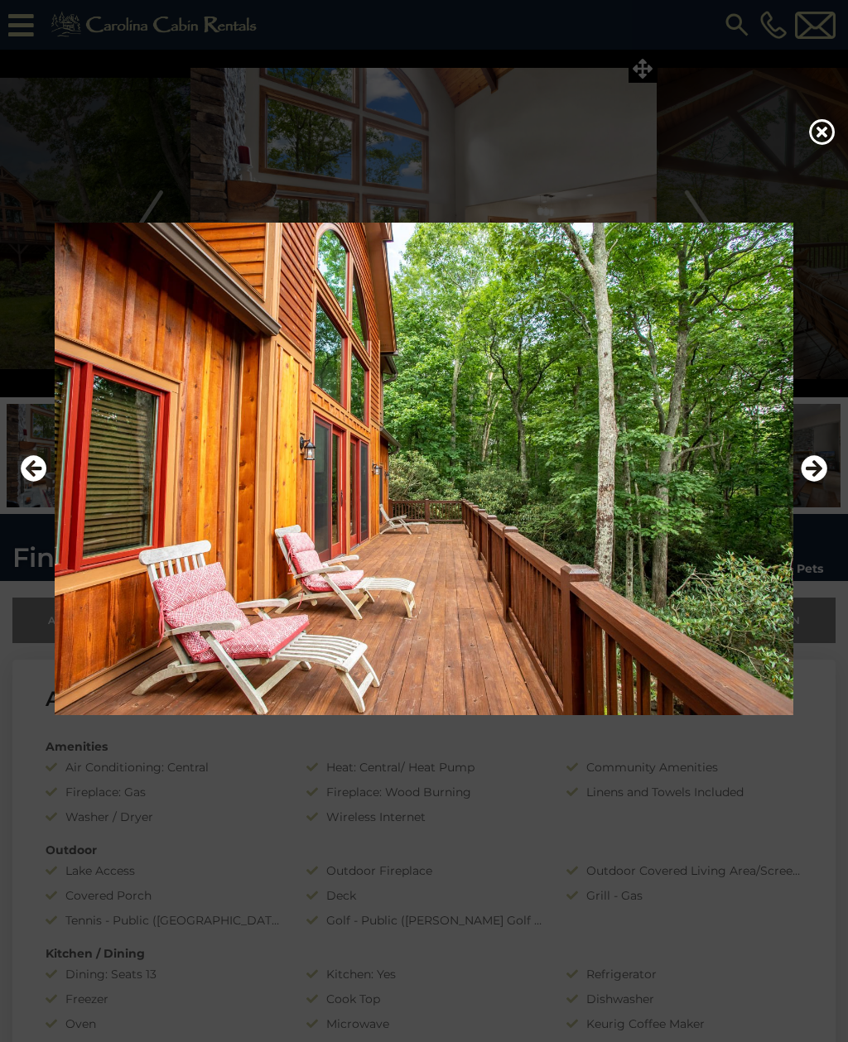
click at [808, 482] on icon "Next" at bounding box center [813, 468] width 26 height 26
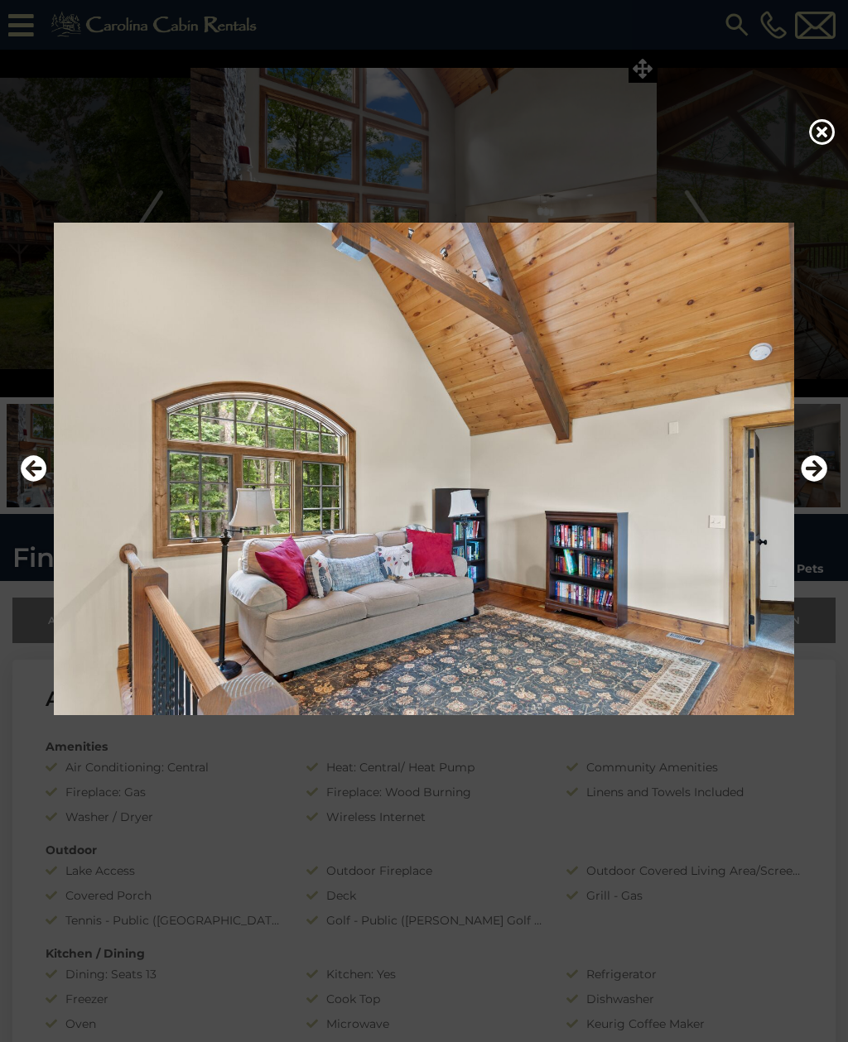
click at [812, 482] on icon "Next" at bounding box center [813, 468] width 26 height 26
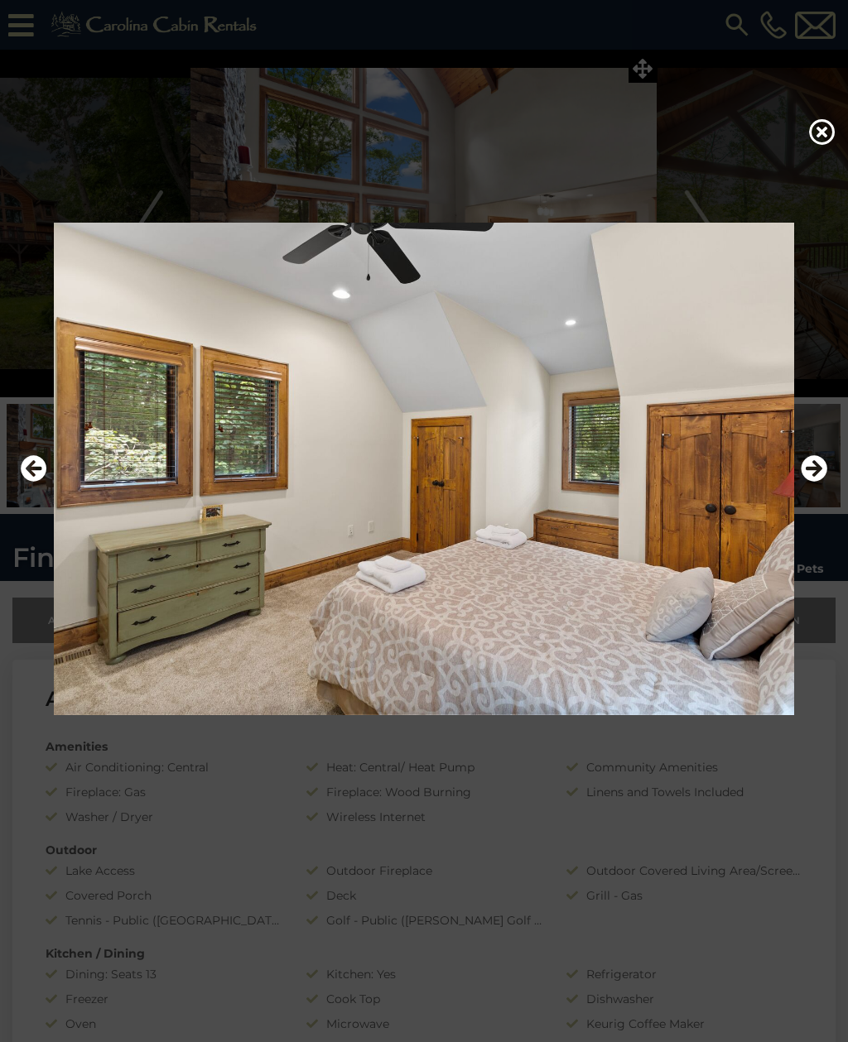
click at [819, 482] on icon "Next" at bounding box center [813, 468] width 26 height 26
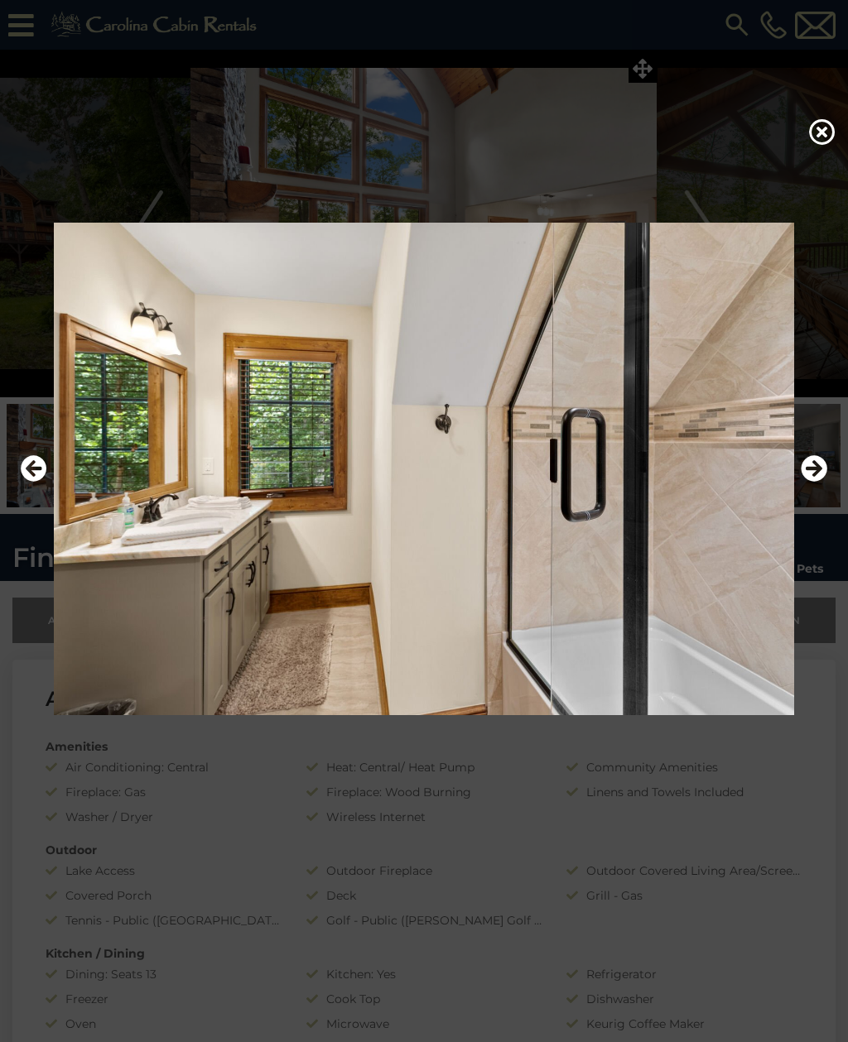
click at [820, 482] on icon "Next" at bounding box center [813, 468] width 26 height 26
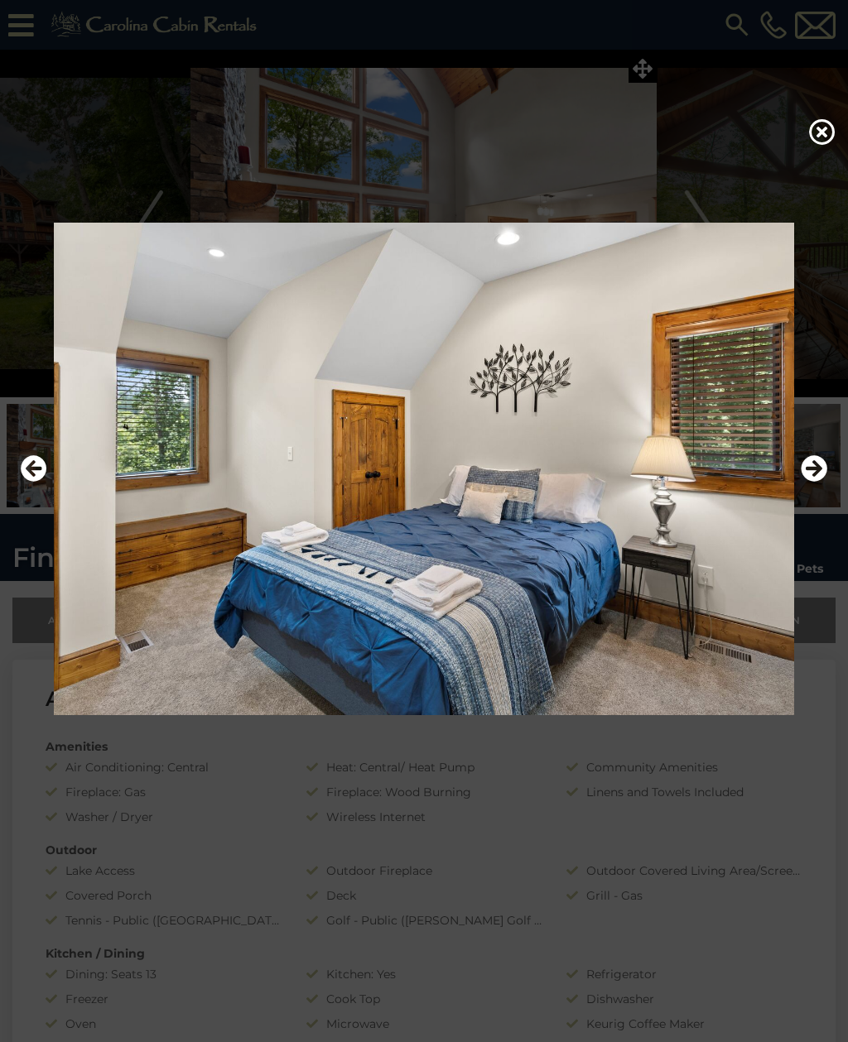
click at [819, 482] on icon "Next" at bounding box center [813, 468] width 26 height 26
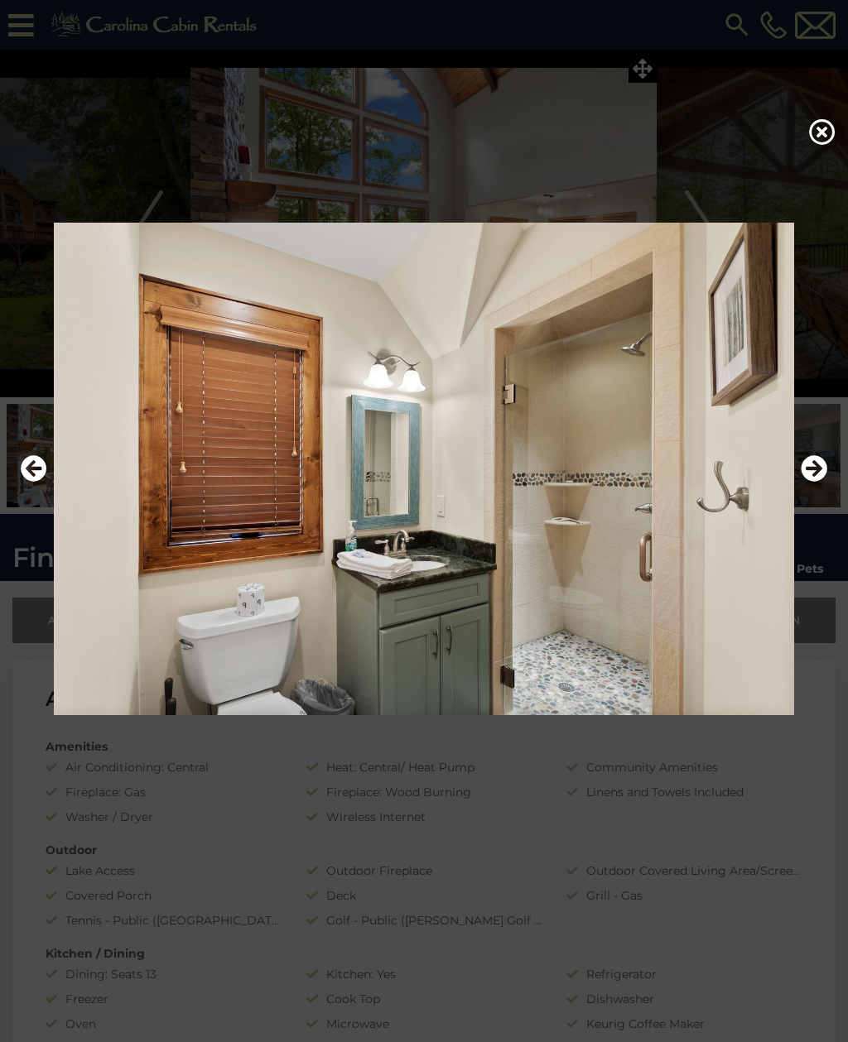
click at [820, 482] on icon "Next" at bounding box center [813, 468] width 26 height 26
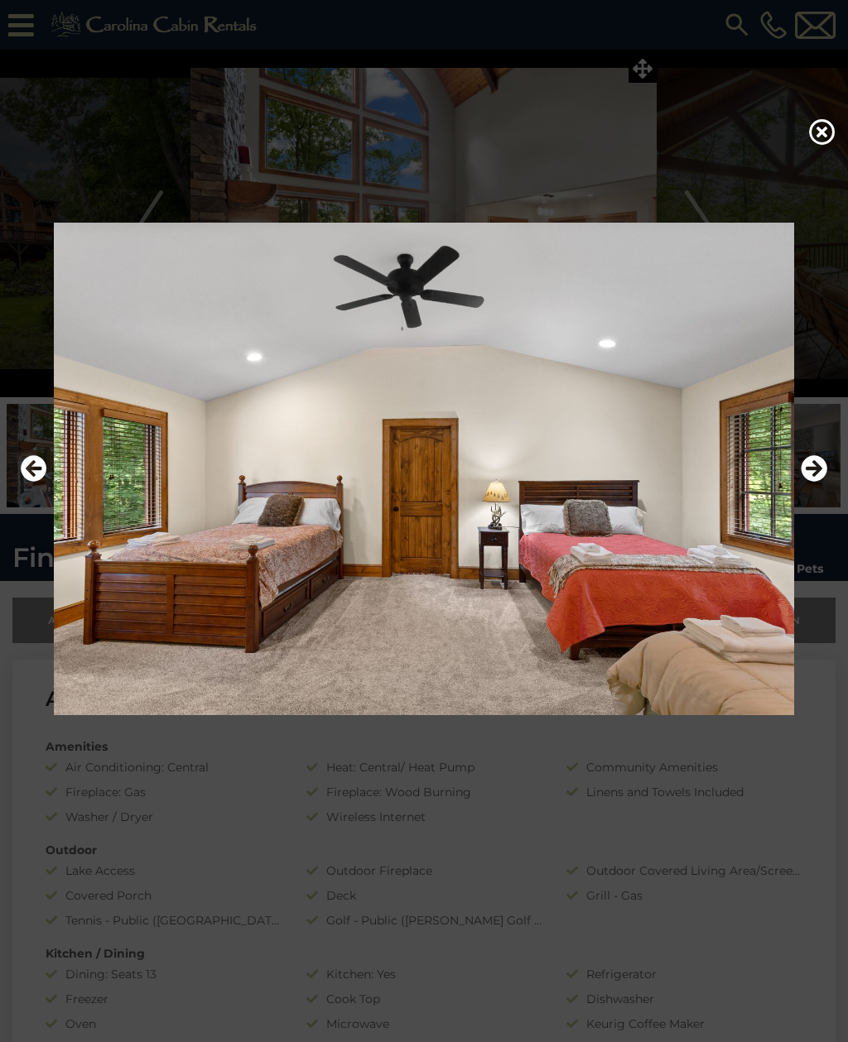
click at [818, 482] on icon "Next" at bounding box center [813, 468] width 26 height 26
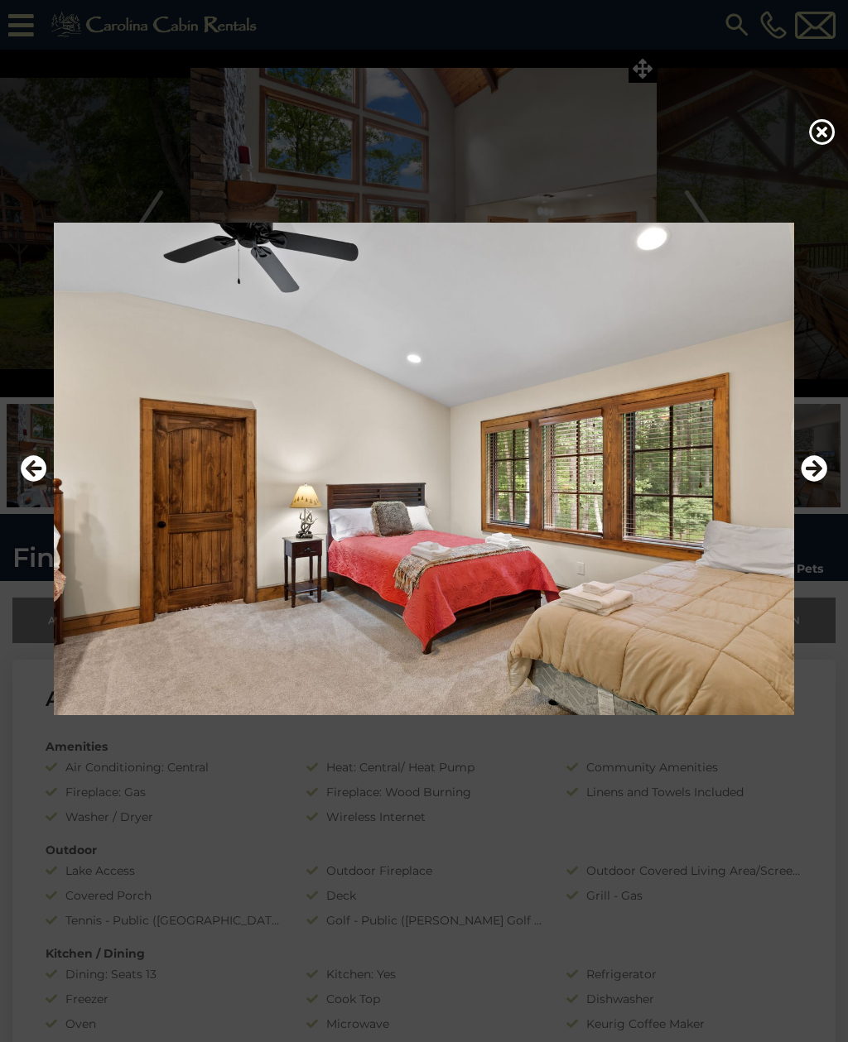
click at [815, 482] on icon "Next" at bounding box center [813, 468] width 26 height 26
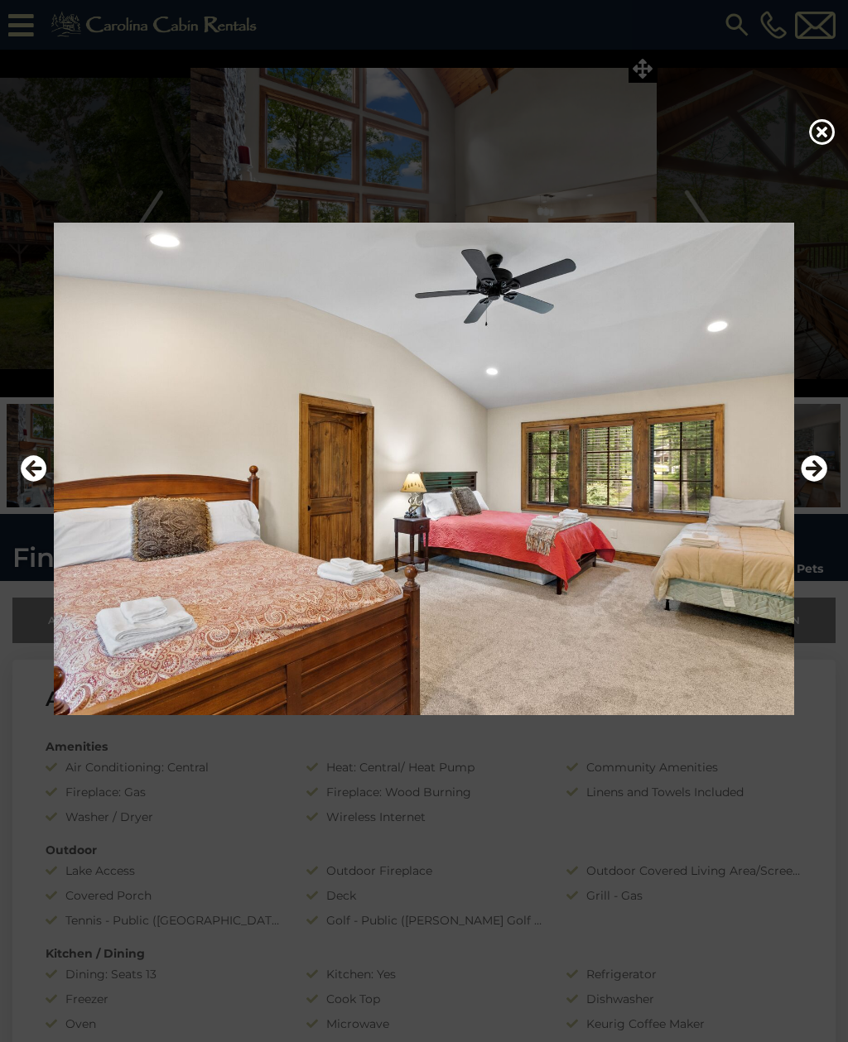
click at [819, 482] on icon "Next" at bounding box center [813, 468] width 26 height 26
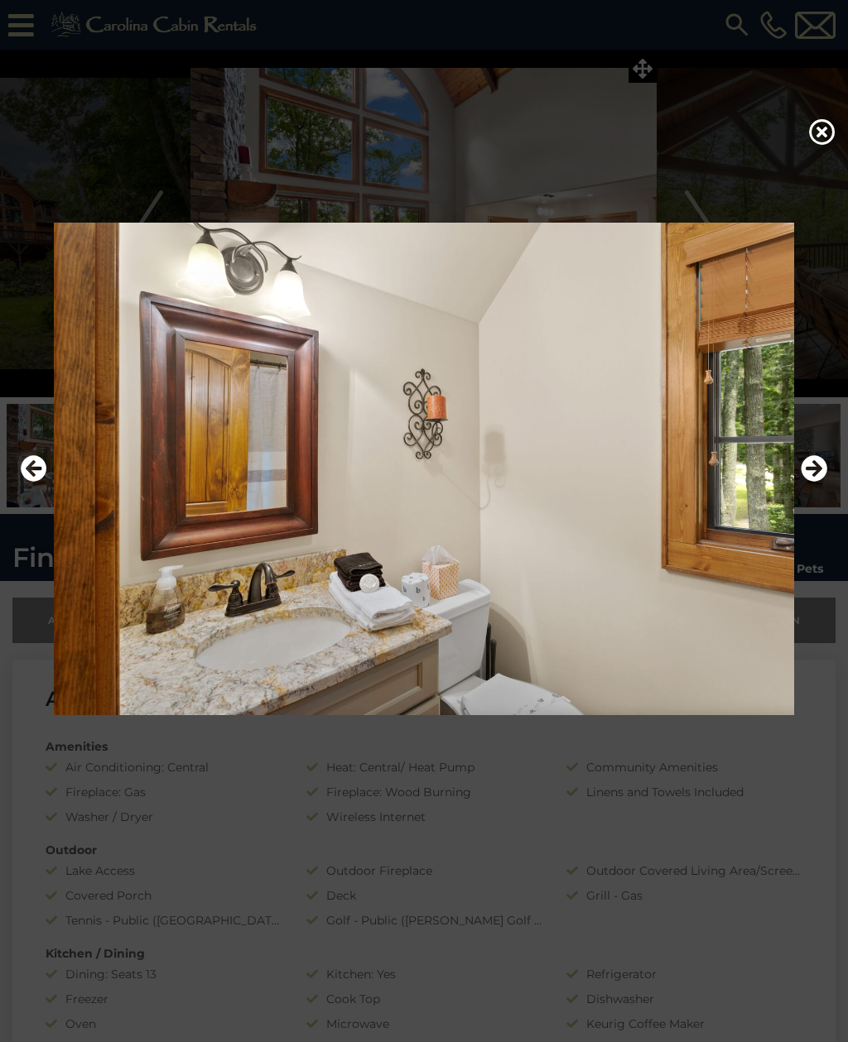
click at [820, 482] on icon "Next" at bounding box center [813, 468] width 26 height 26
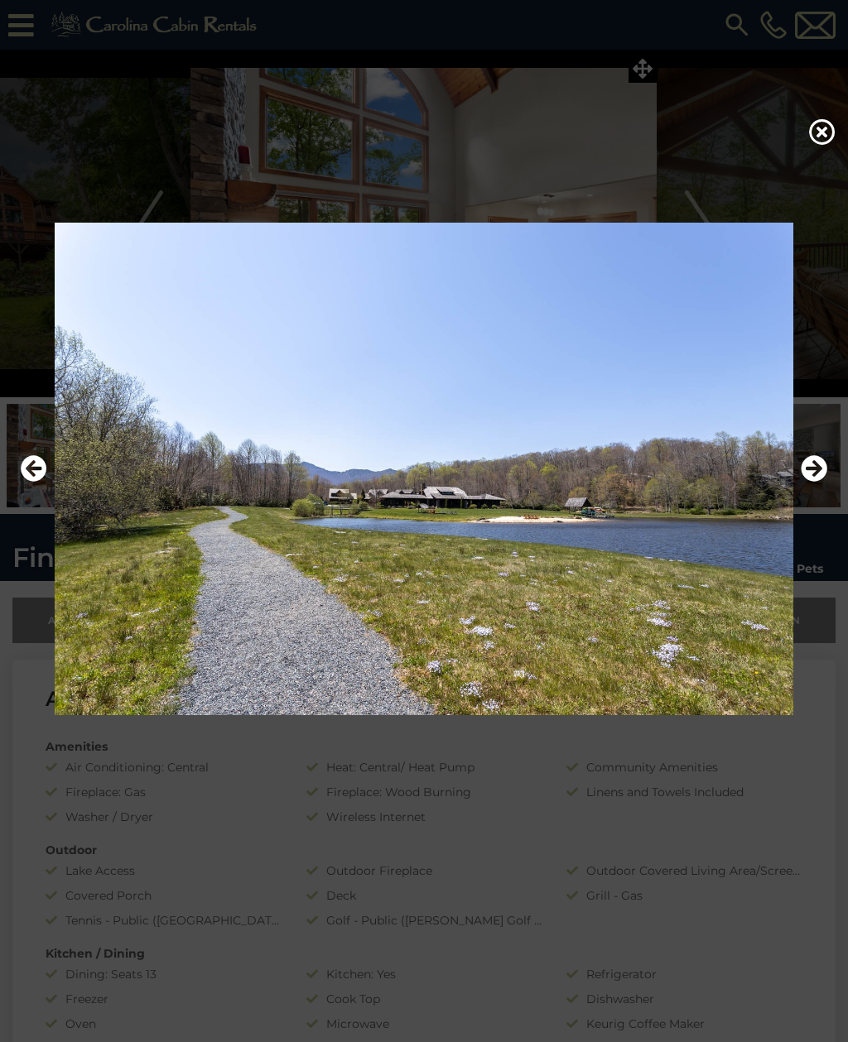
click at [819, 482] on icon "Next" at bounding box center [813, 468] width 26 height 26
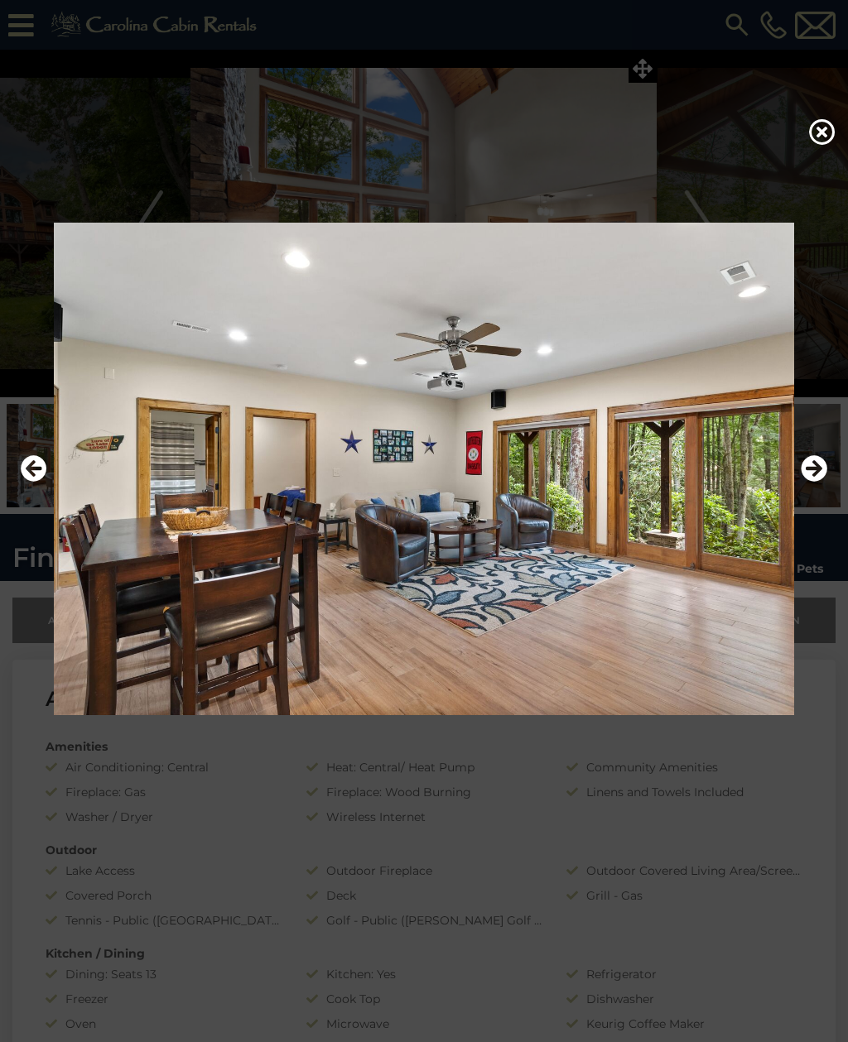
click at [822, 482] on icon "Next" at bounding box center [813, 468] width 26 height 26
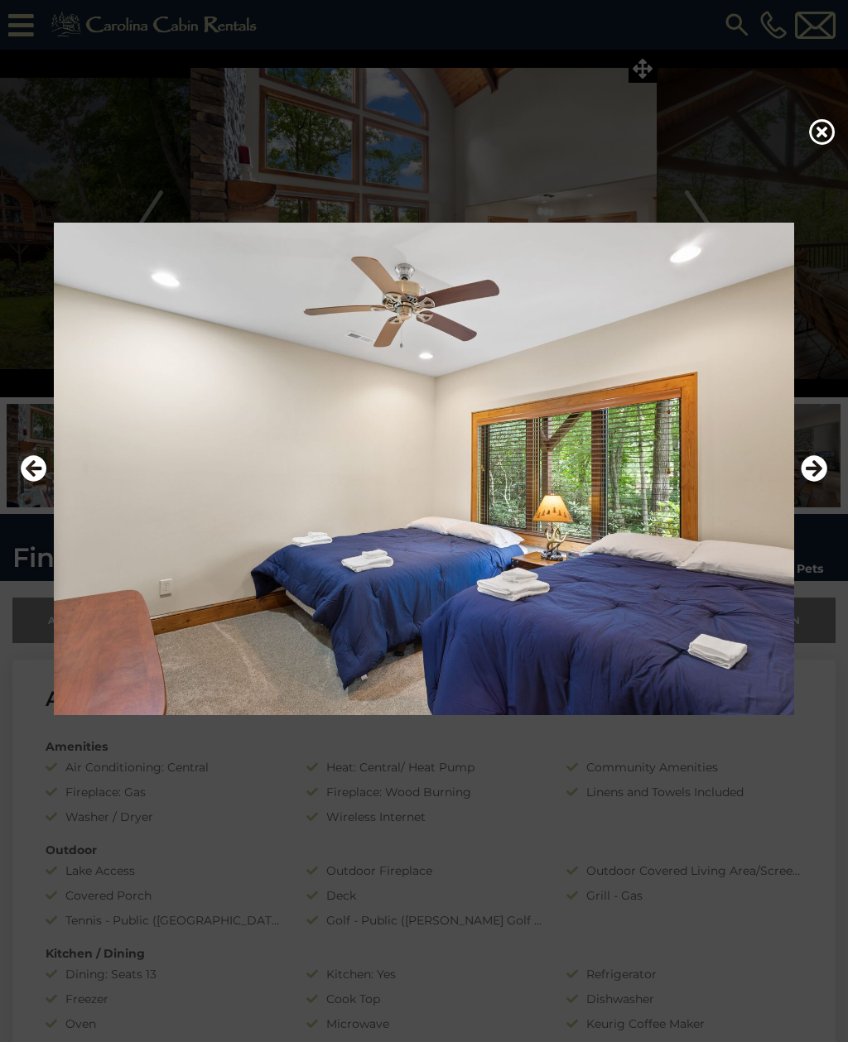
click at [822, 482] on icon "Next" at bounding box center [813, 468] width 26 height 26
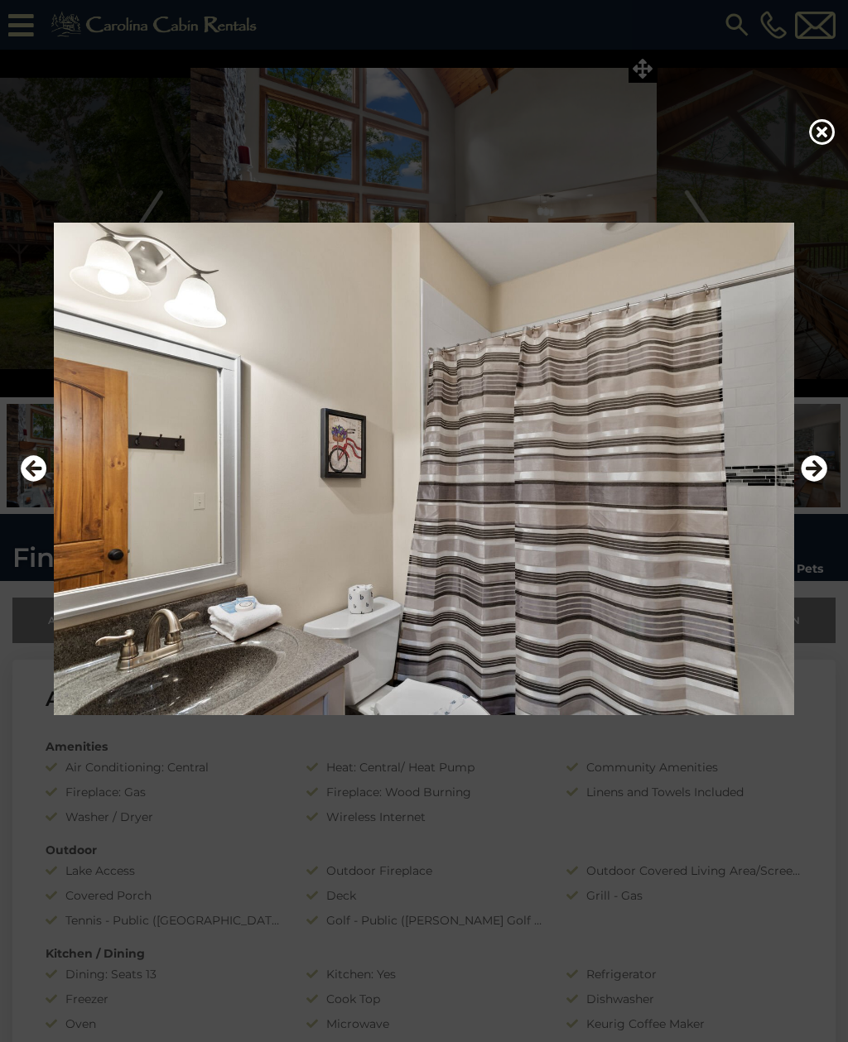
click at [31, 473] on img at bounding box center [424, 469] width 815 height 493
click at [26, 478] on button "Previous" at bounding box center [34, 469] width 26 height 38
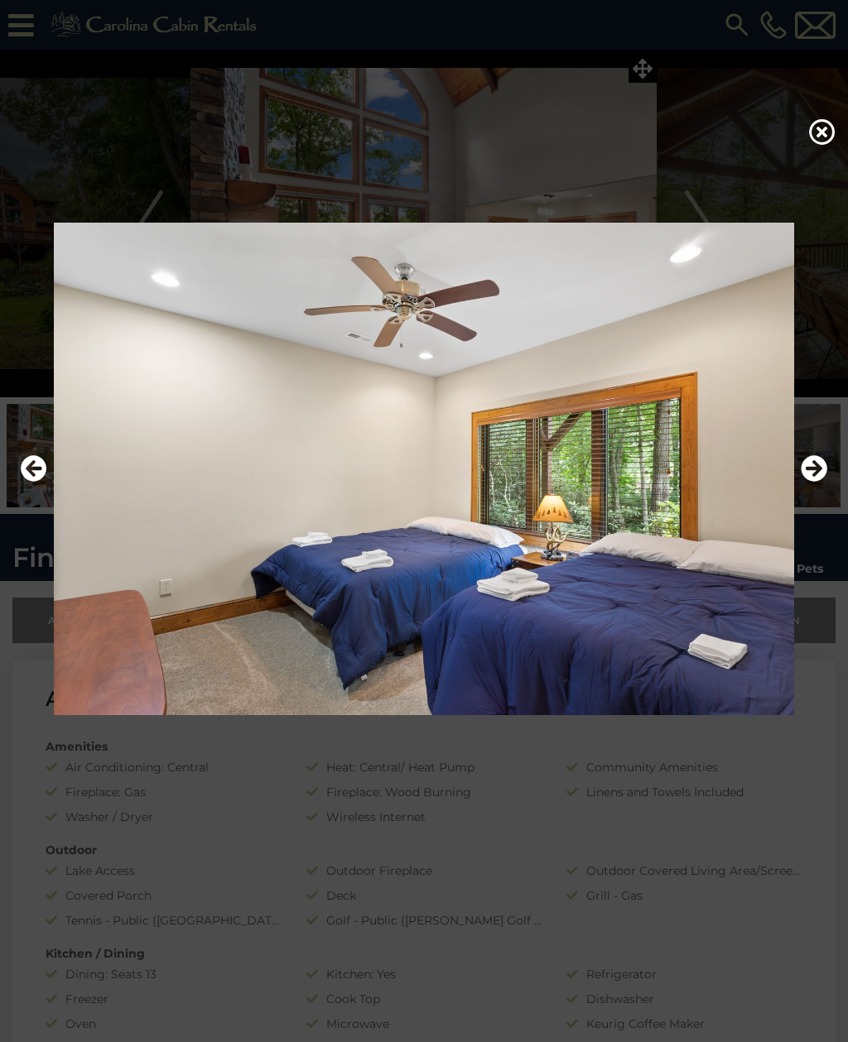
click at [801, 482] on icon "Next" at bounding box center [813, 468] width 26 height 26
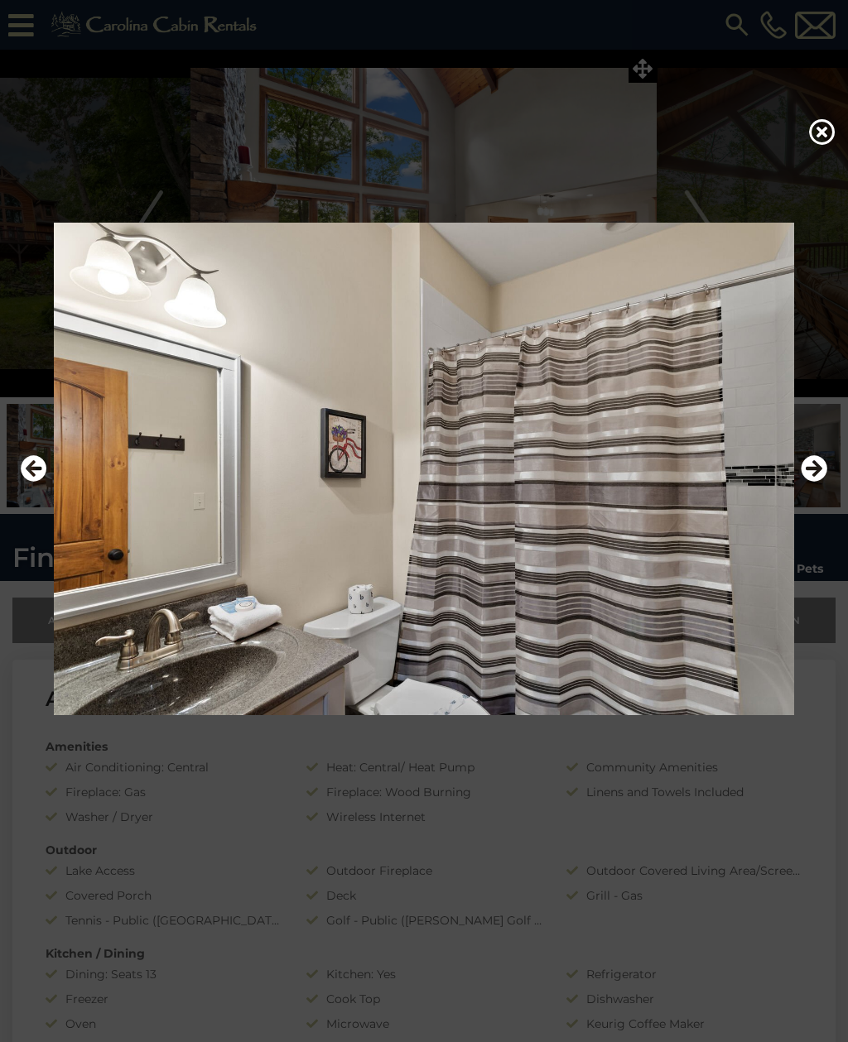
click at [808, 482] on icon "Next" at bounding box center [813, 468] width 26 height 26
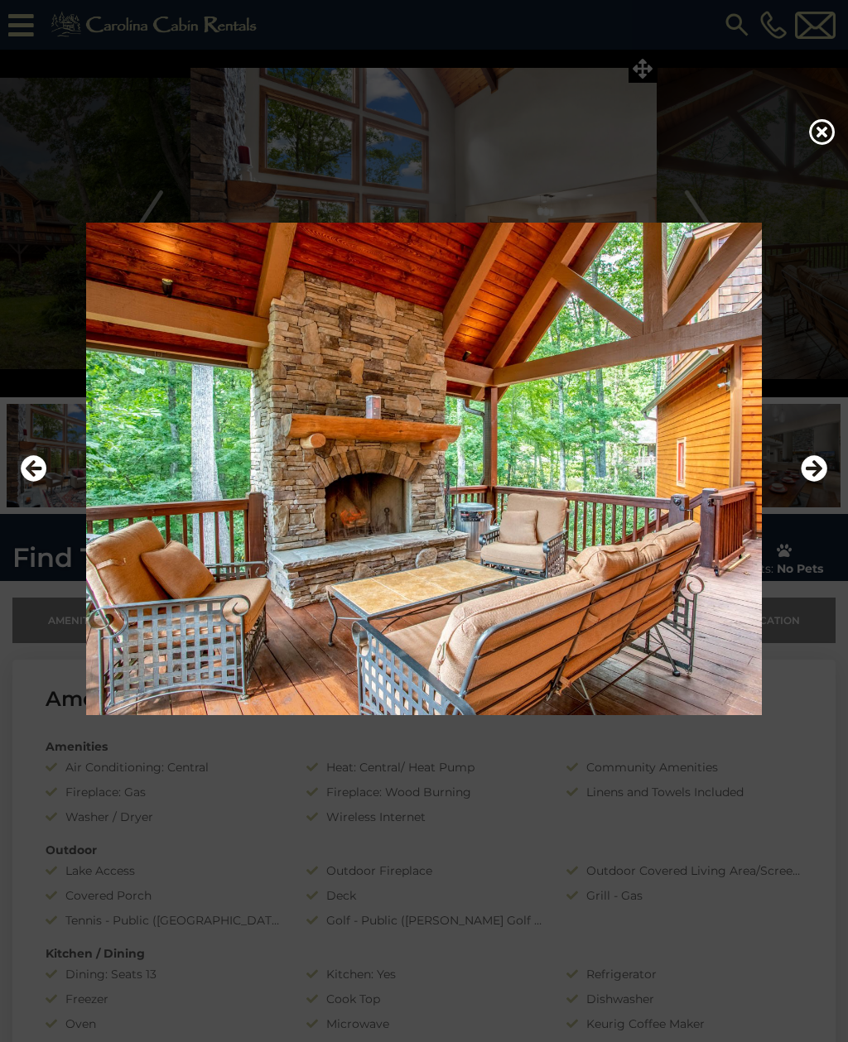
click at [807, 482] on icon "Next" at bounding box center [813, 468] width 26 height 26
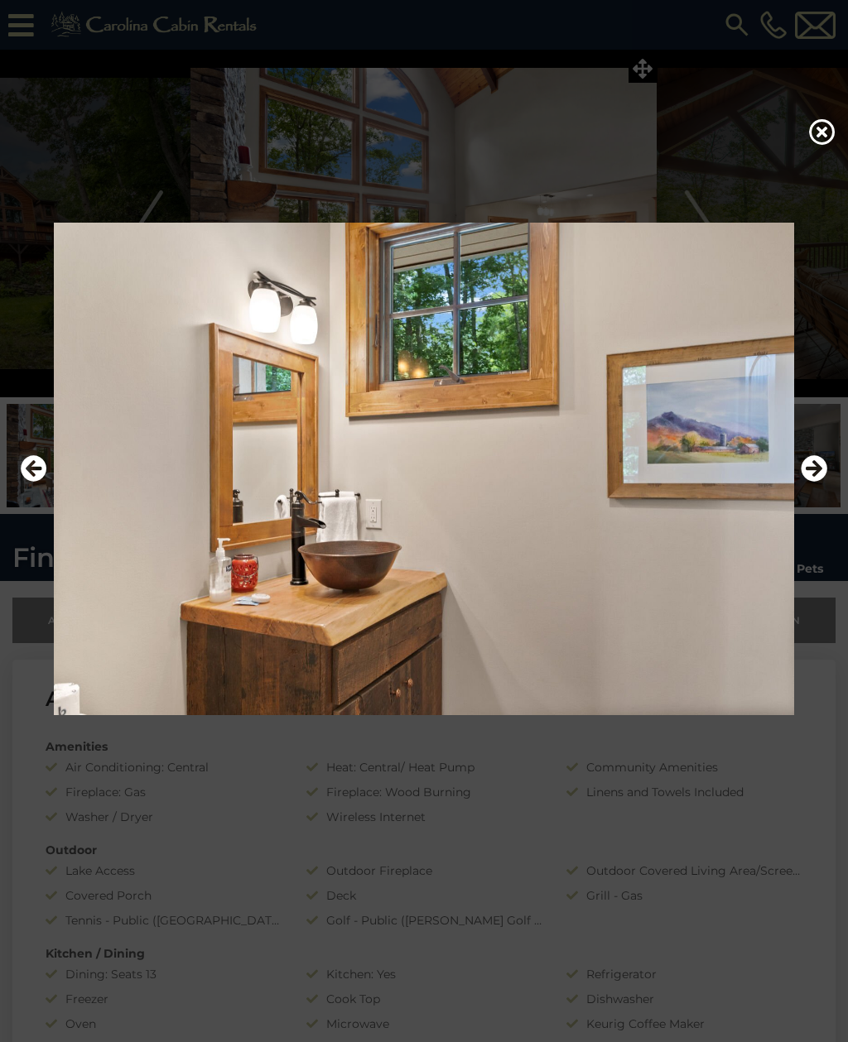
click at [819, 134] on icon at bounding box center [822, 131] width 26 height 26
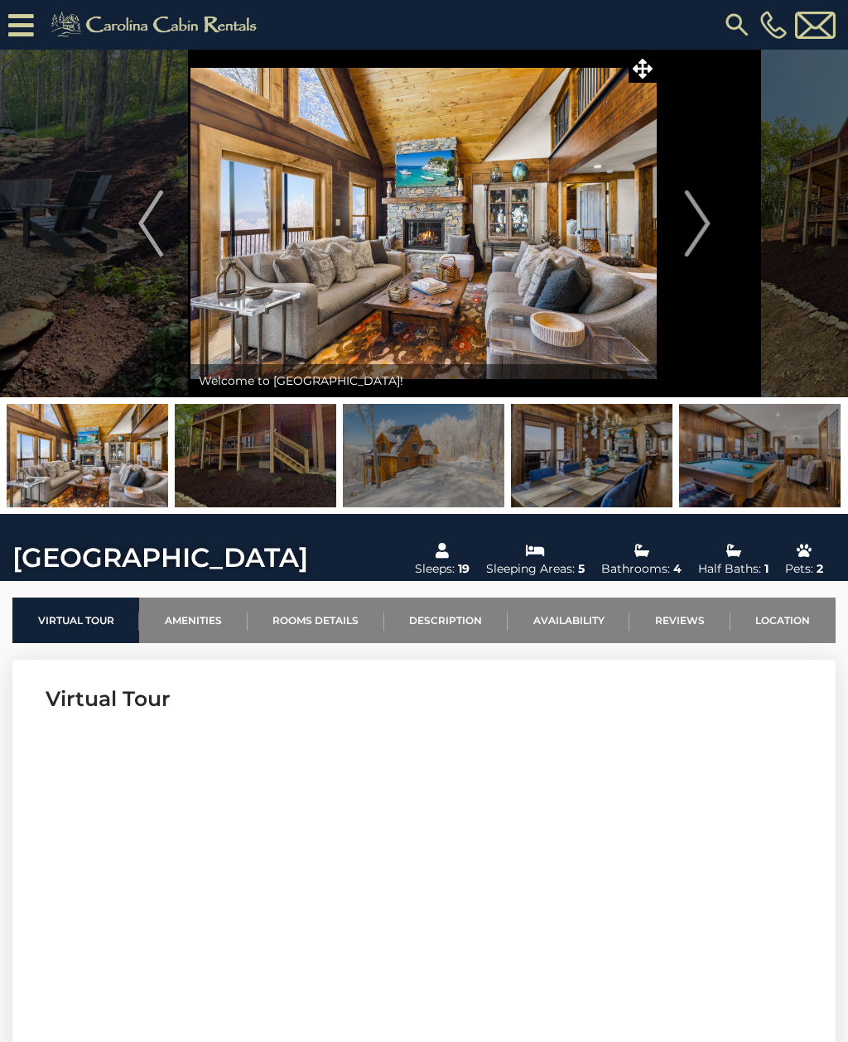
click at [644, 61] on icon at bounding box center [642, 69] width 20 height 20
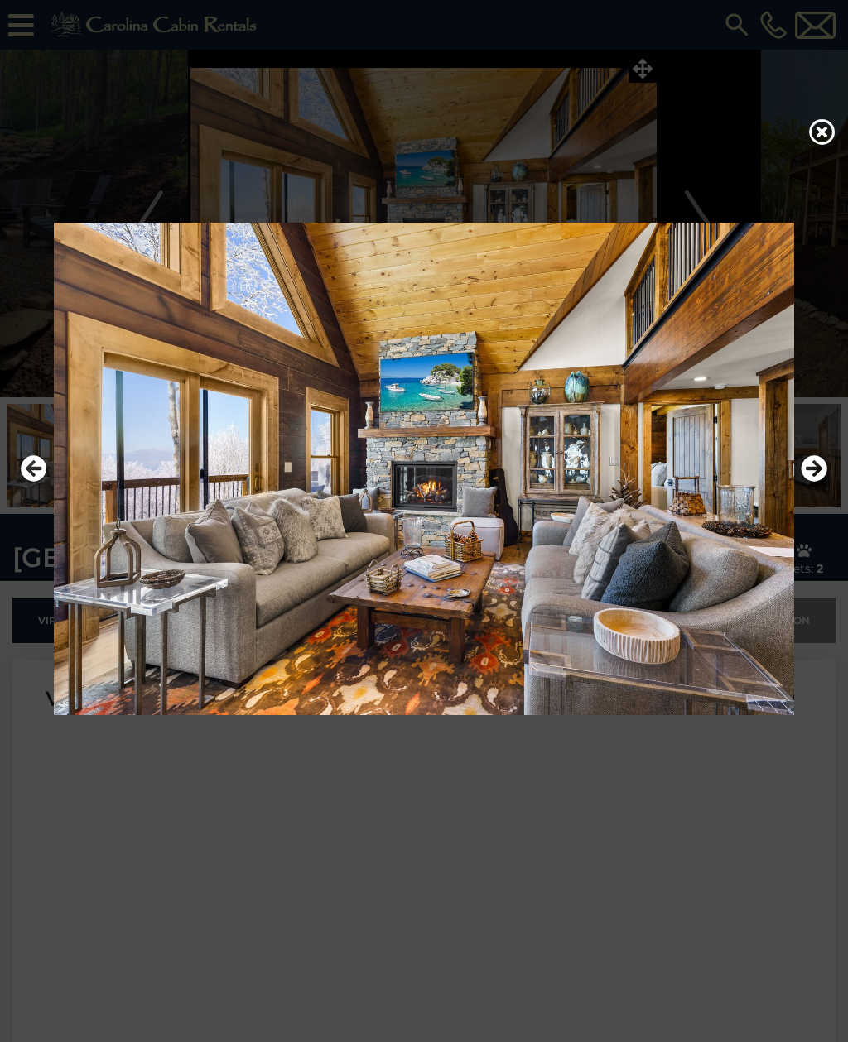
click at [817, 482] on icon "Next" at bounding box center [813, 468] width 26 height 26
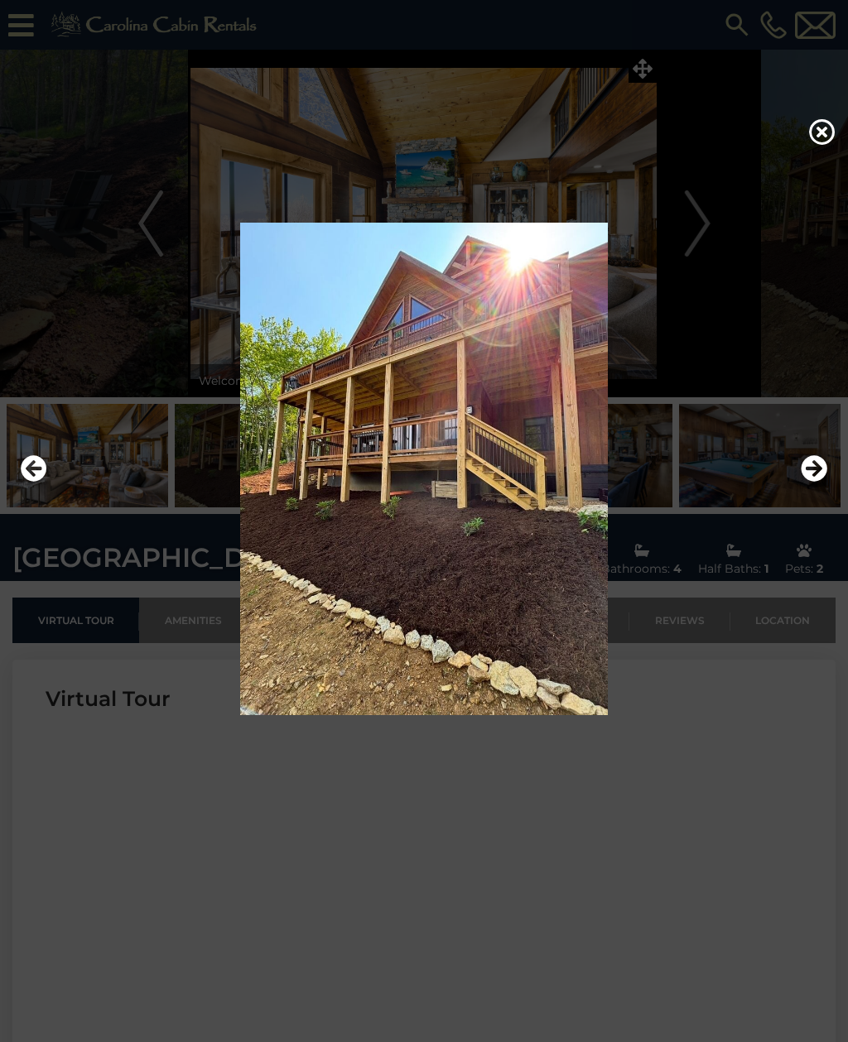
click at [814, 482] on icon "Next" at bounding box center [813, 468] width 26 height 26
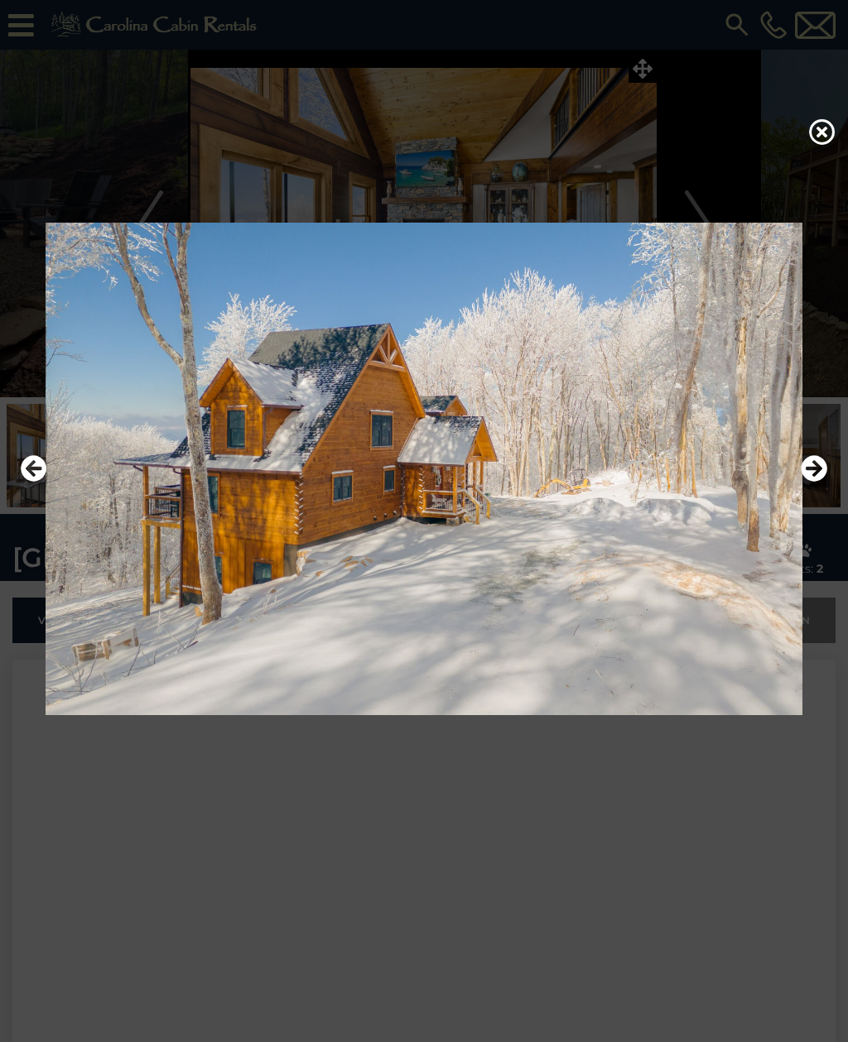
click at [810, 482] on icon "Next" at bounding box center [813, 468] width 26 height 26
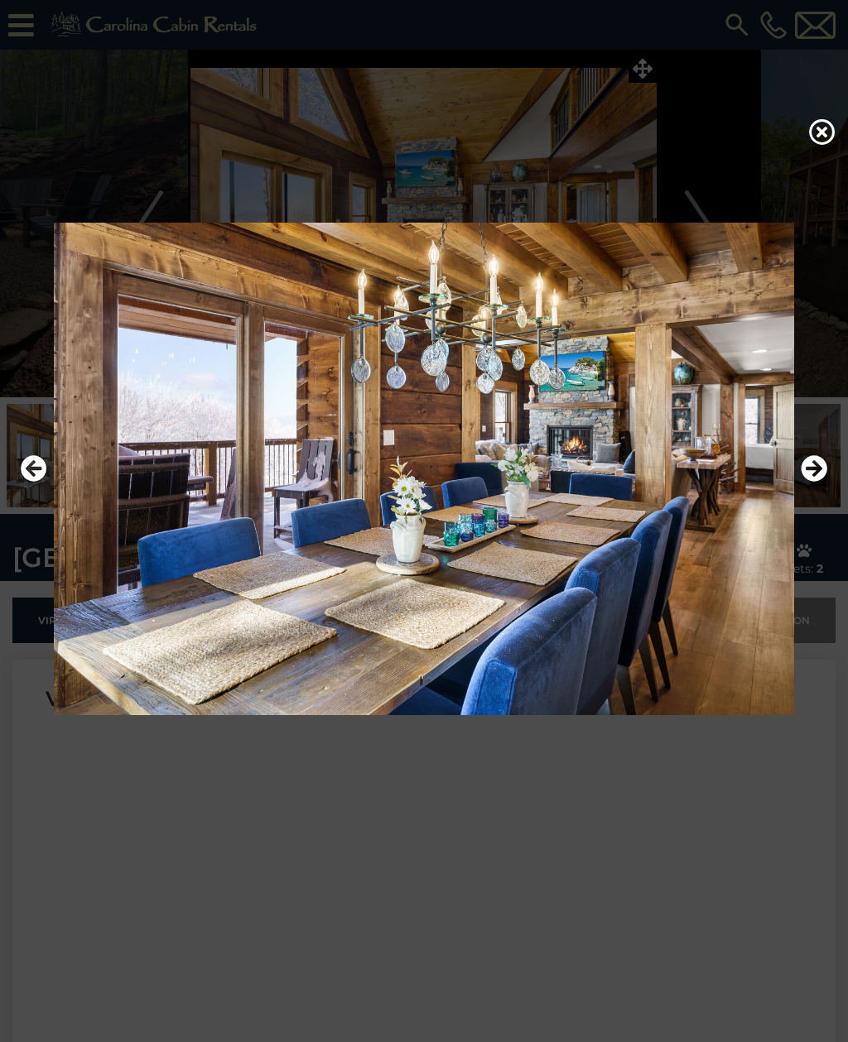
click at [816, 482] on icon "Next" at bounding box center [813, 468] width 26 height 26
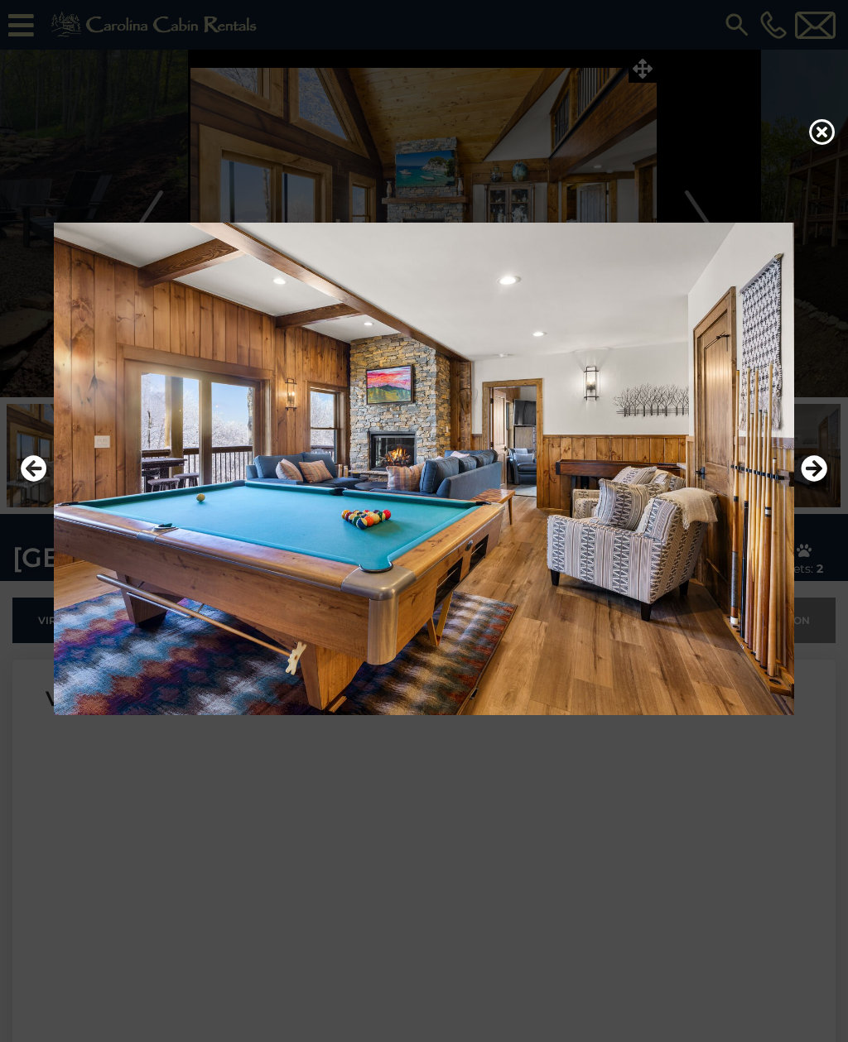
click at [808, 482] on icon "Next" at bounding box center [813, 468] width 26 height 26
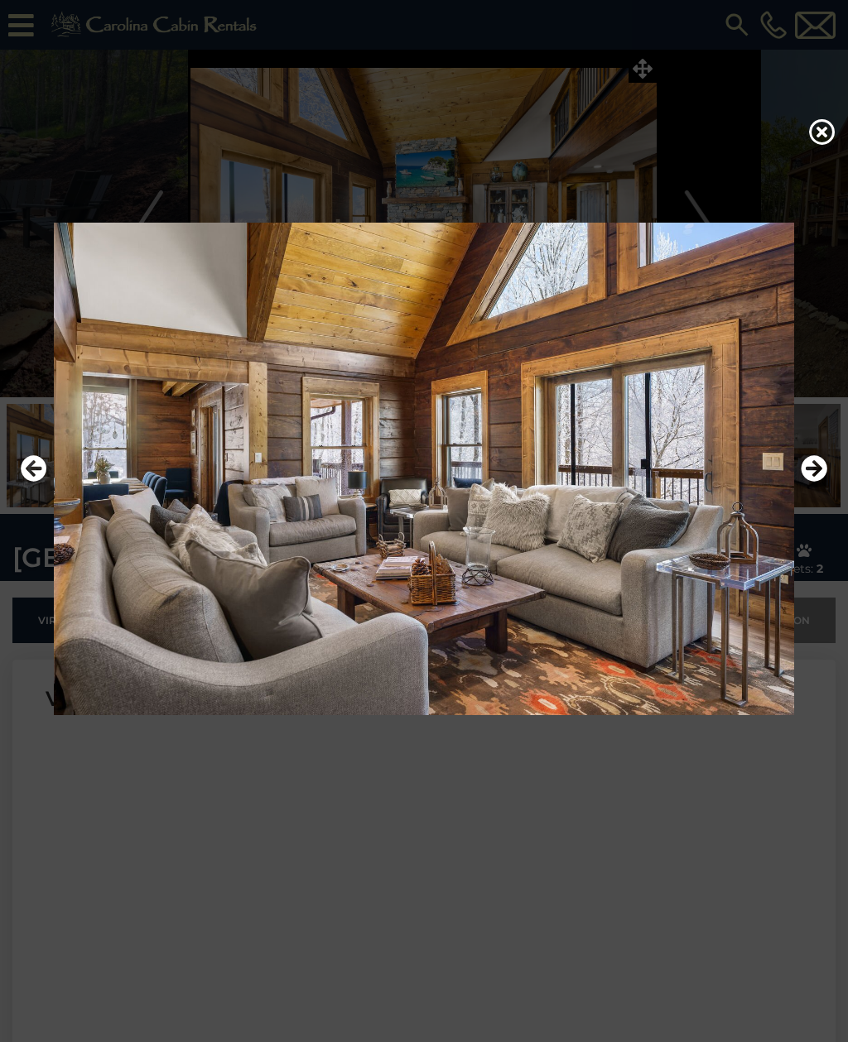
click at [819, 482] on icon "Next" at bounding box center [813, 468] width 26 height 26
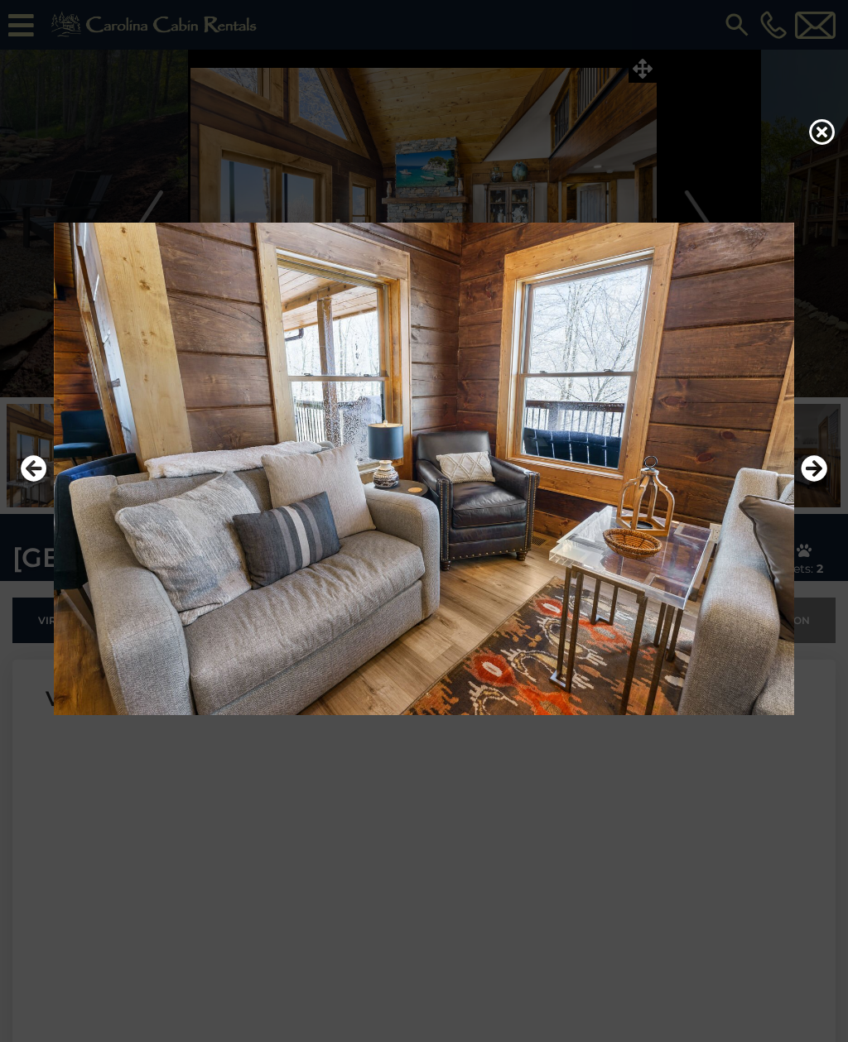
click at [816, 482] on icon "Next" at bounding box center [813, 468] width 26 height 26
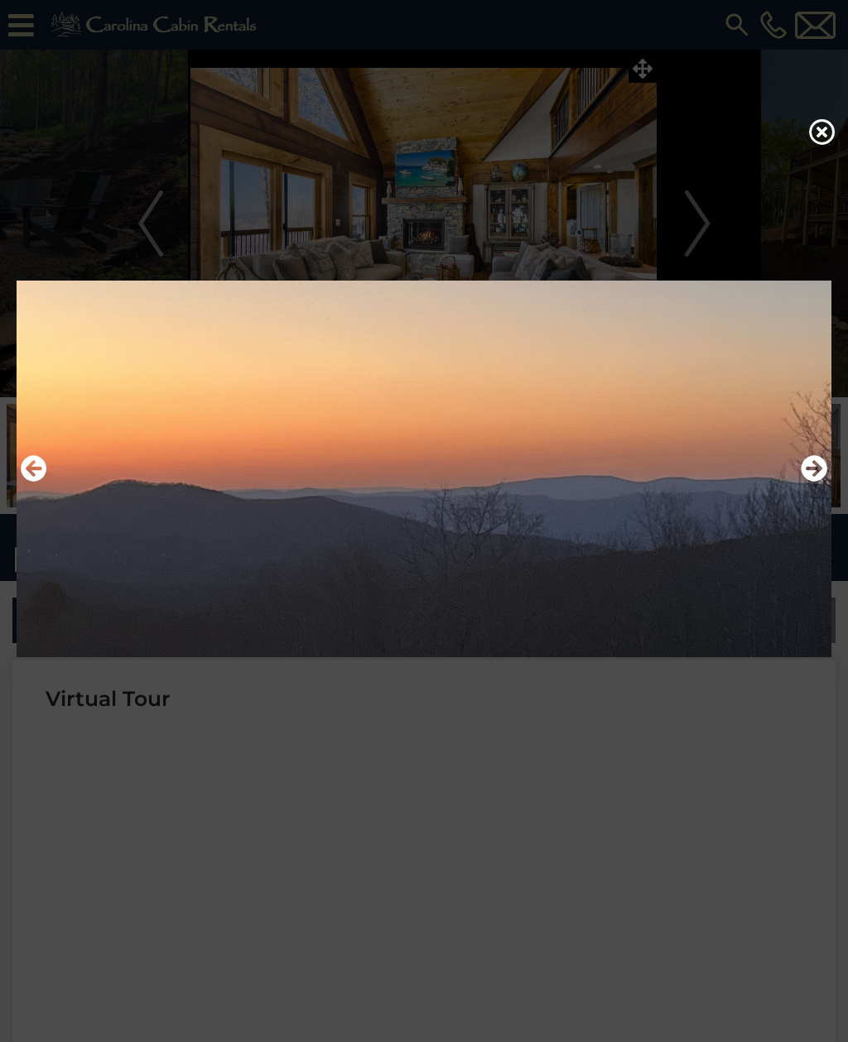
click at [819, 482] on icon "Next" at bounding box center [813, 468] width 26 height 26
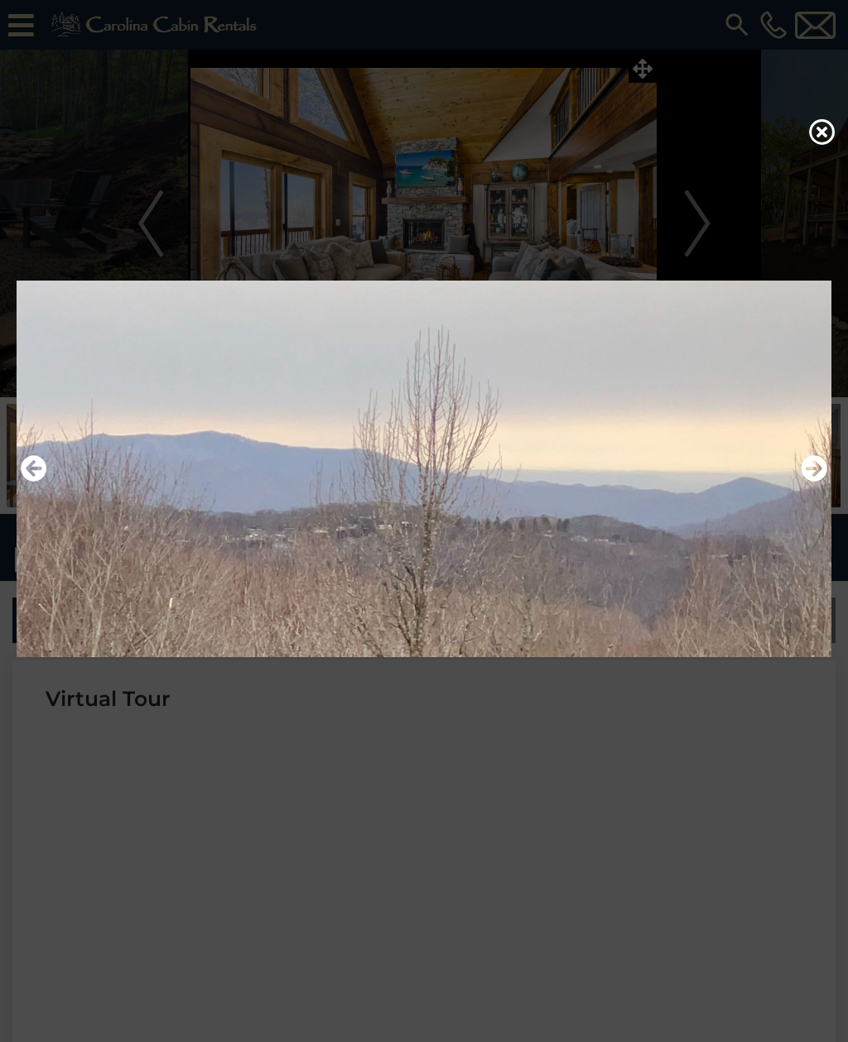
click at [824, 482] on icon "Next" at bounding box center [813, 468] width 26 height 26
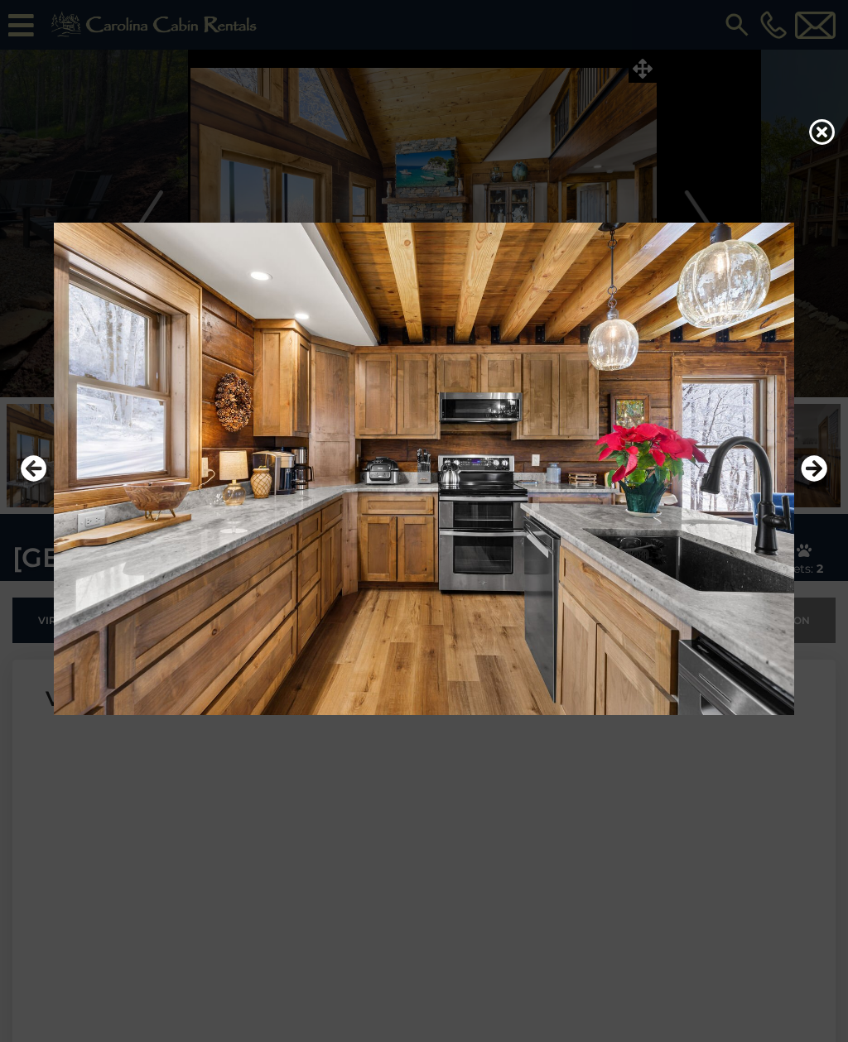
click at [824, 482] on icon "Next" at bounding box center [813, 468] width 26 height 26
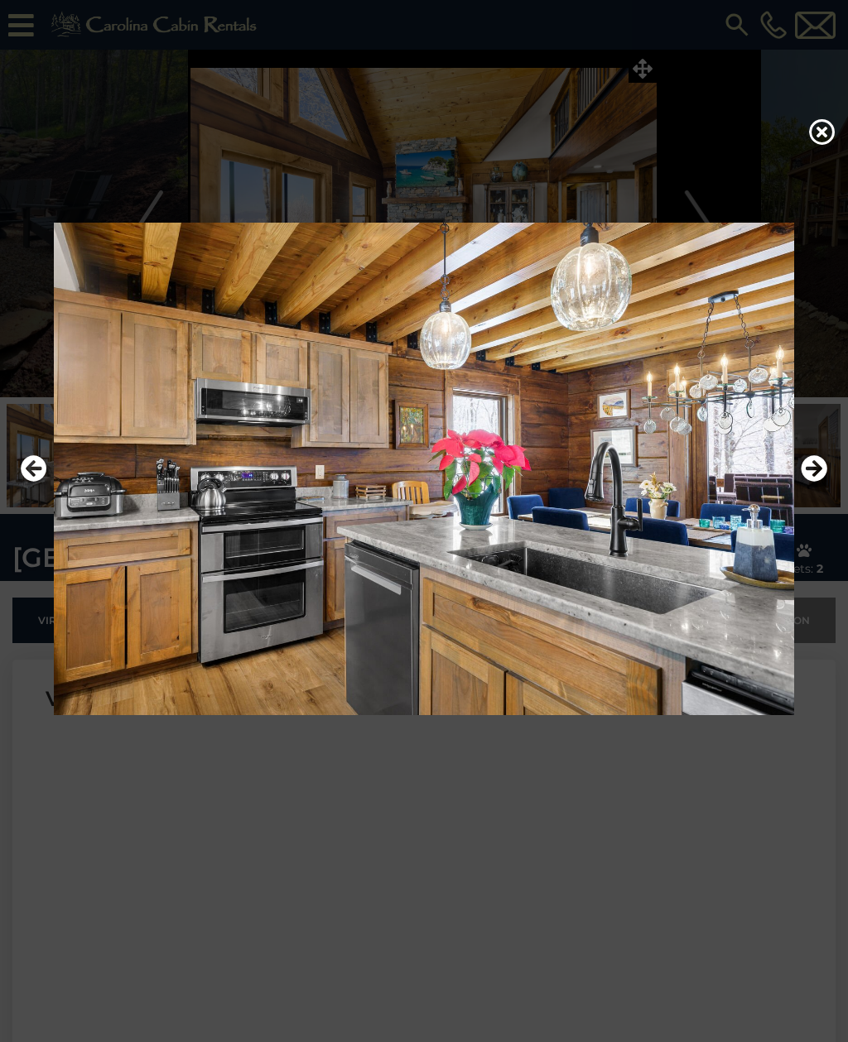
click at [824, 482] on icon "Next" at bounding box center [813, 468] width 26 height 26
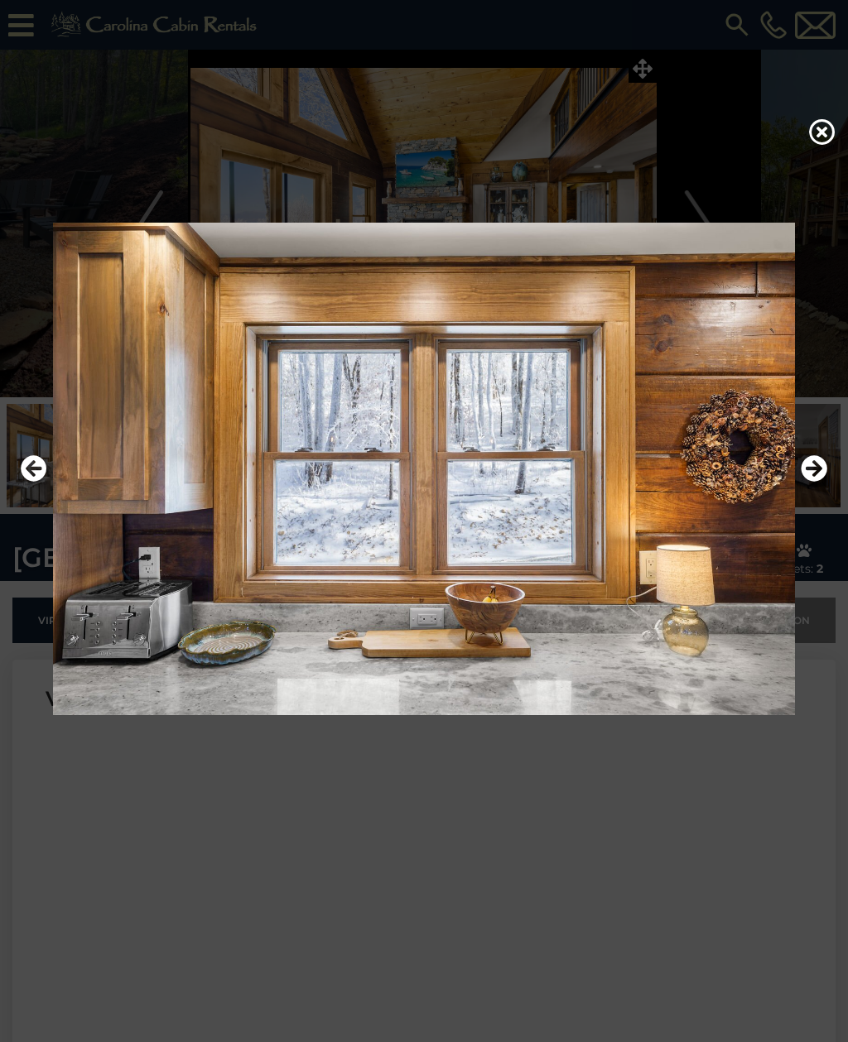
click at [819, 482] on icon "Next" at bounding box center [813, 468] width 26 height 26
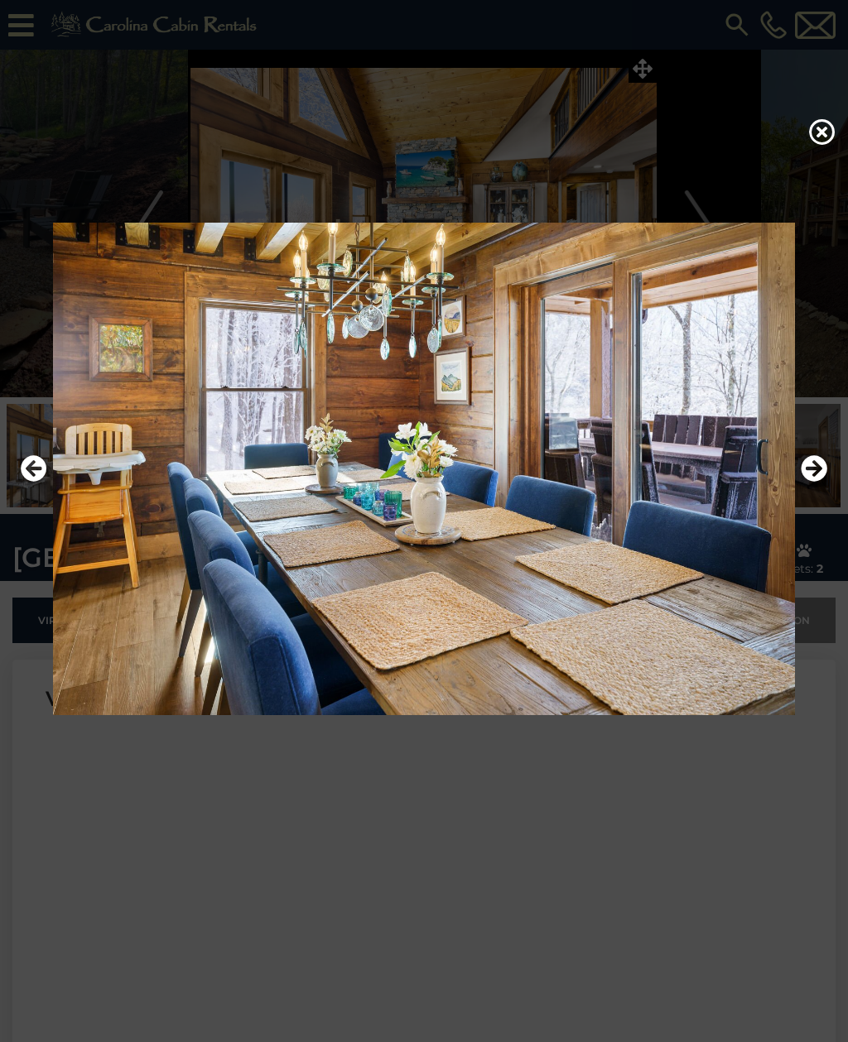
click at [821, 482] on icon "Next" at bounding box center [813, 468] width 26 height 26
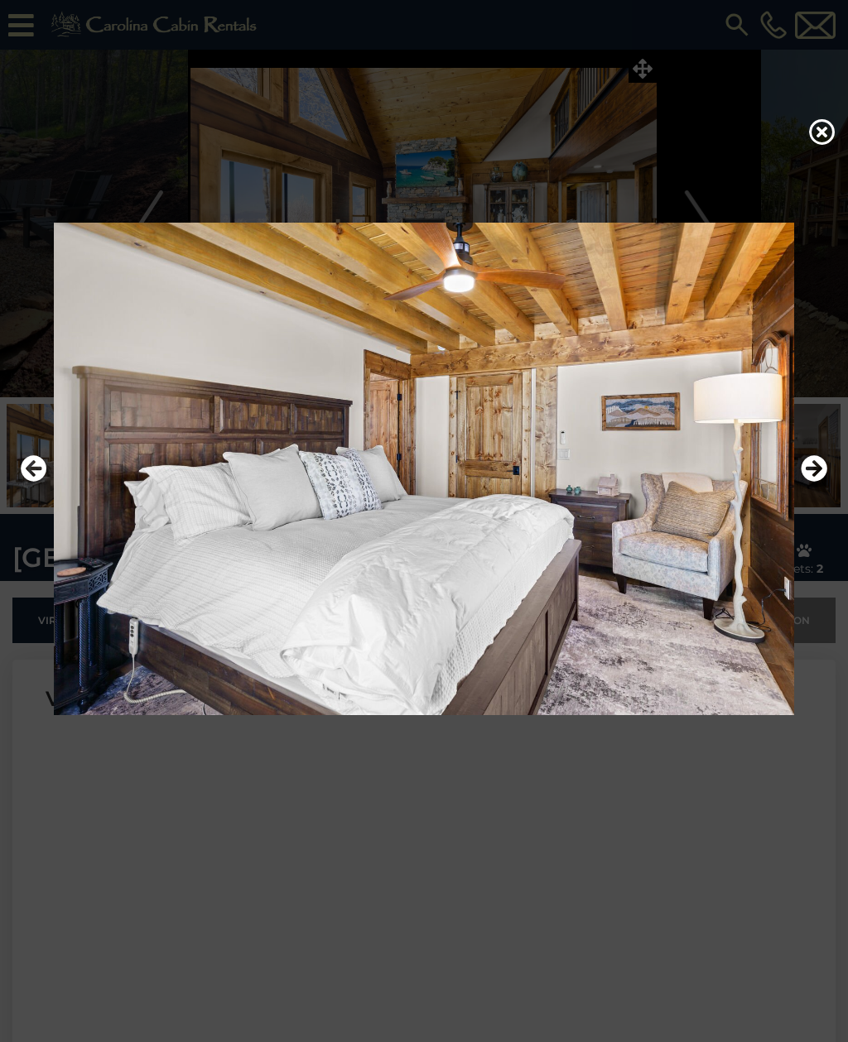
click at [820, 482] on icon "Next" at bounding box center [813, 468] width 26 height 26
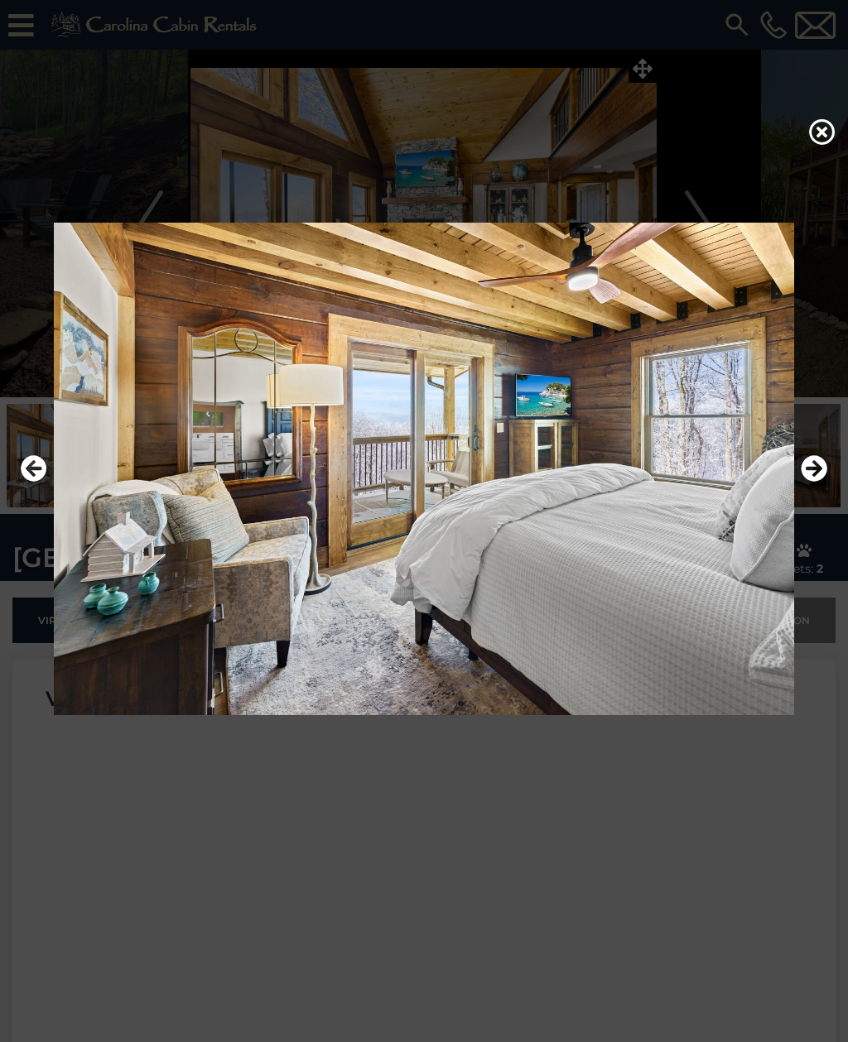
click at [824, 482] on icon "Next" at bounding box center [813, 468] width 26 height 26
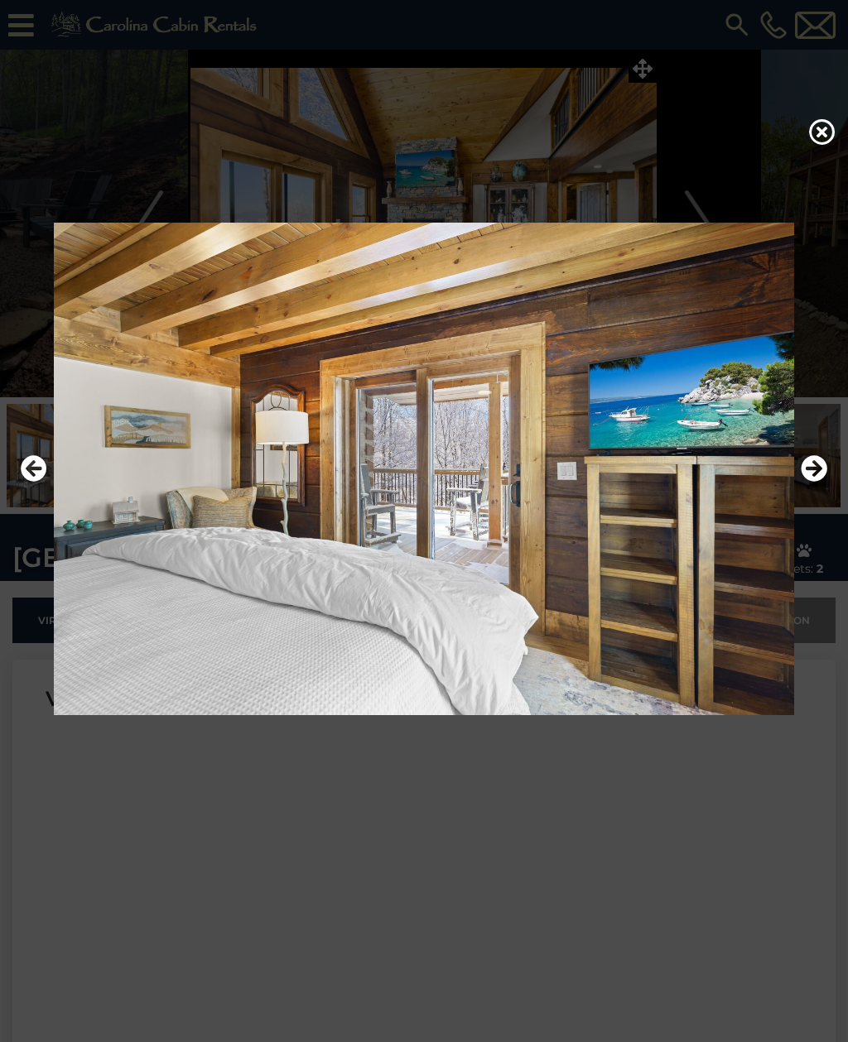
click at [825, 482] on icon "Next" at bounding box center [813, 468] width 26 height 26
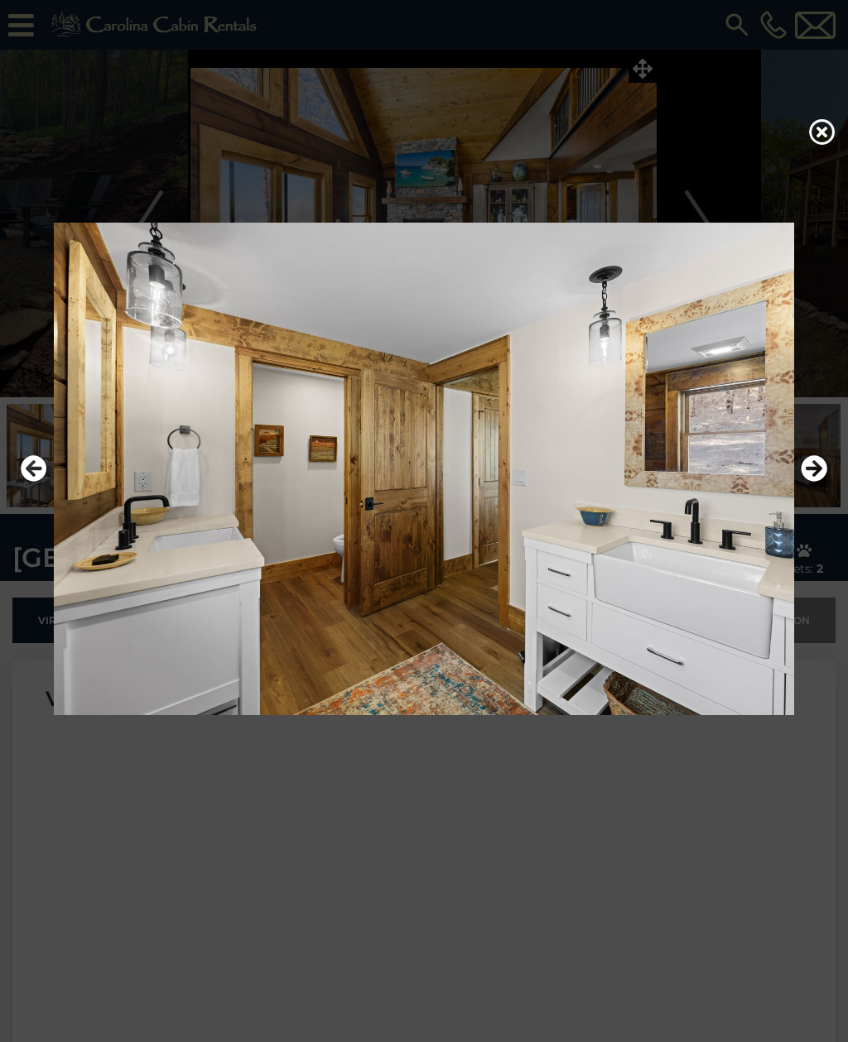
click at [820, 482] on icon "Next" at bounding box center [813, 468] width 26 height 26
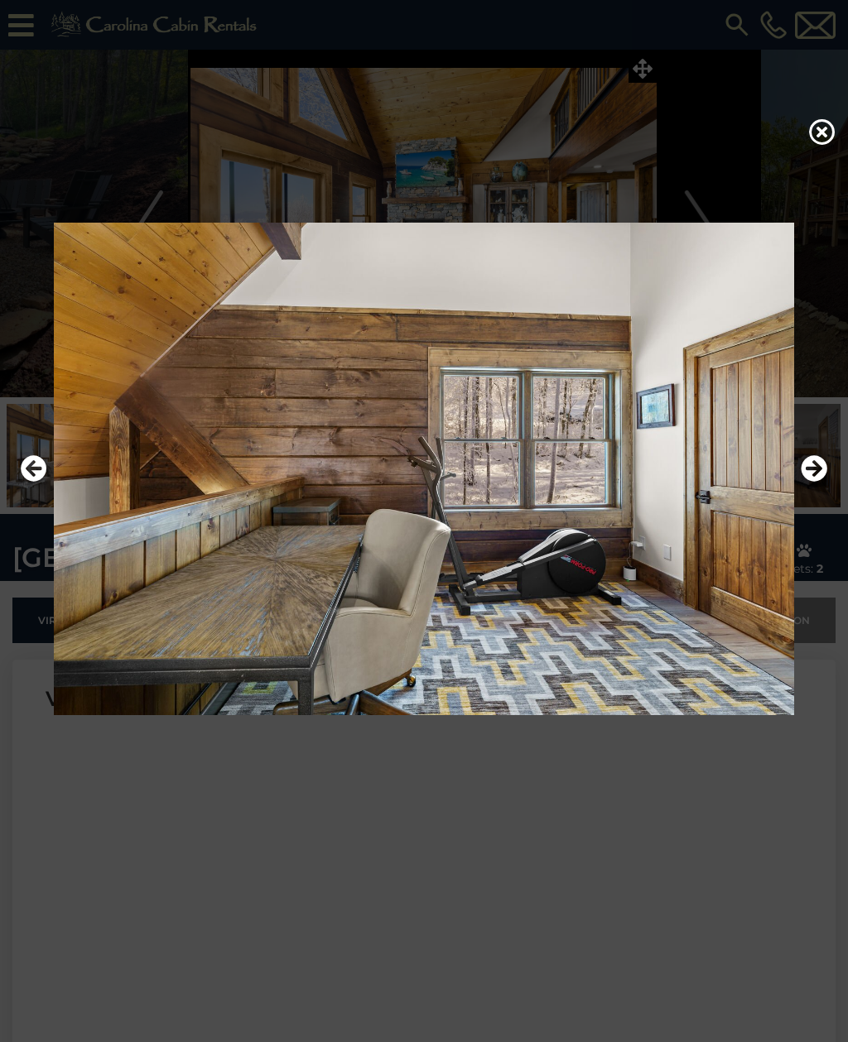
click at [825, 482] on icon "Next" at bounding box center [813, 468] width 26 height 26
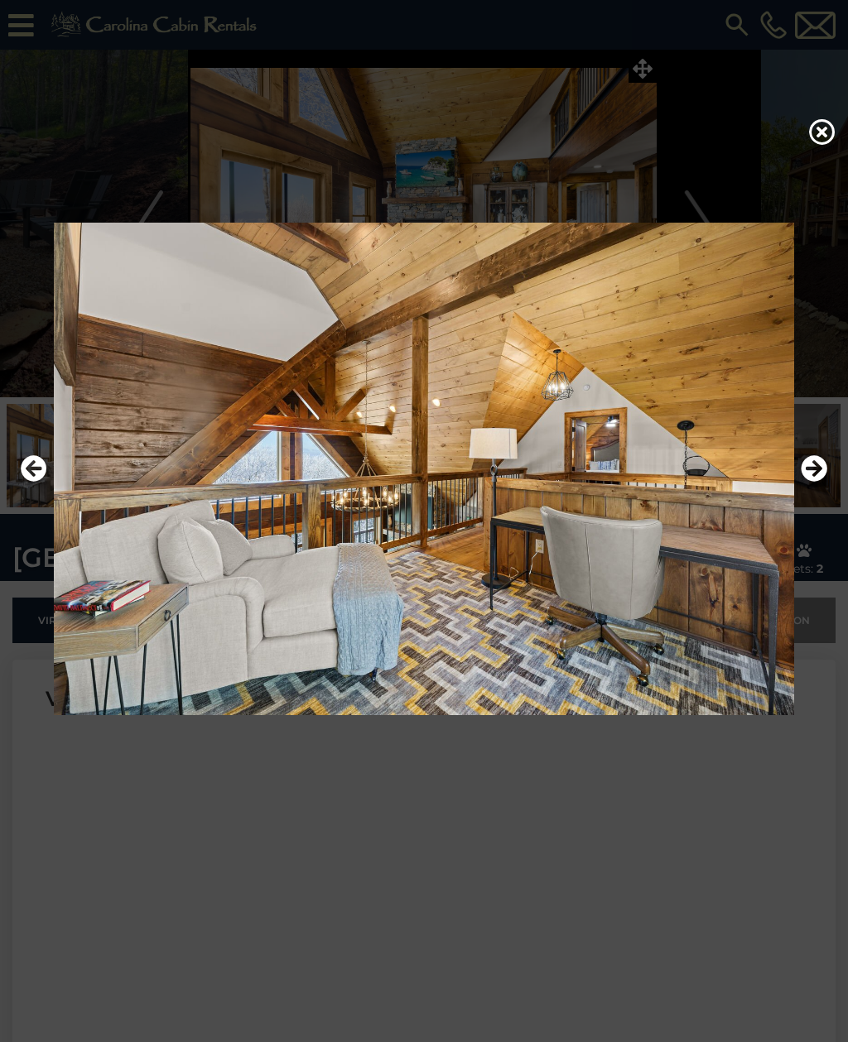
click at [820, 482] on icon "Next" at bounding box center [813, 468] width 26 height 26
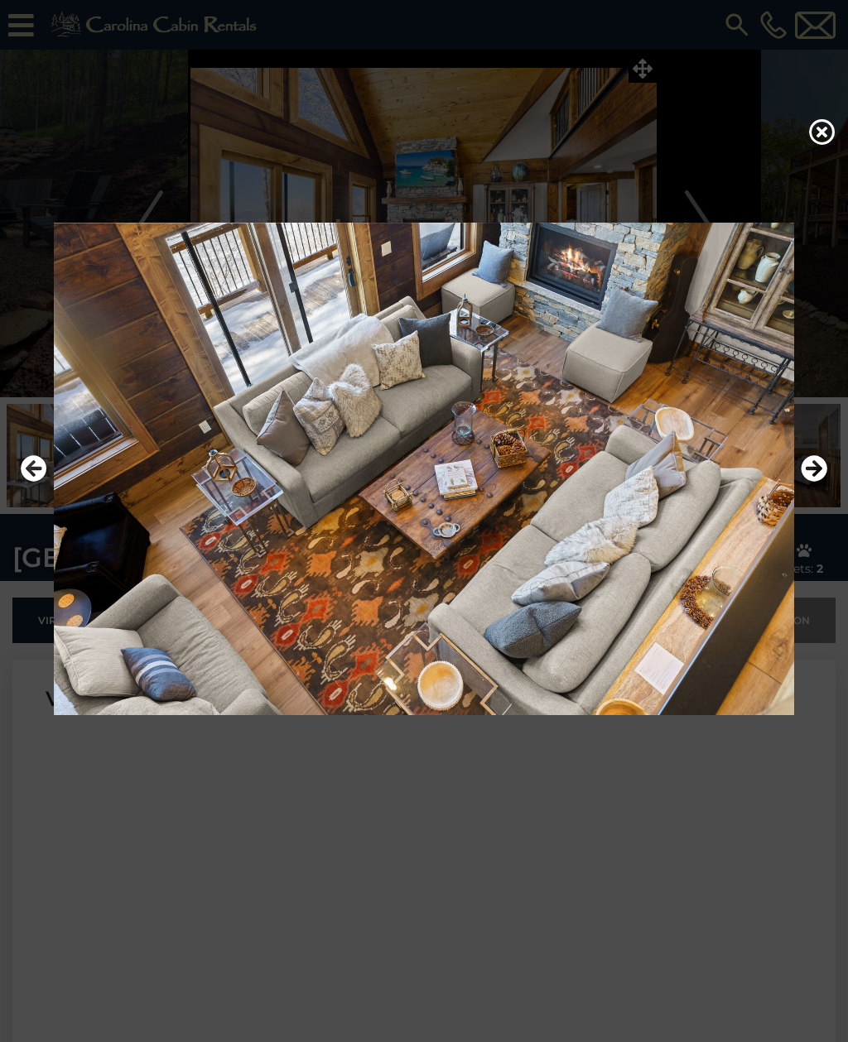
click at [820, 482] on icon "Next" at bounding box center [813, 468] width 26 height 26
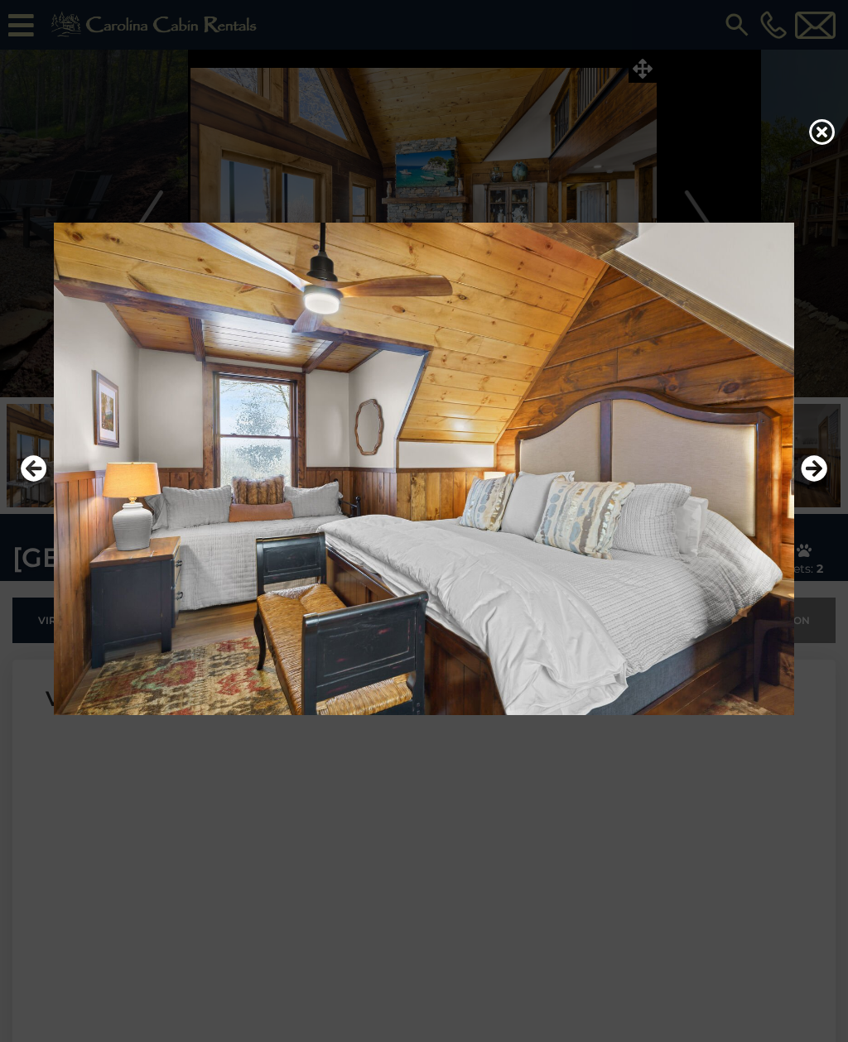
click at [823, 482] on icon "Next" at bounding box center [813, 468] width 26 height 26
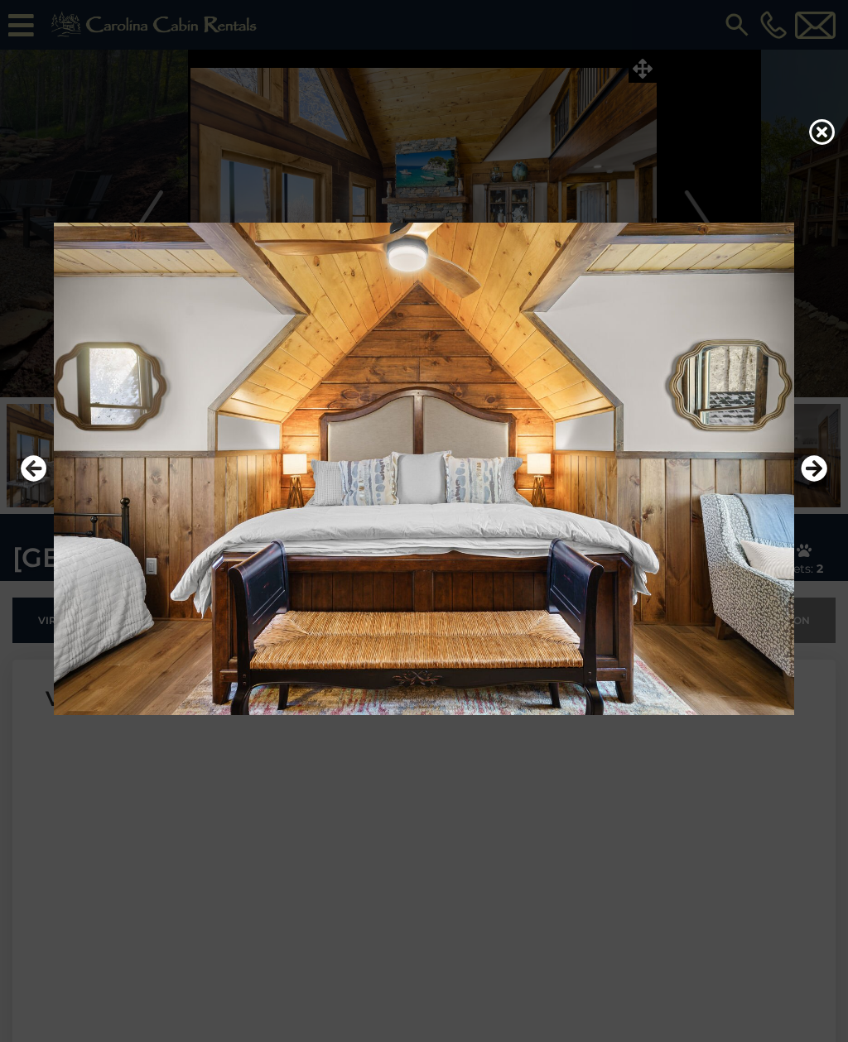
click at [38, 482] on icon "Previous" at bounding box center [34, 468] width 26 height 26
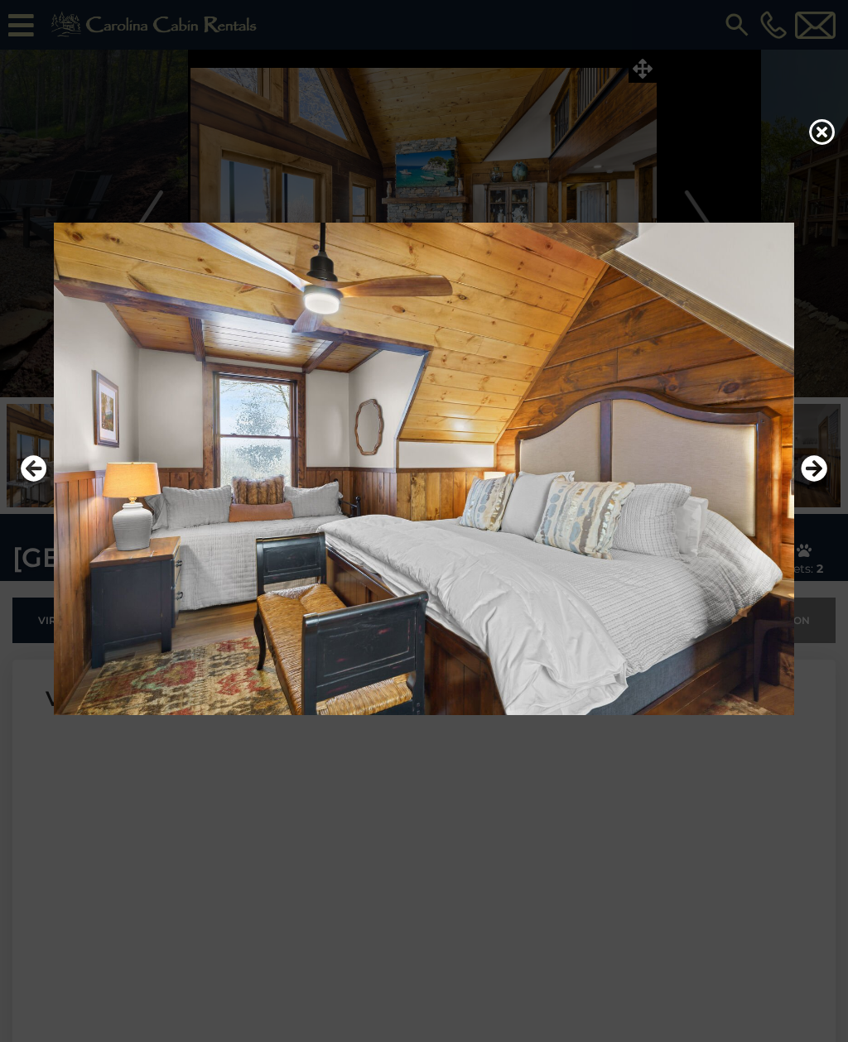
click at [821, 482] on icon "Next" at bounding box center [813, 468] width 26 height 26
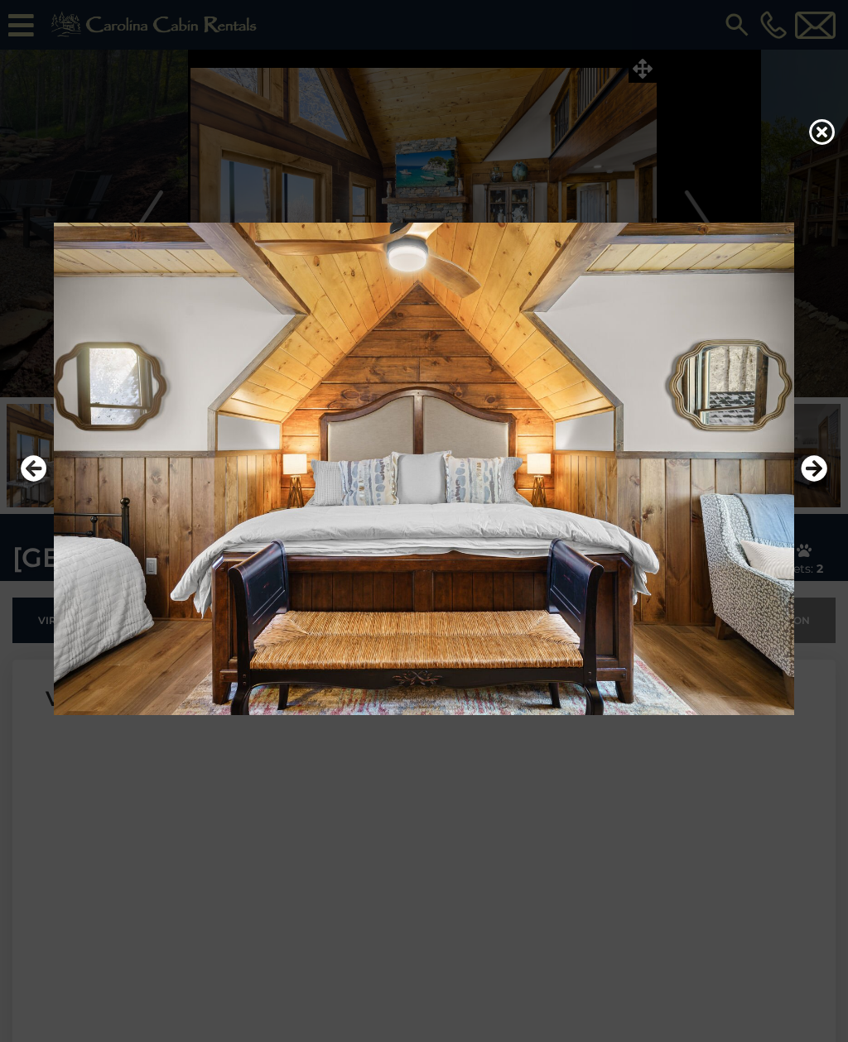
click at [816, 482] on icon "Next" at bounding box center [813, 468] width 26 height 26
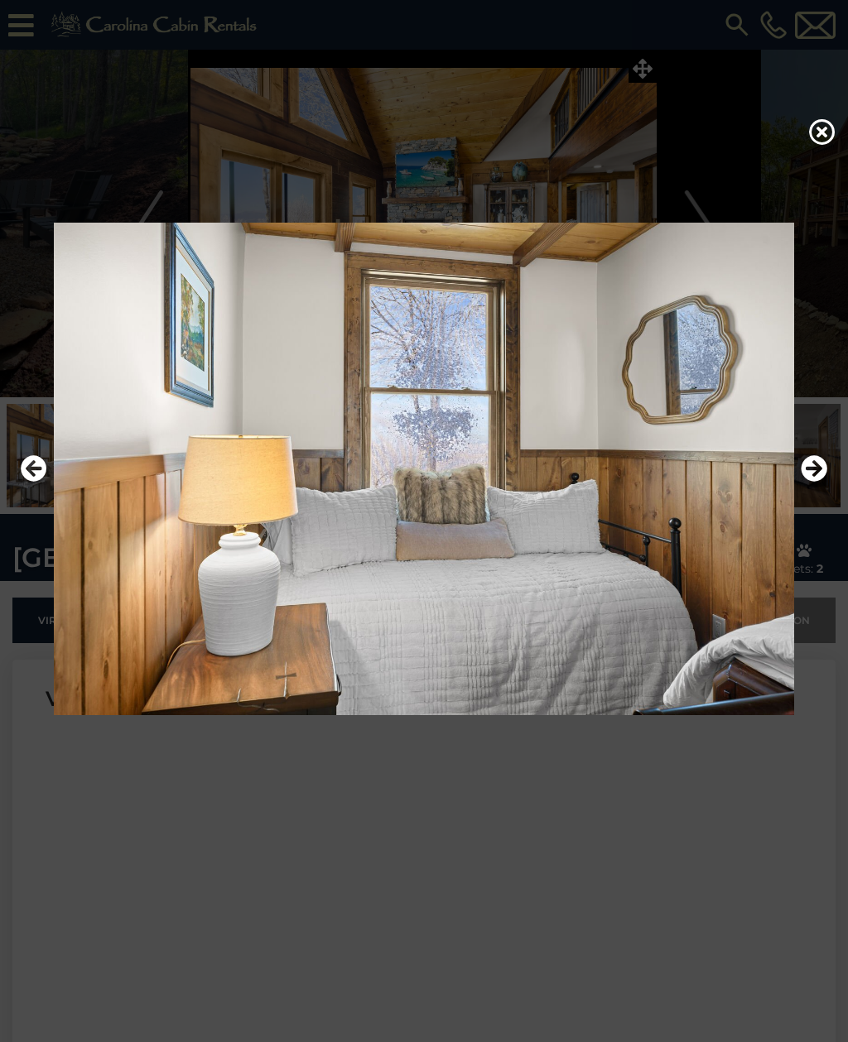
click at [818, 482] on icon "Next" at bounding box center [813, 468] width 26 height 26
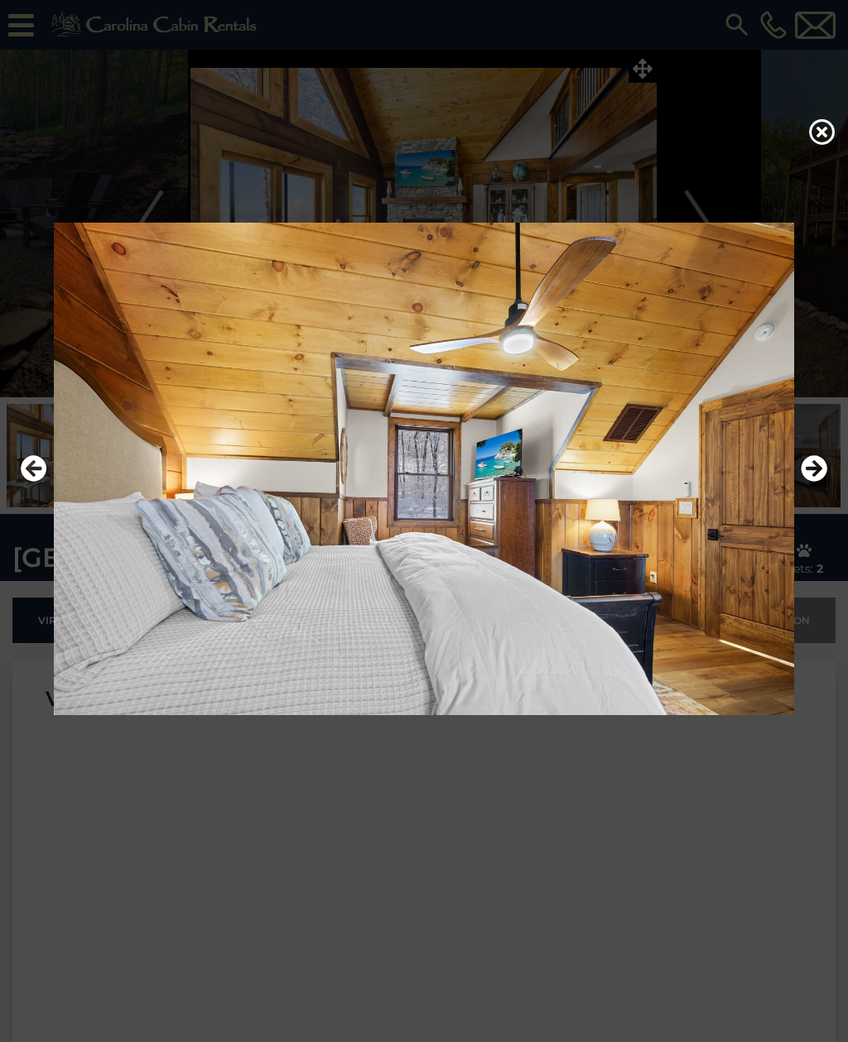
click at [819, 482] on icon "Next" at bounding box center [813, 468] width 26 height 26
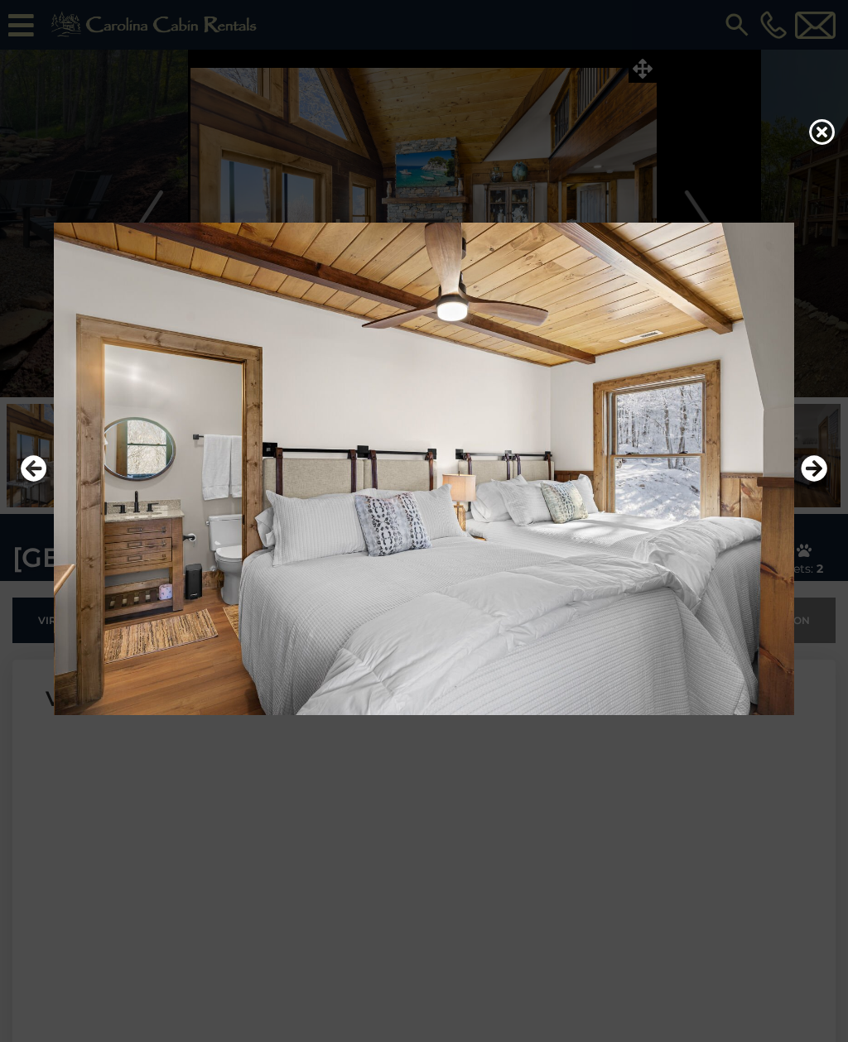
click at [808, 482] on icon "Next" at bounding box center [813, 468] width 26 height 26
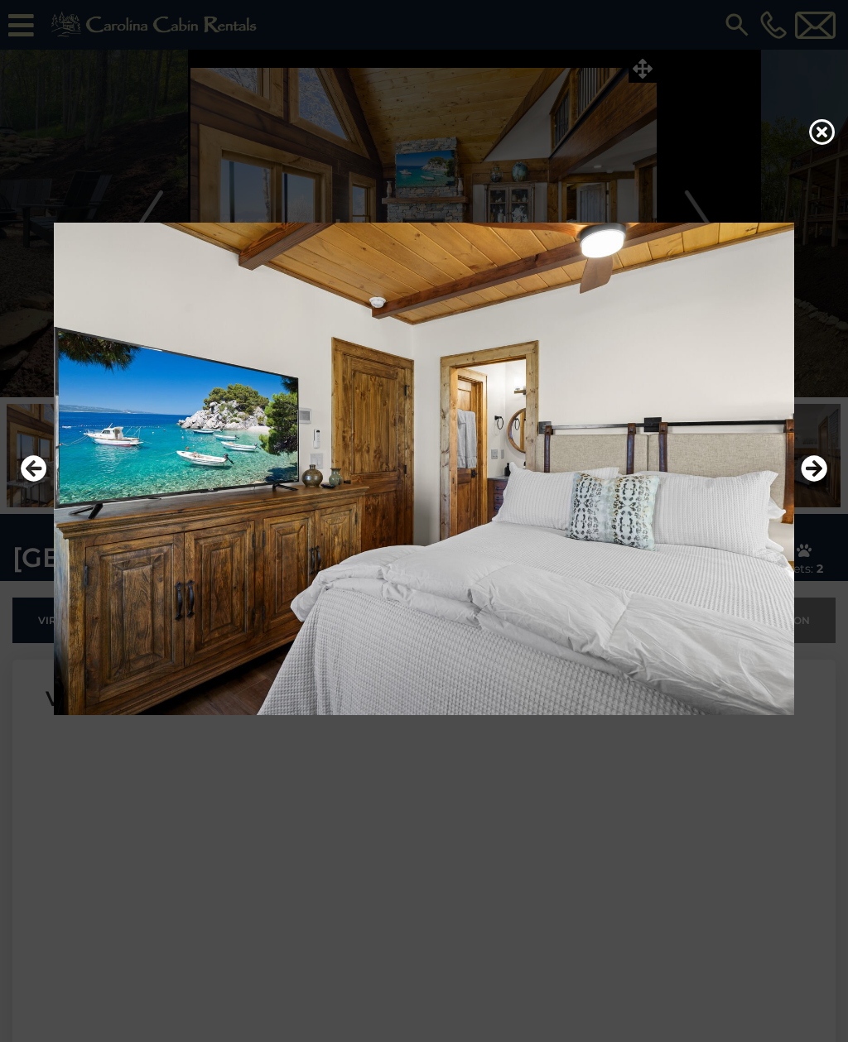
click at [819, 482] on icon "Next" at bounding box center [813, 468] width 26 height 26
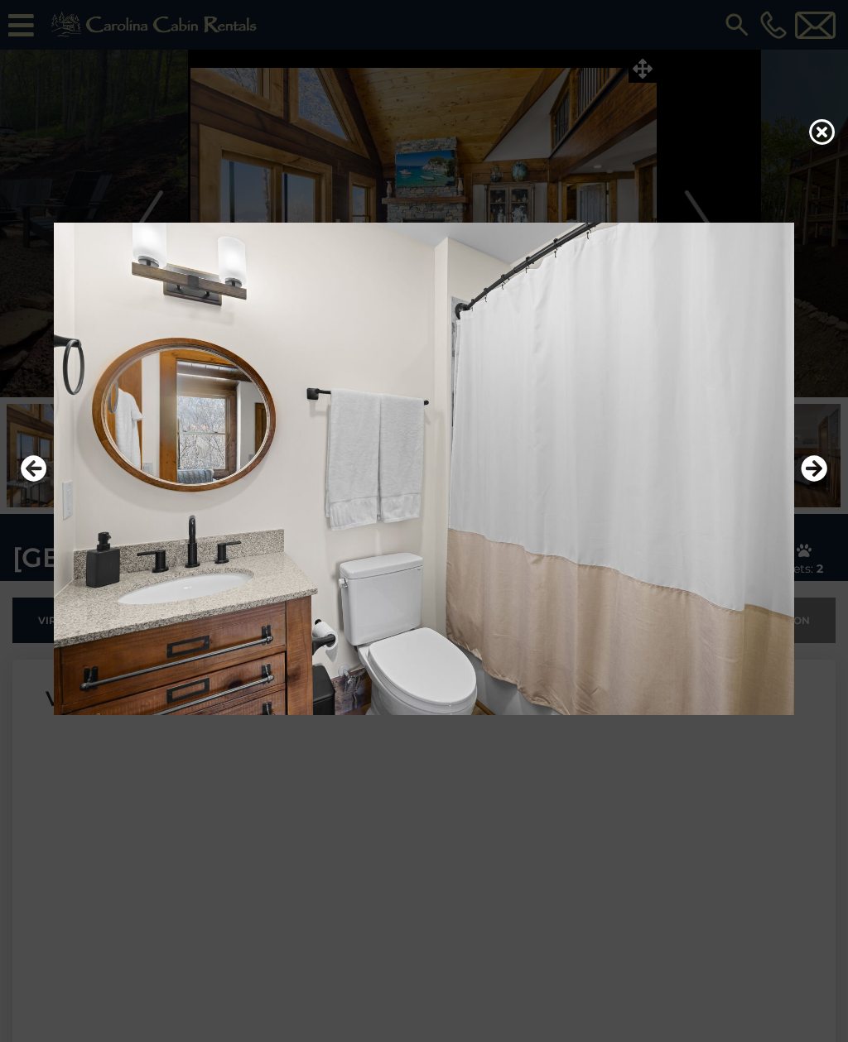
click at [819, 482] on icon "Next" at bounding box center [813, 468] width 26 height 26
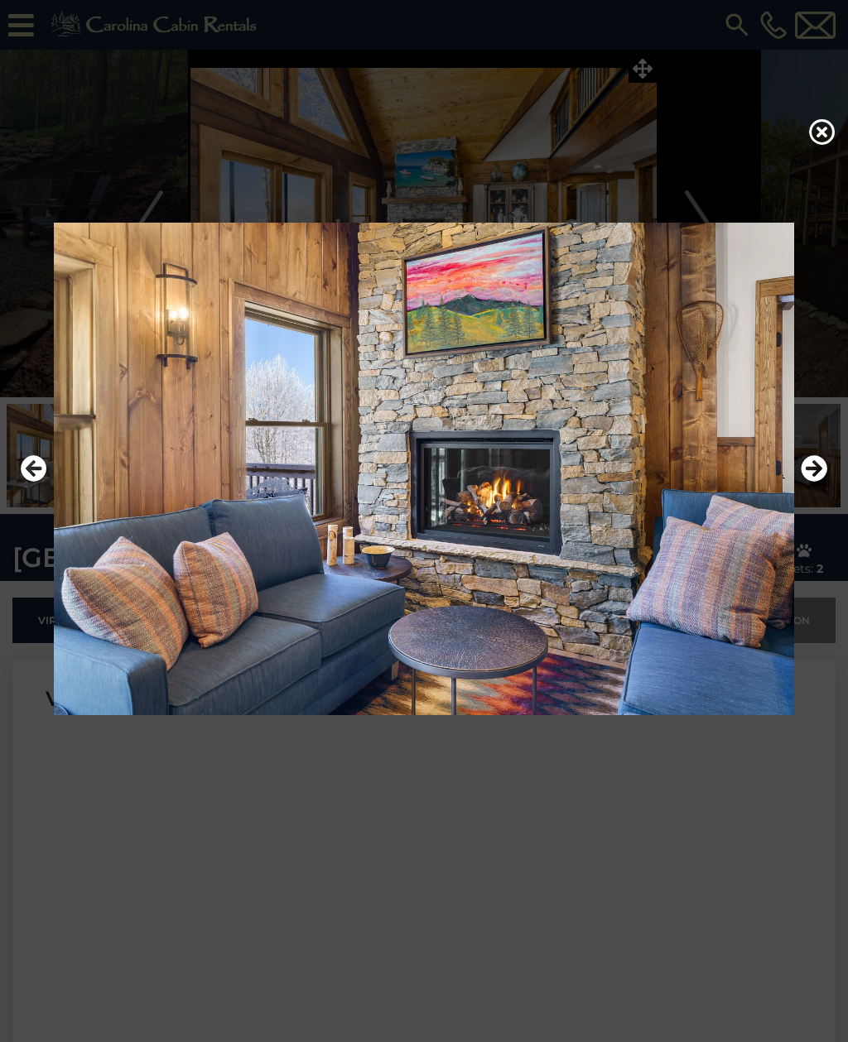
click at [818, 482] on icon "Next" at bounding box center [813, 468] width 26 height 26
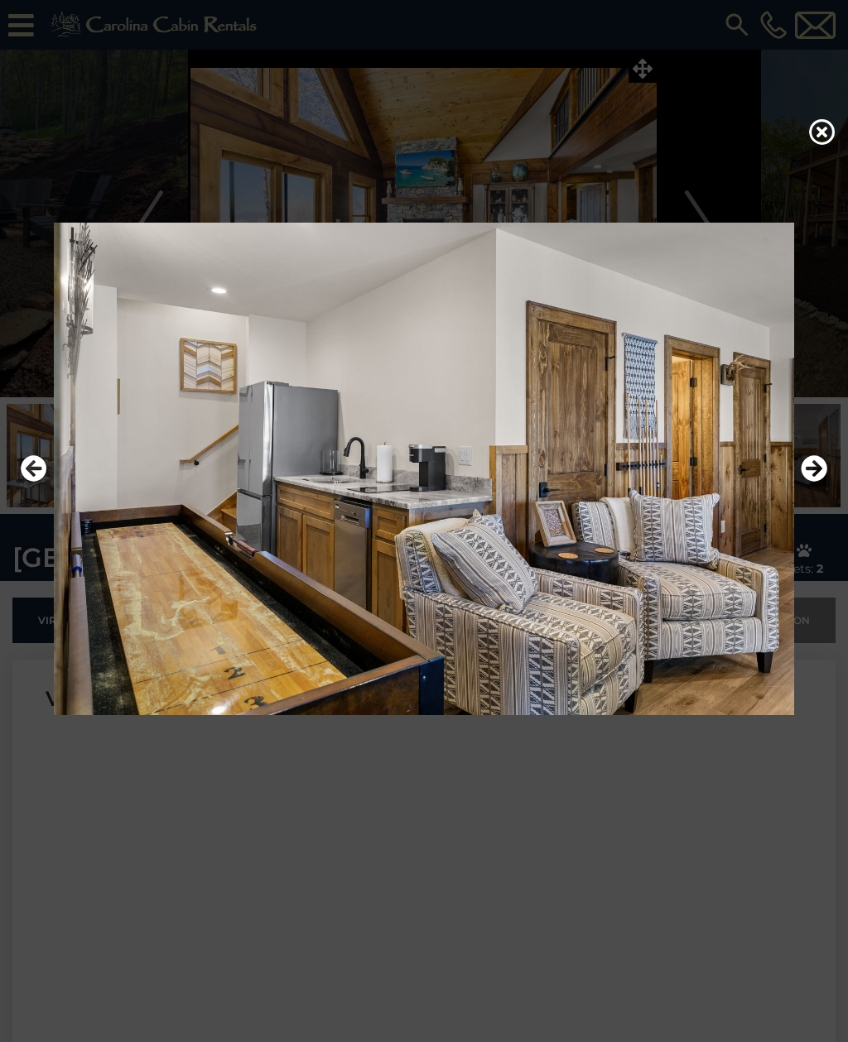
click at [816, 488] on button "Next" at bounding box center [813, 469] width 26 height 38
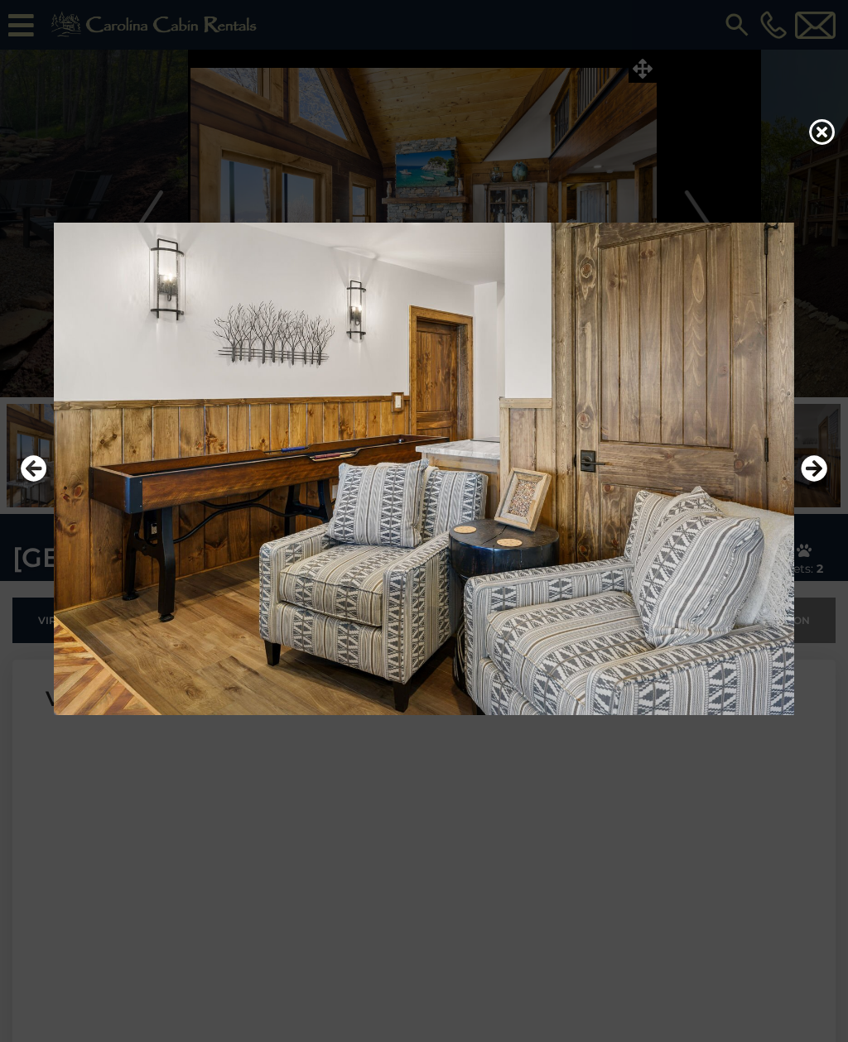
click at [817, 516] on img at bounding box center [424, 469] width 815 height 493
click at [820, 482] on icon "Next" at bounding box center [813, 468] width 26 height 26
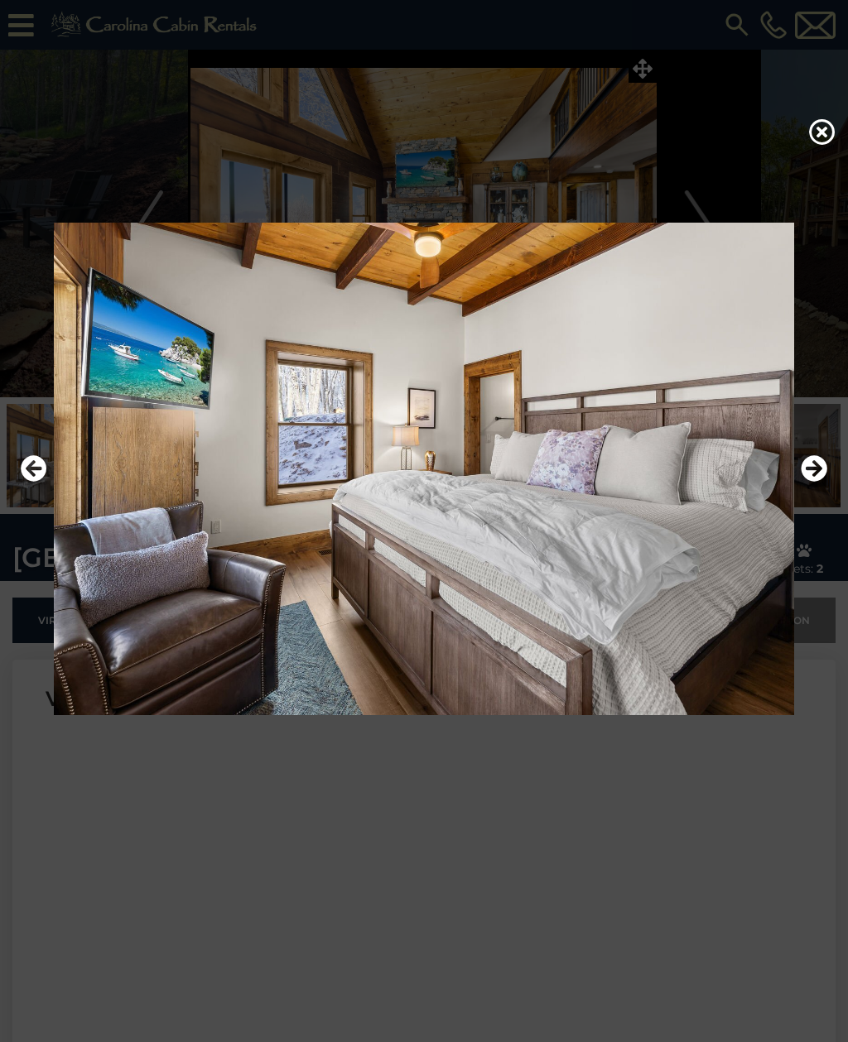
click at [813, 482] on icon "Next" at bounding box center [813, 468] width 26 height 26
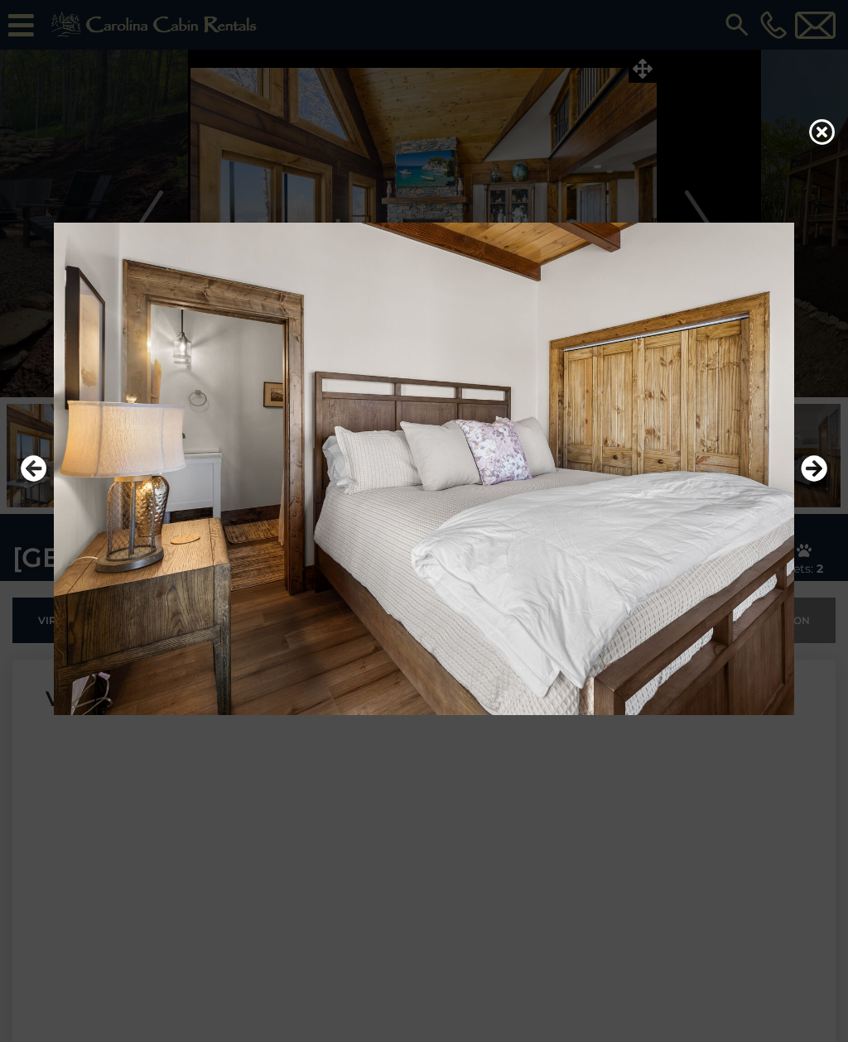
click at [811, 482] on icon "Next" at bounding box center [813, 468] width 26 height 26
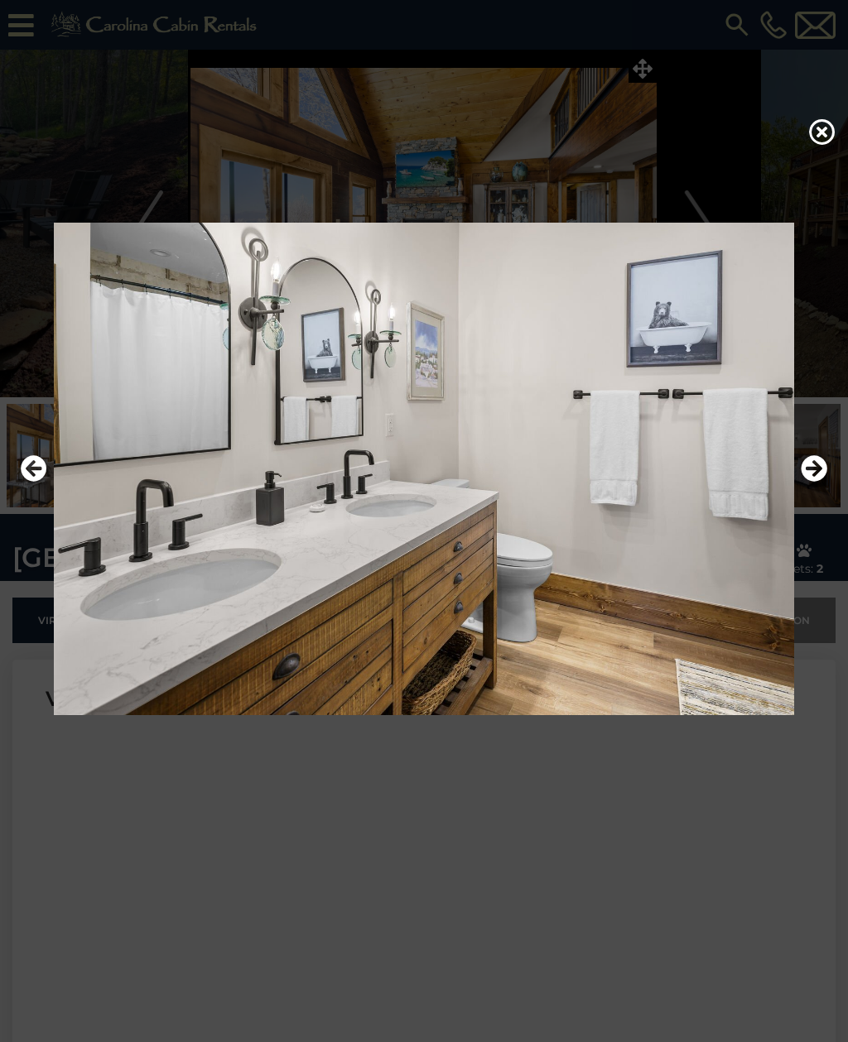
click at [815, 482] on icon "Next" at bounding box center [813, 468] width 26 height 26
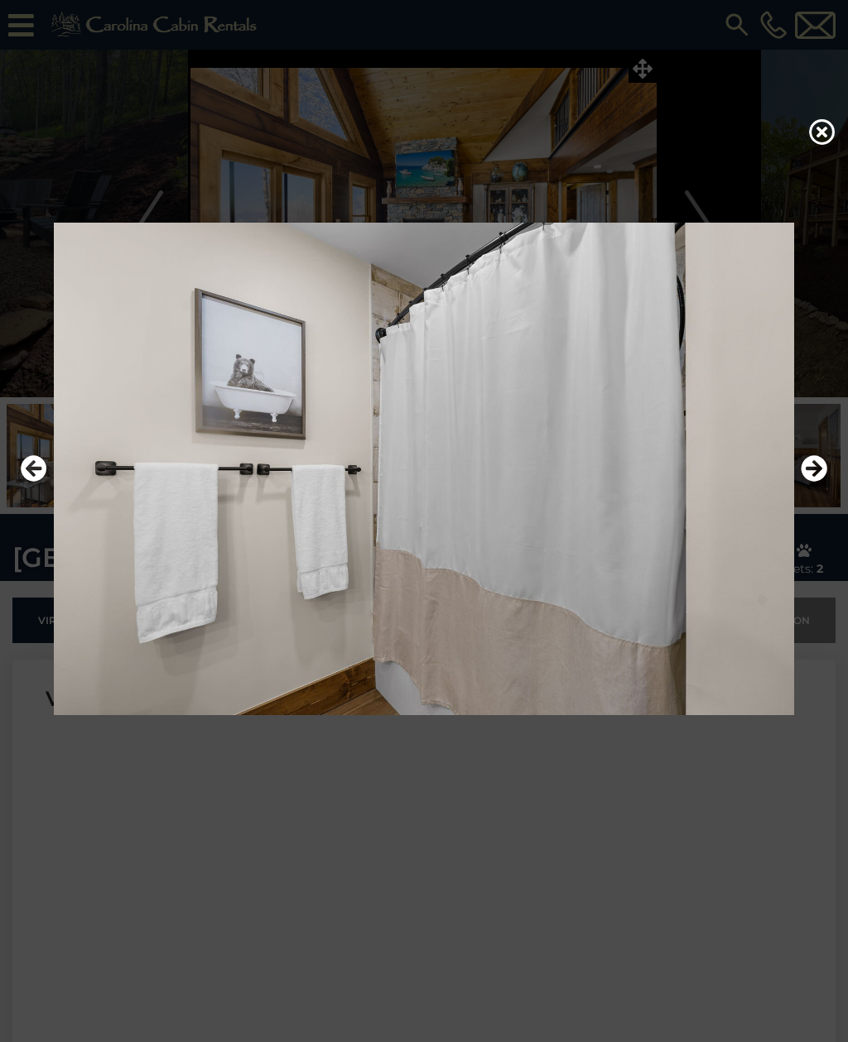
click at [813, 482] on icon "Next" at bounding box center [813, 468] width 26 height 26
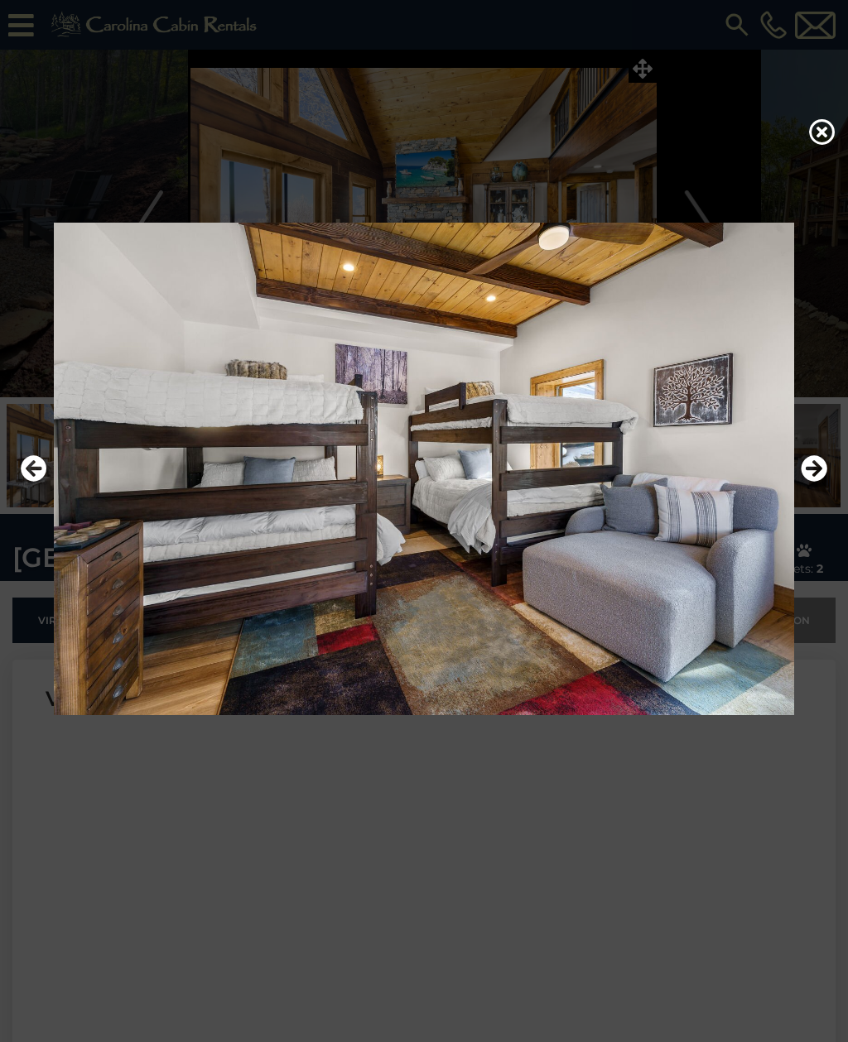
click at [821, 482] on icon "Next" at bounding box center [813, 468] width 26 height 26
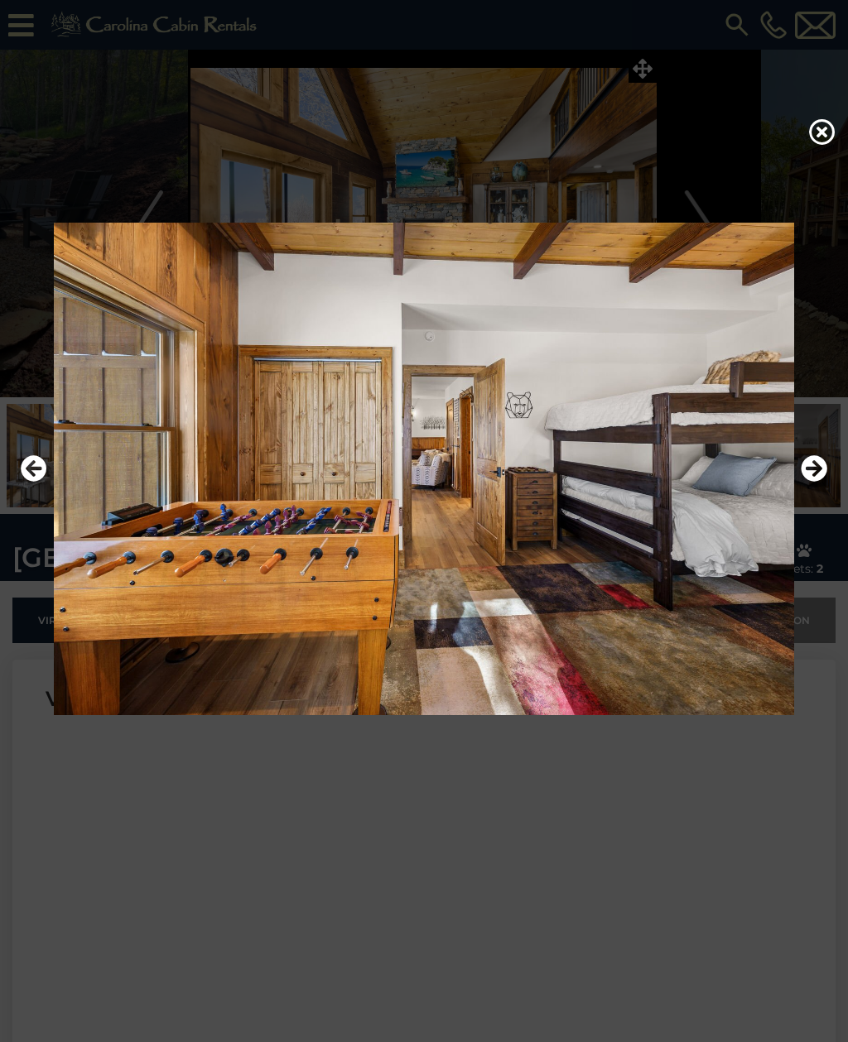
click at [822, 482] on icon "Next" at bounding box center [813, 468] width 26 height 26
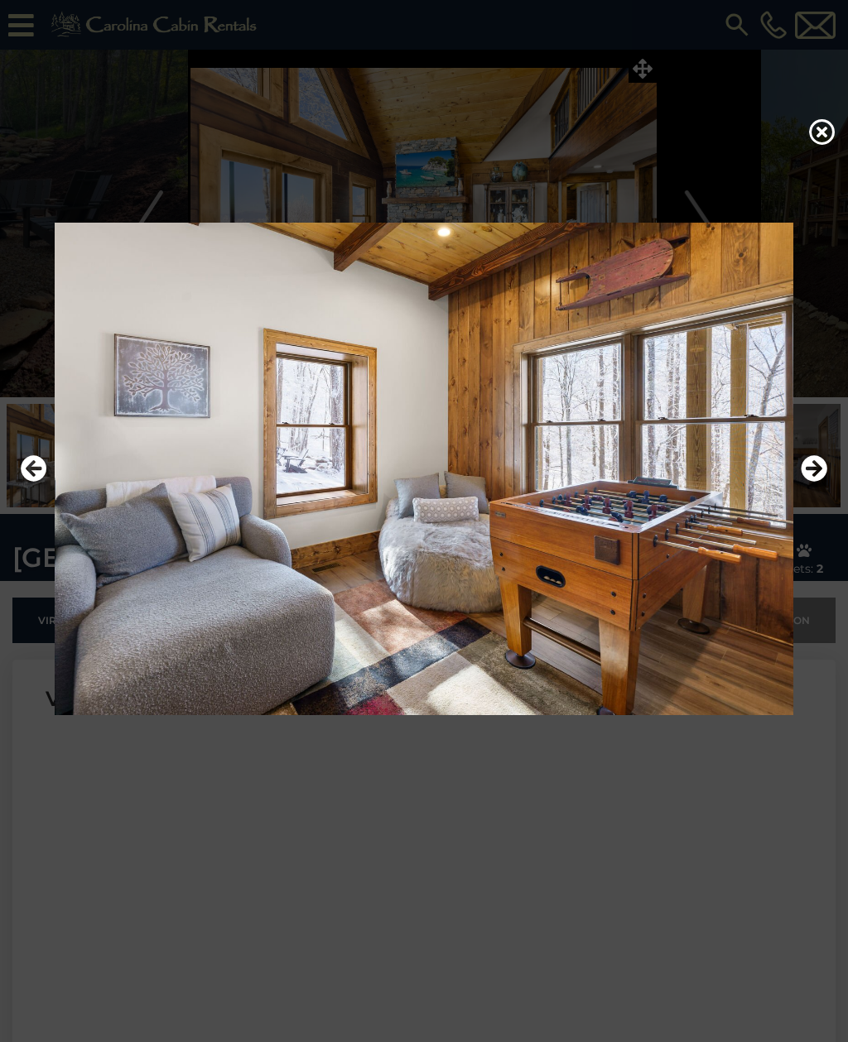
click at [814, 482] on icon "Next" at bounding box center [813, 468] width 26 height 26
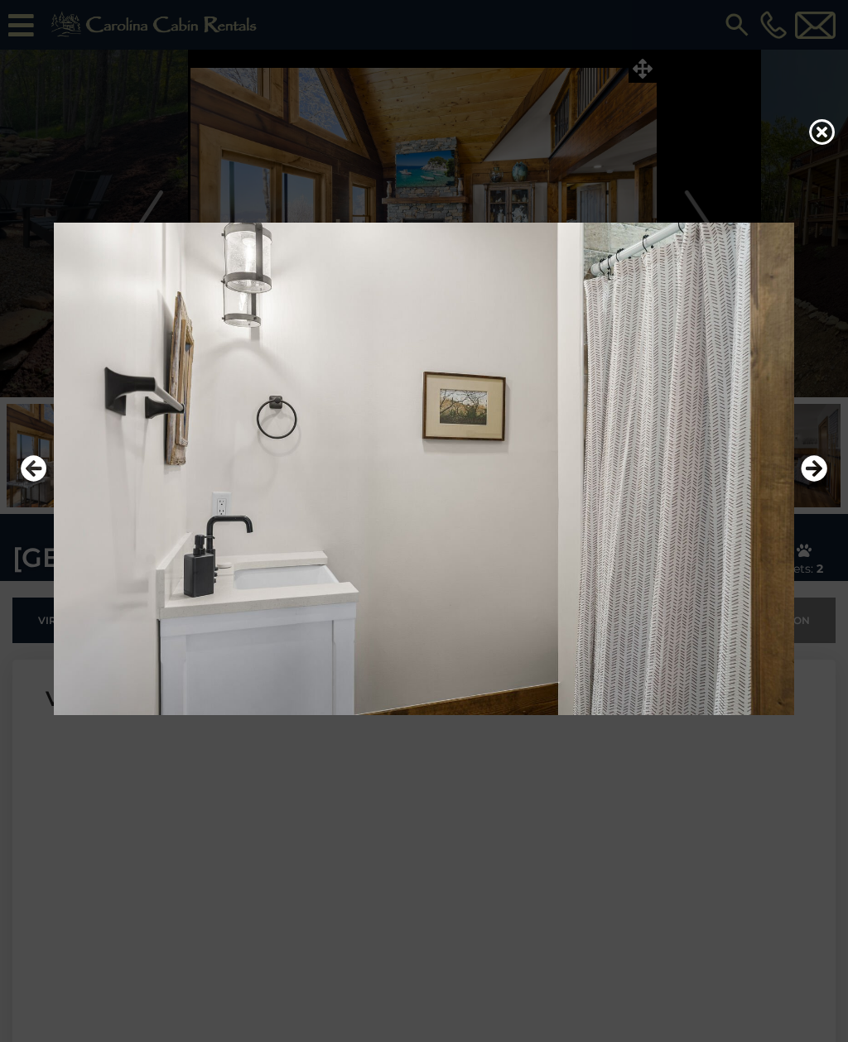
click at [815, 482] on icon "Next" at bounding box center [813, 468] width 26 height 26
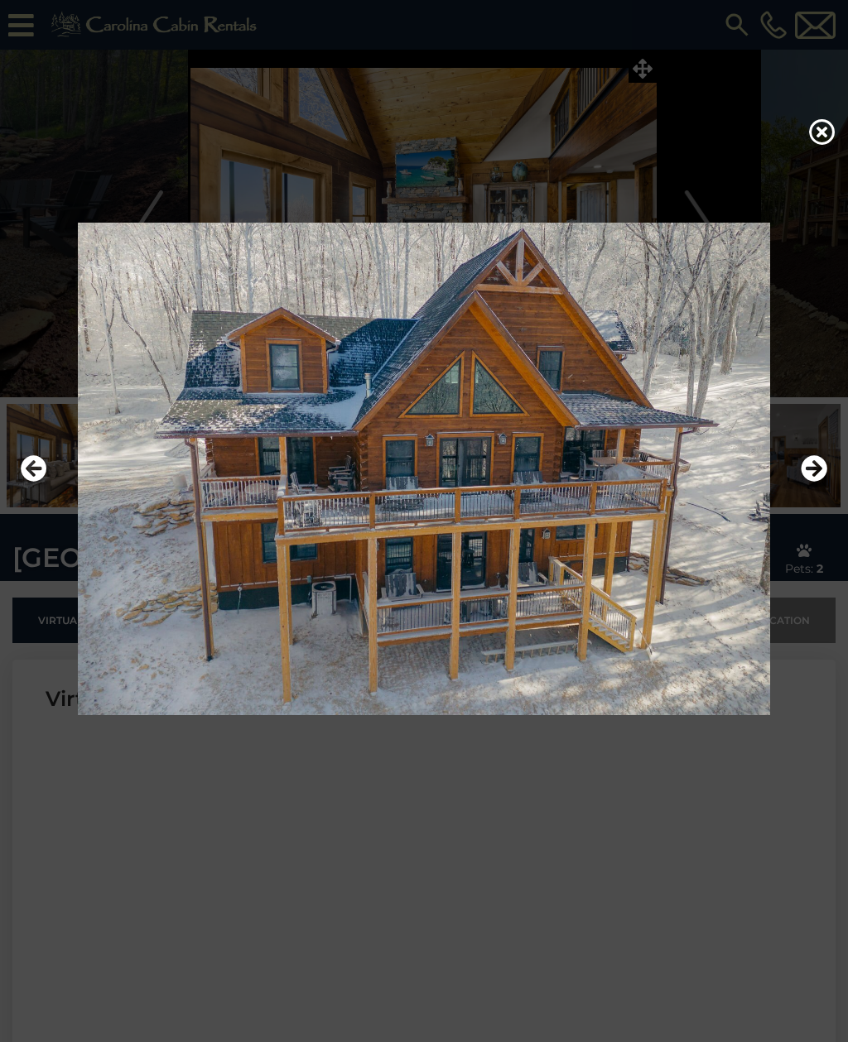
click at [818, 482] on icon "Next" at bounding box center [813, 468] width 26 height 26
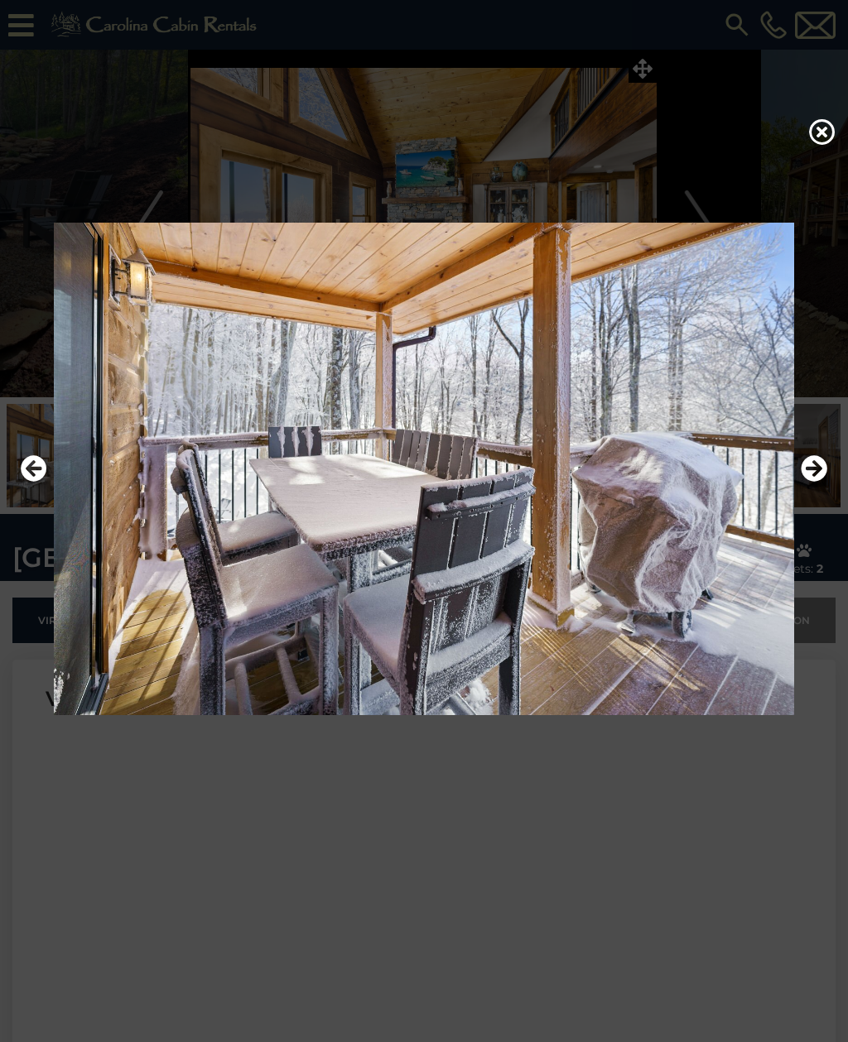
click at [820, 482] on icon "Next" at bounding box center [813, 468] width 26 height 26
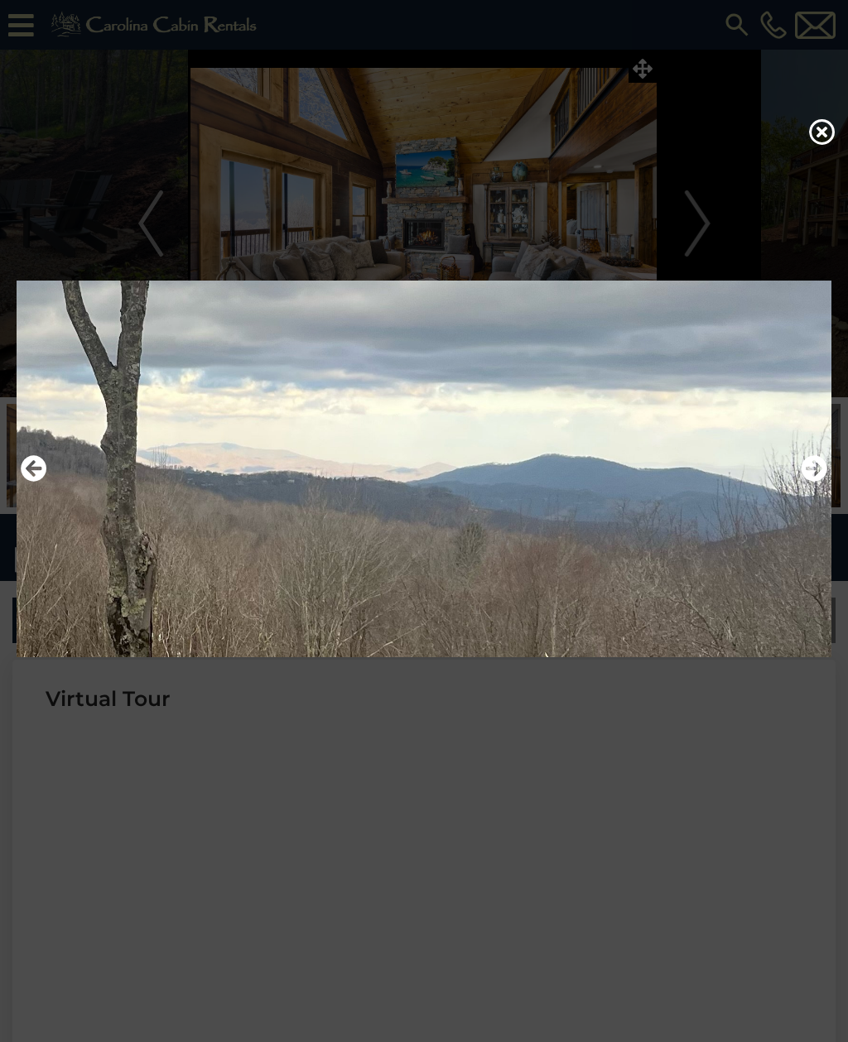
click at [814, 144] on icon at bounding box center [822, 131] width 26 height 26
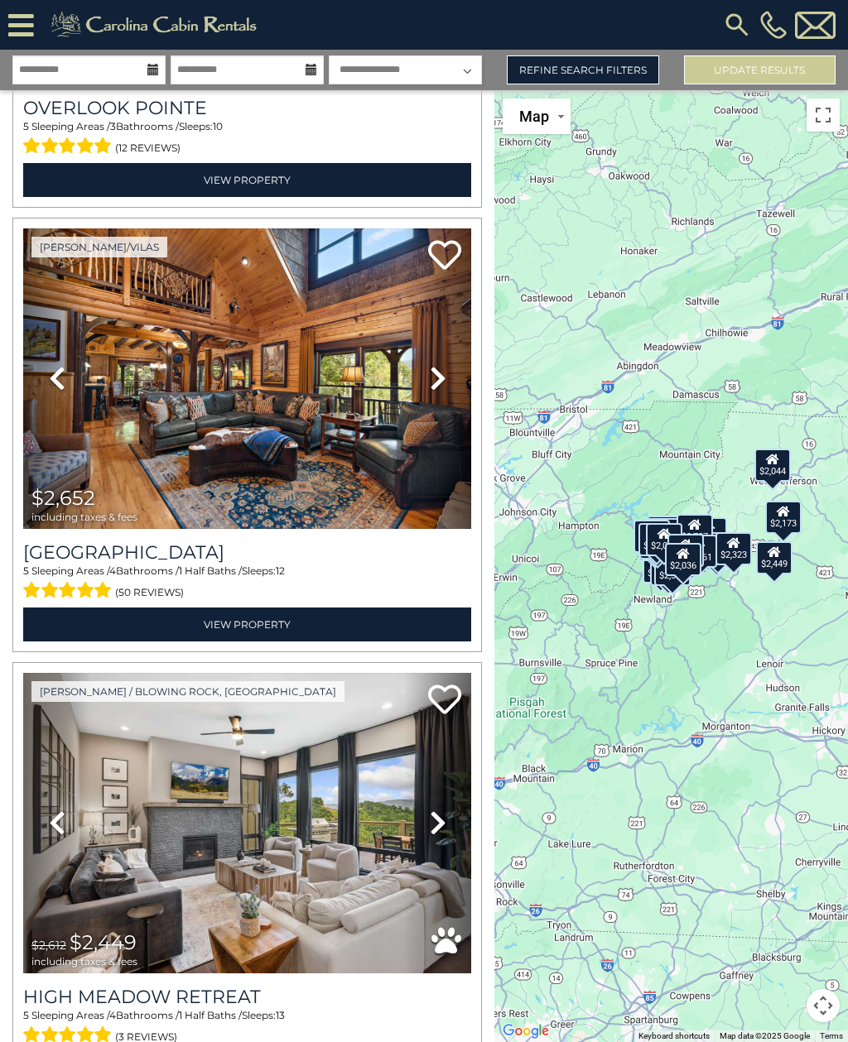
scroll to position [367, 0]
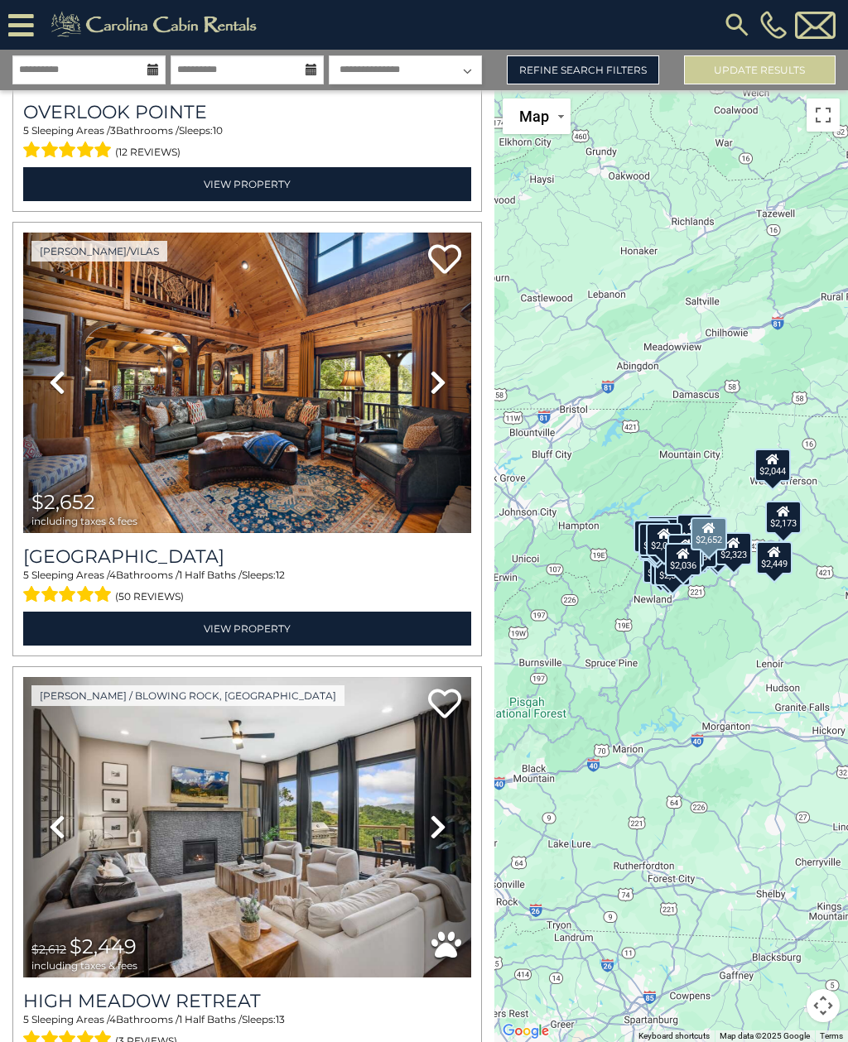
click at [265, 567] on h3 "[GEOGRAPHIC_DATA]" at bounding box center [247, 556] width 448 height 22
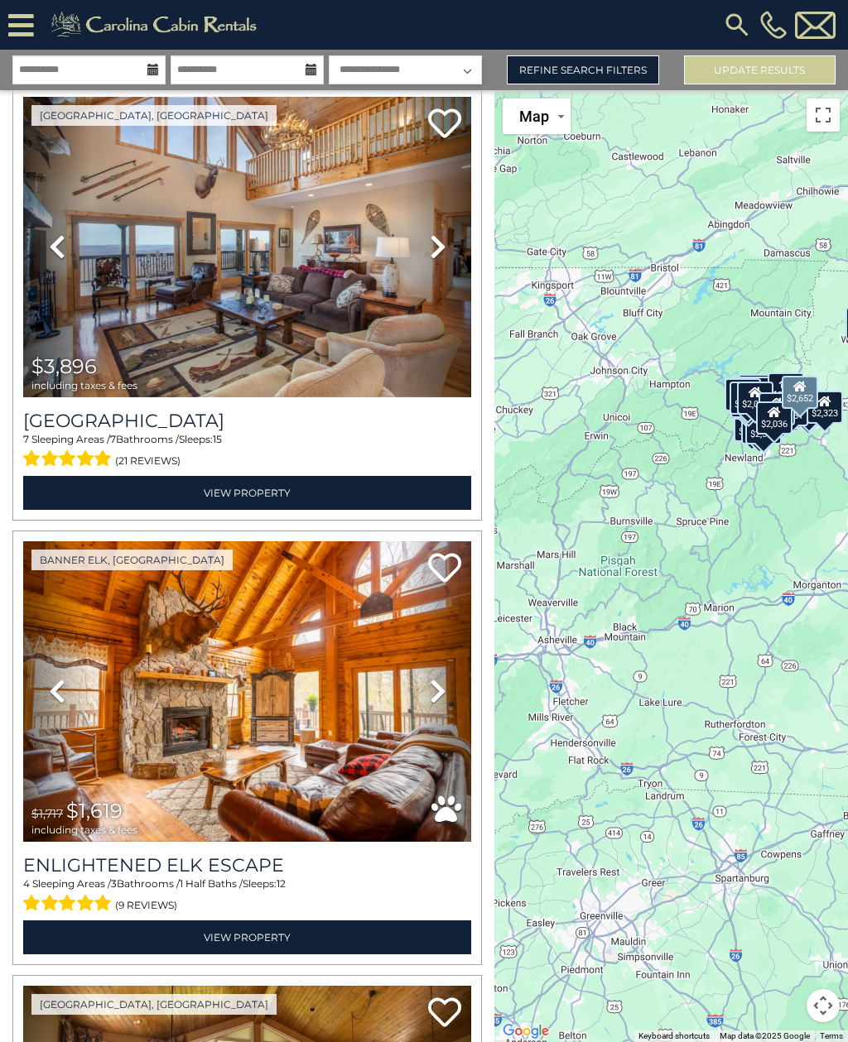
scroll to position [1392, 0]
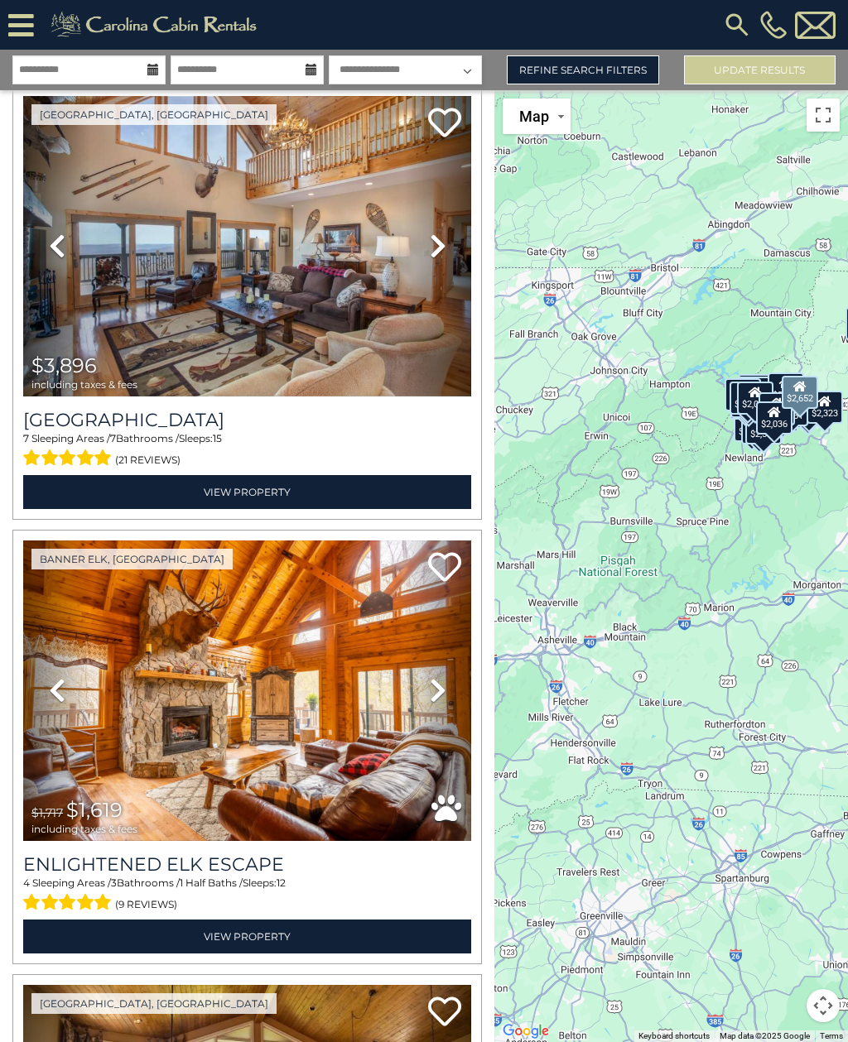
click at [244, 419] on h3 "[GEOGRAPHIC_DATA]" at bounding box center [247, 420] width 448 height 22
